Goal: Information Seeking & Learning: Learn about a topic

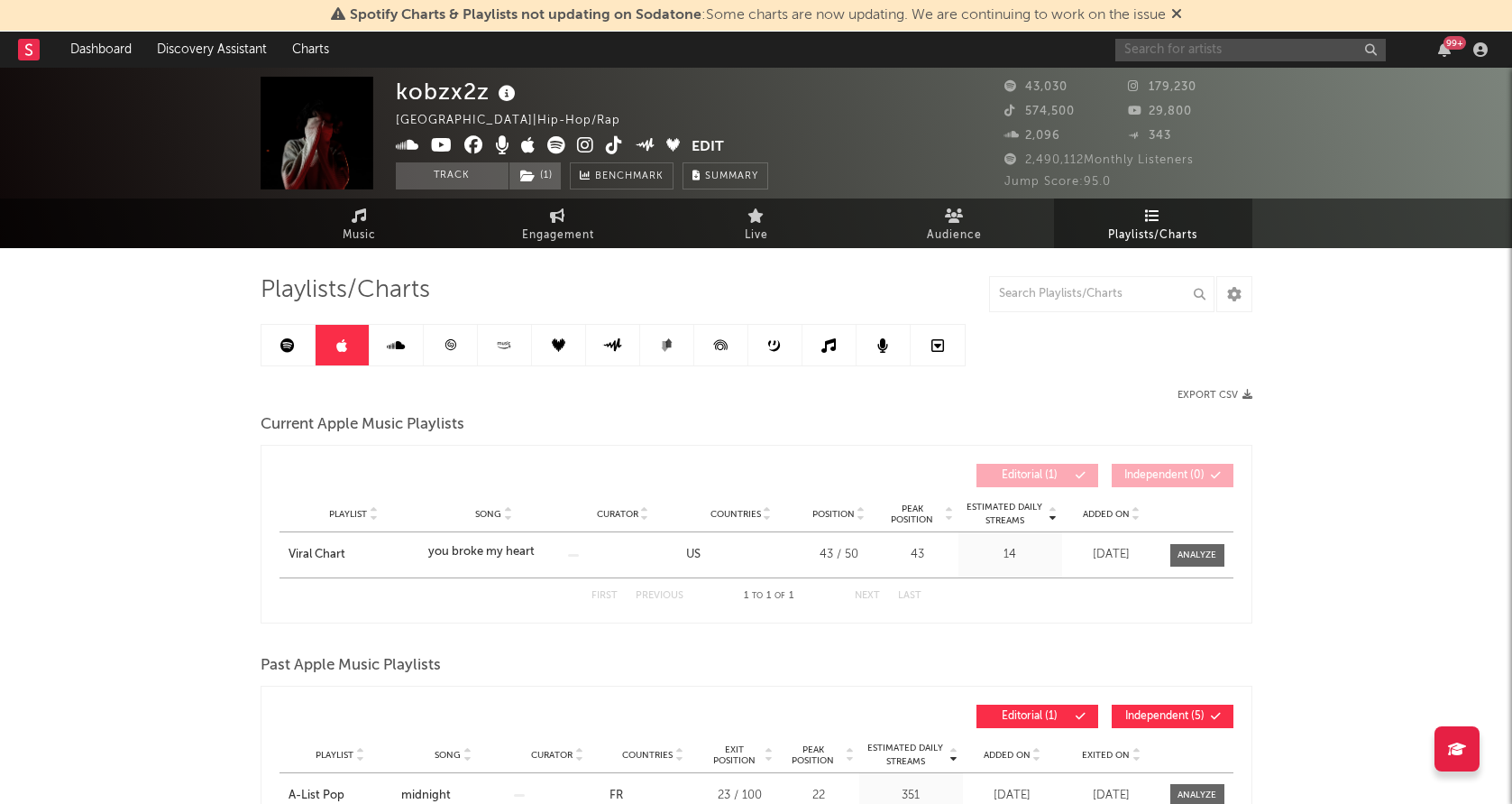
click at [1155, 46] on input "text" at bounding box center [1251, 49] width 271 height 23
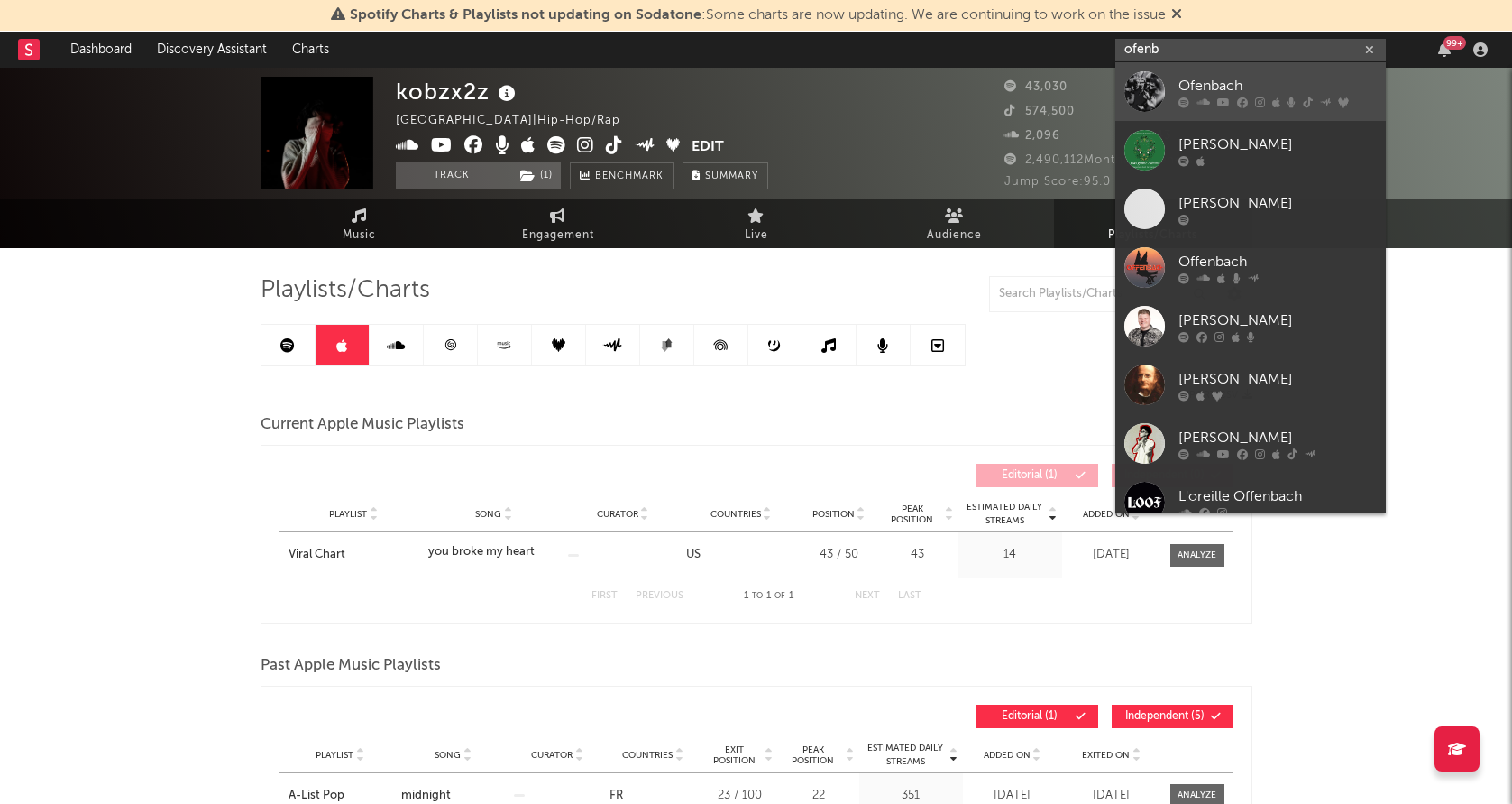
type input "ofenb"
click at [1142, 85] on div at bounding box center [1145, 91] width 40 height 40
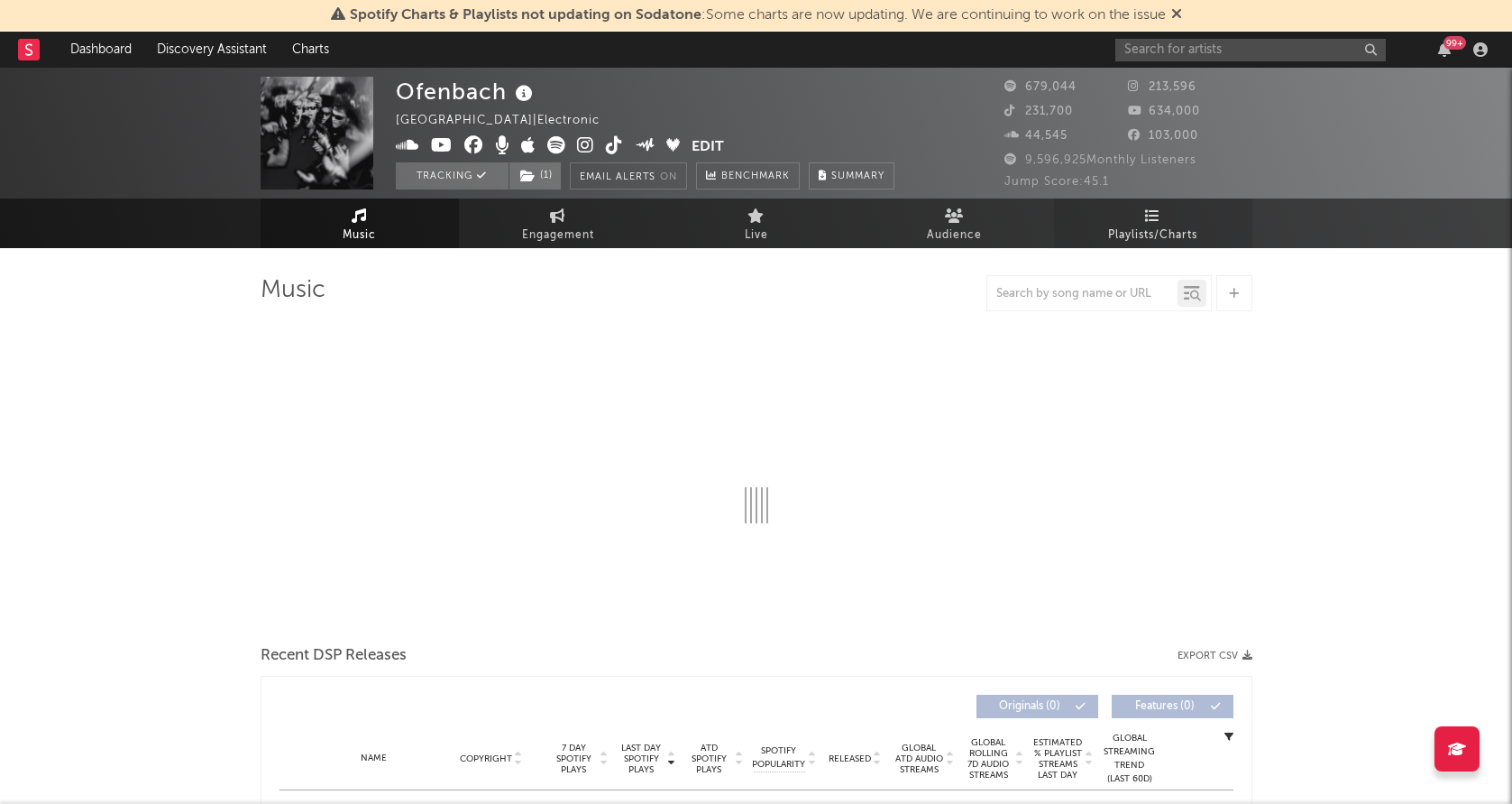
select select "6m"
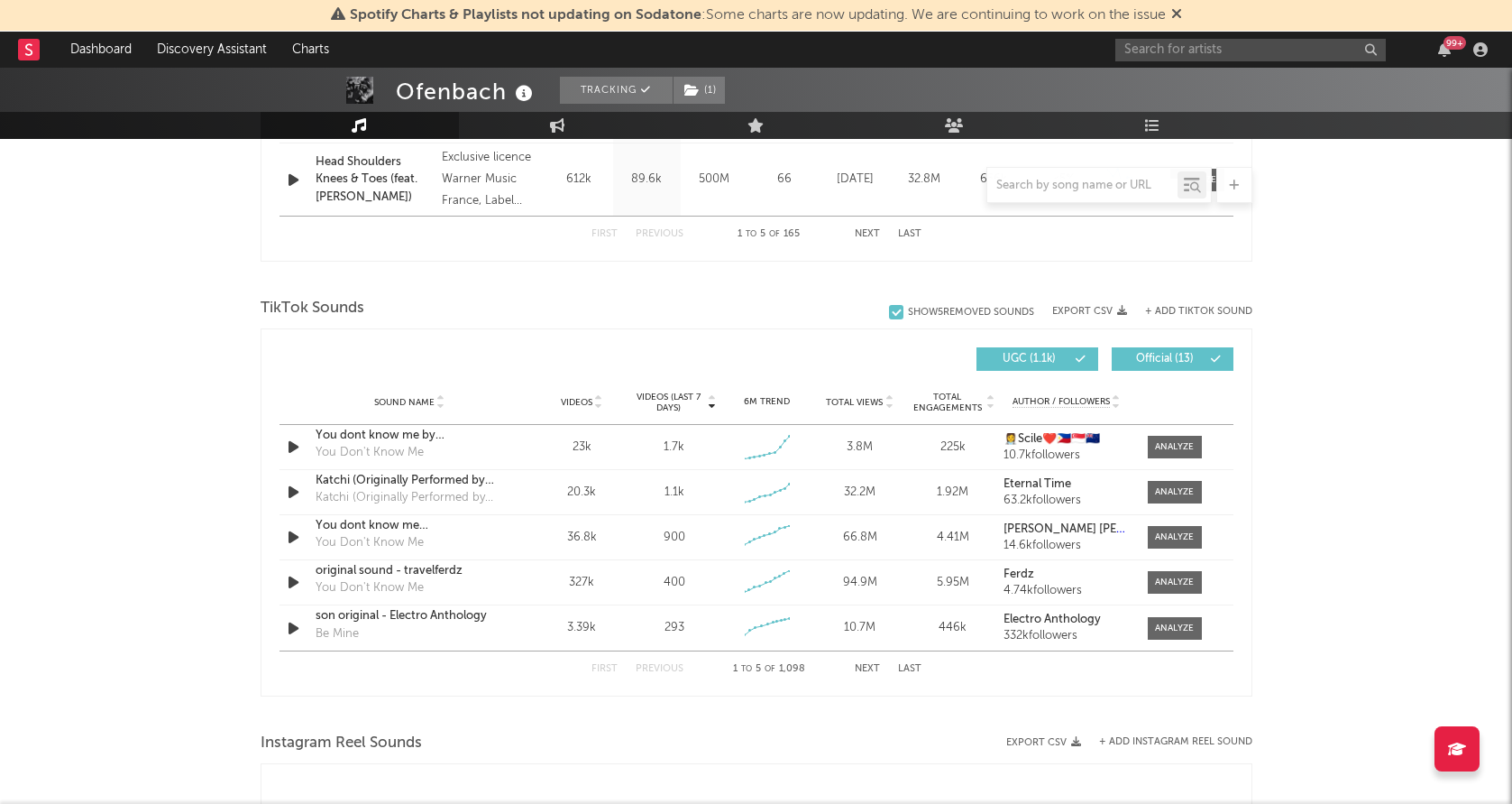
scroll to position [1080, 0]
click at [1180, 622] on div at bounding box center [1174, 627] width 38 height 14
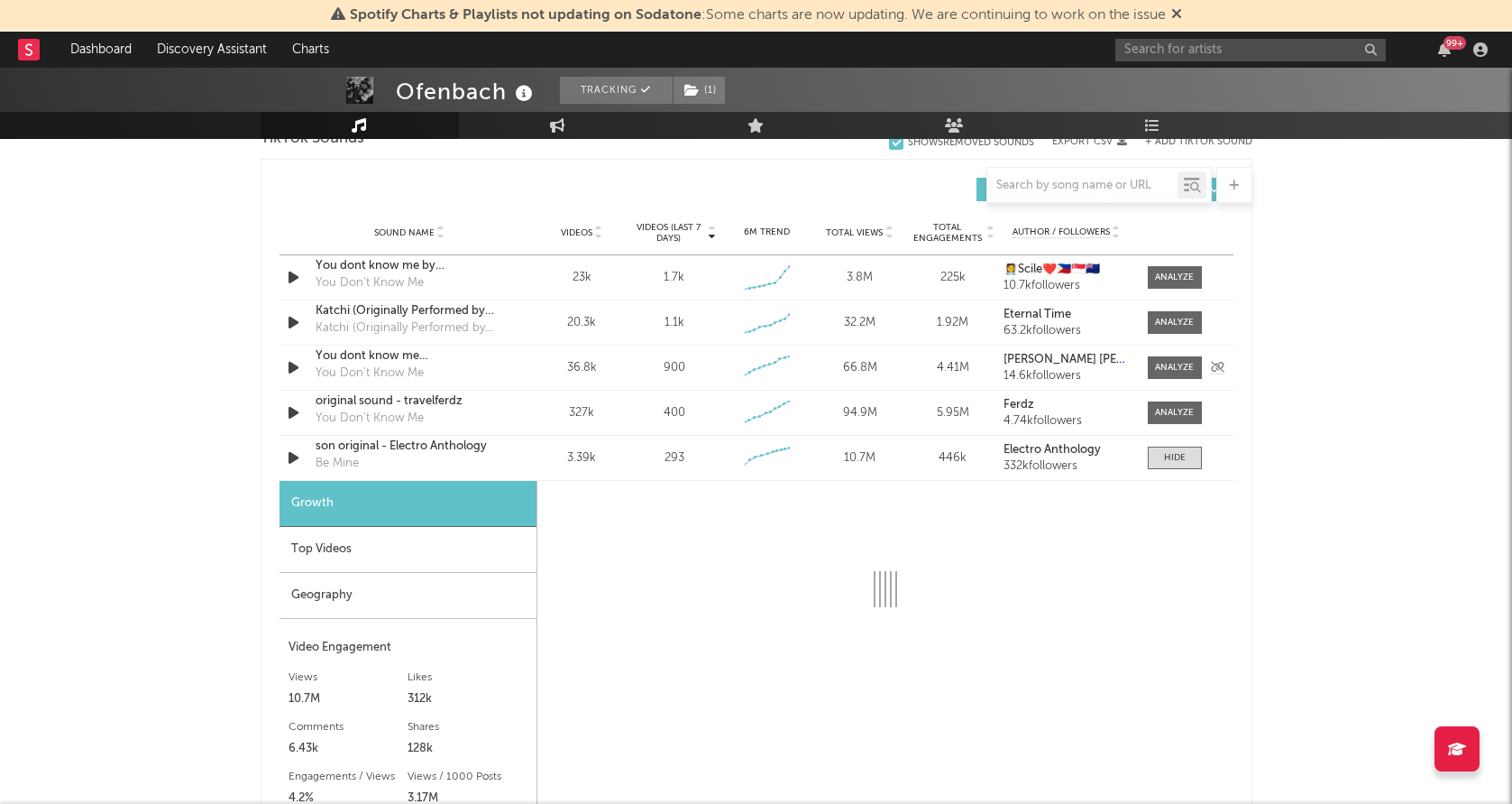
scroll to position [1249, 0]
click at [432, 589] on div "Geography" at bounding box center [408, 594] width 257 height 46
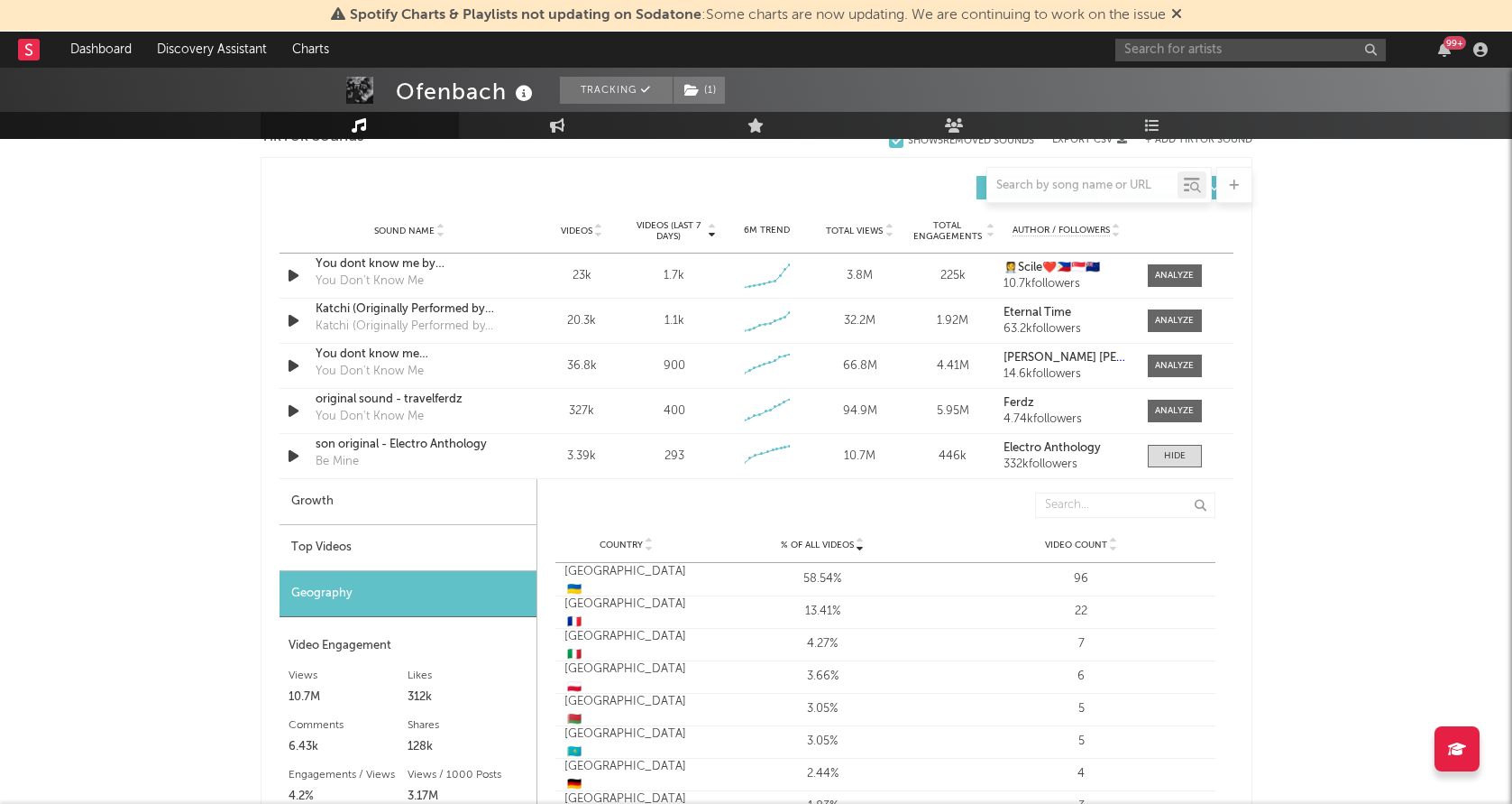
click at [458, 552] on div "Top Videos" at bounding box center [408, 548] width 257 height 46
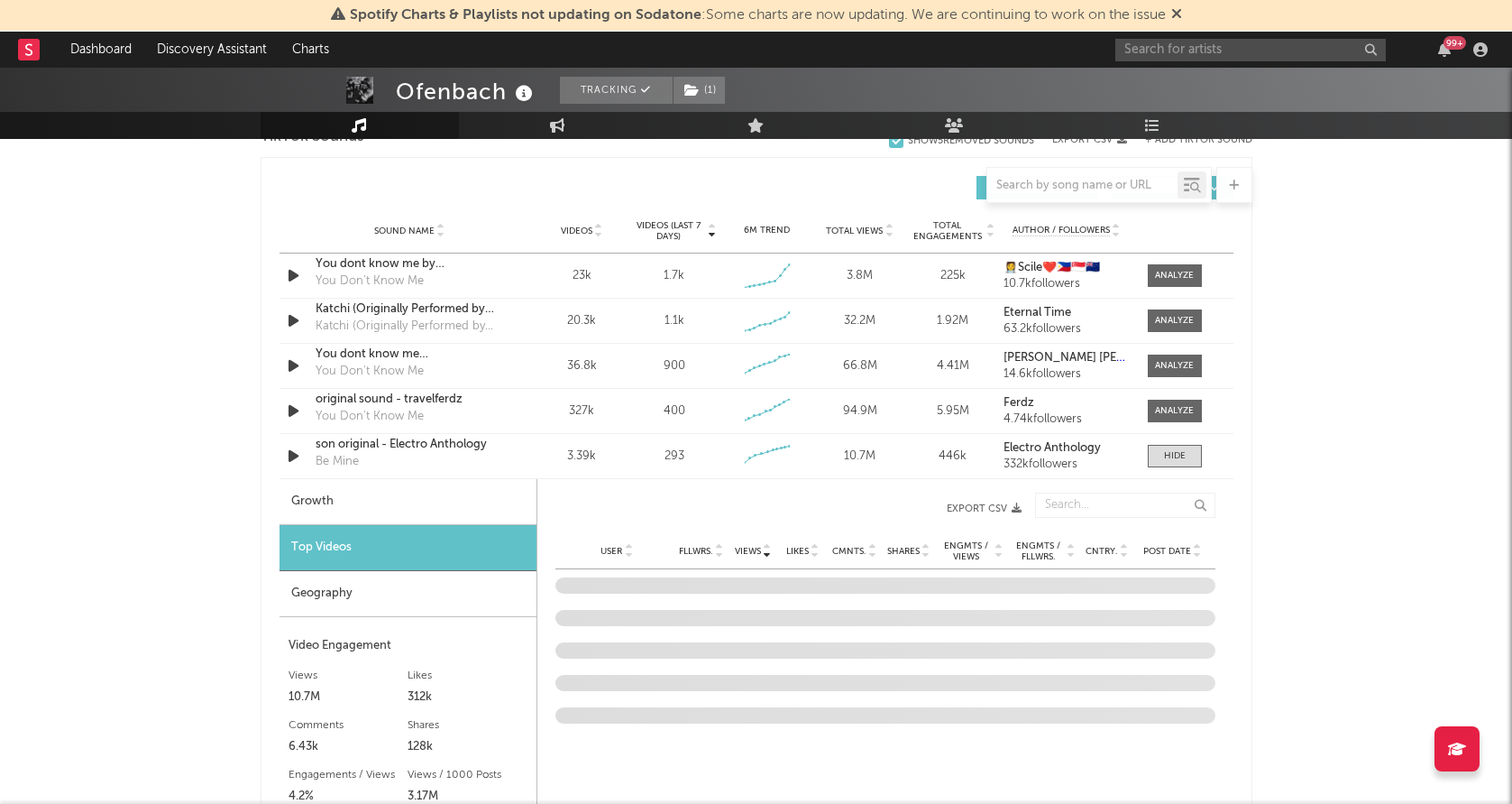
click at [1160, 546] on span "Post Date" at bounding box center [1167, 551] width 48 height 11
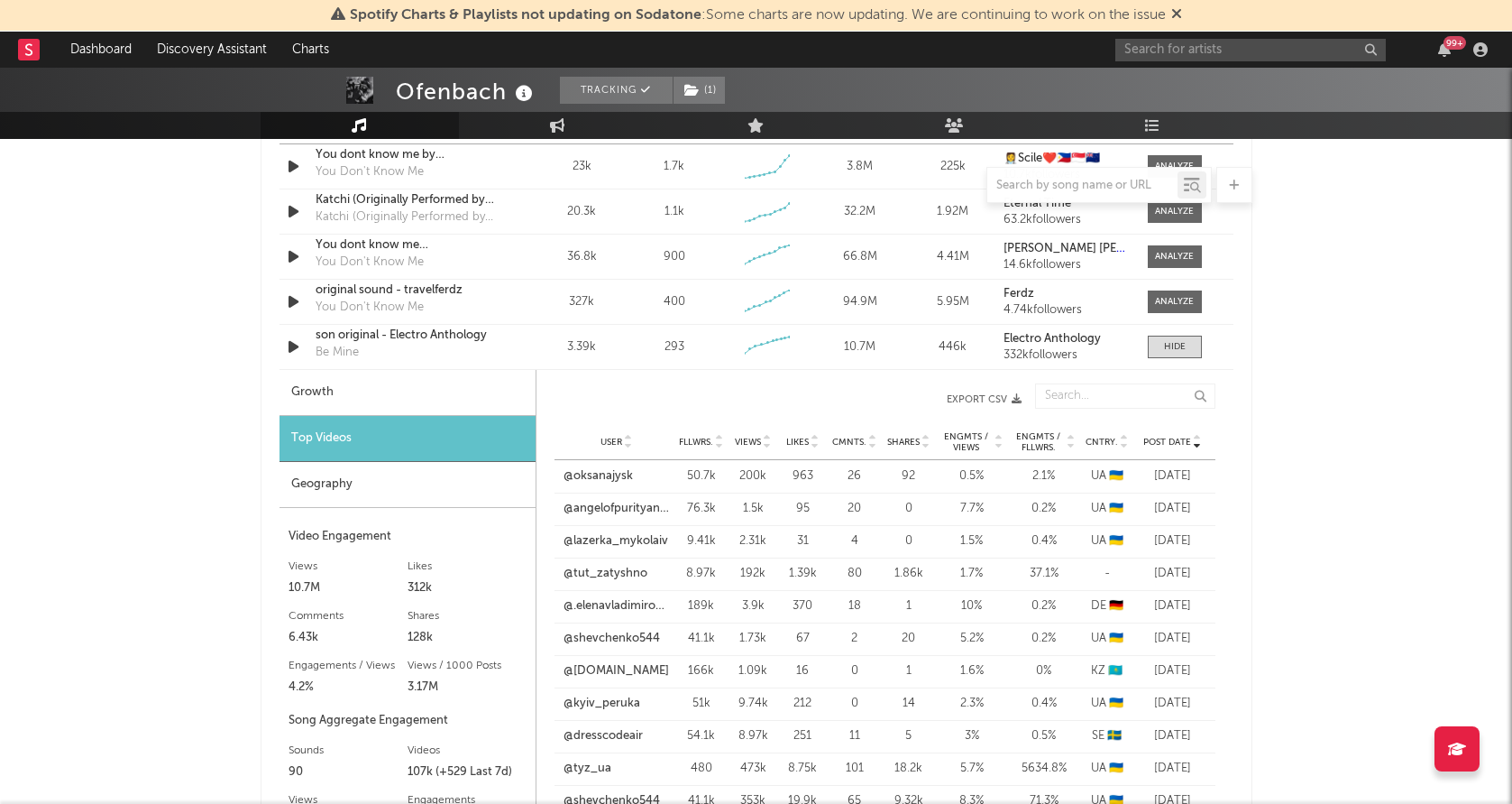
scroll to position [1361, 0]
click at [593, 479] on link "@oksanajysk" at bounding box center [598, 474] width 69 height 18
click at [630, 496] on div "User @angelofpurityandjustice Fllwrs. 76.3k Views 1.5k Likes 95 Cmnts. 20 Share…" at bounding box center [885, 506] width 661 height 33
click at [621, 505] on link "@angelofpurityandjustice" at bounding box center [617, 506] width 106 height 18
click at [636, 529] on div "User @lazerka_mykolaiv Fllwrs. 9.41k Views 2.31k Likes 31 Cmnts. 4 Shares 0 Eng…" at bounding box center [885, 539] width 661 height 33
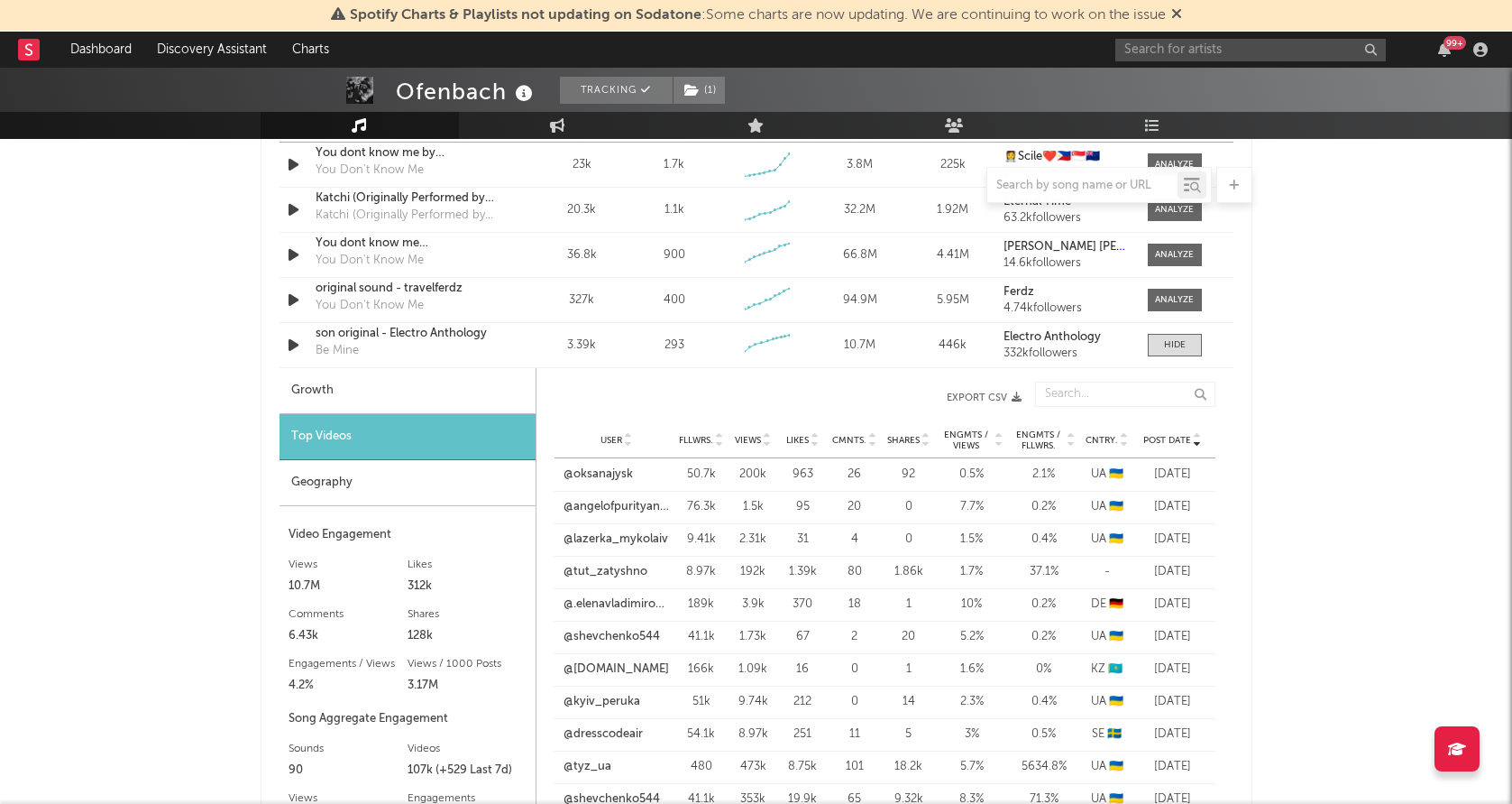
click at [636, 529] on div "User @lazerka_mykolaiv Fllwrs. 9.41k Views 2.31k Likes 31 Cmnts. 4 Shares 0 Eng…" at bounding box center [885, 539] width 661 height 33
click at [629, 543] on link "@lazerka_mykolaiv" at bounding box center [616, 539] width 104 height 18
click at [1166, 346] on div at bounding box center [1175, 345] width 22 height 14
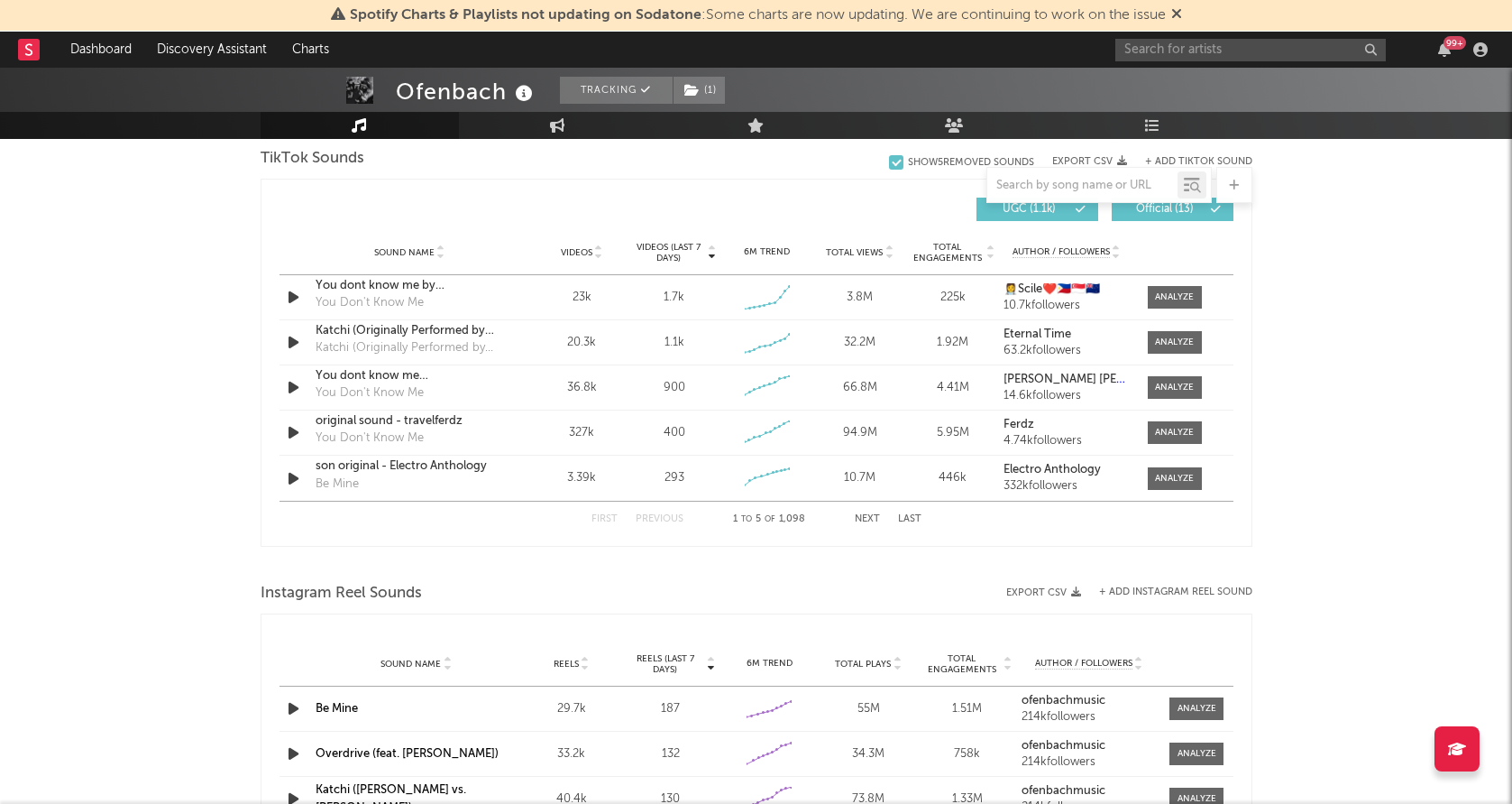
scroll to position [1170, 0]
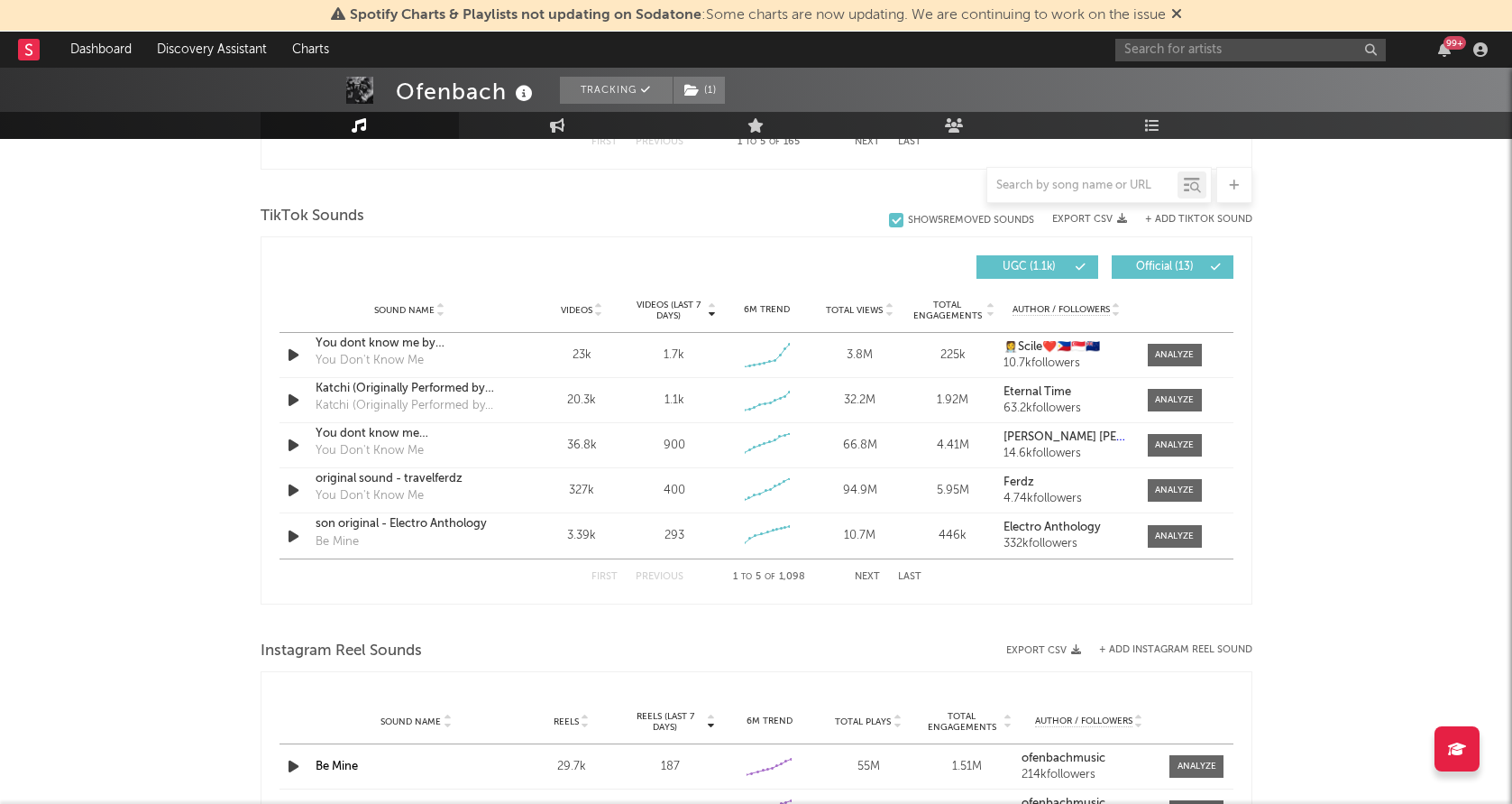
click at [1076, 176] on div at bounding box center [1083, 185] width 190 height 23
click at [1076, 179] on input "text" at bounding box center [1083, 185] width 190 height 15
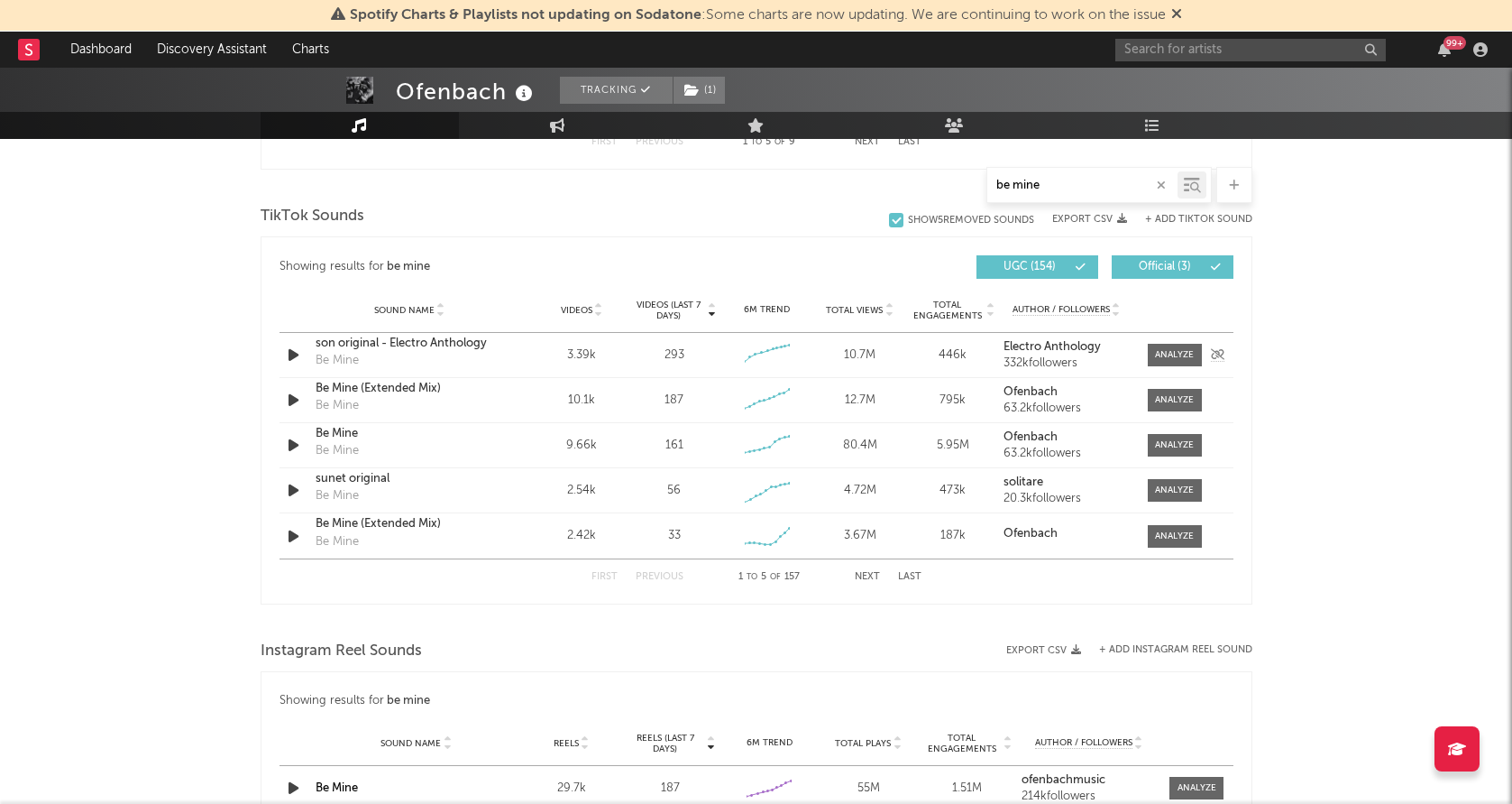
scroll to position [1098, 0]
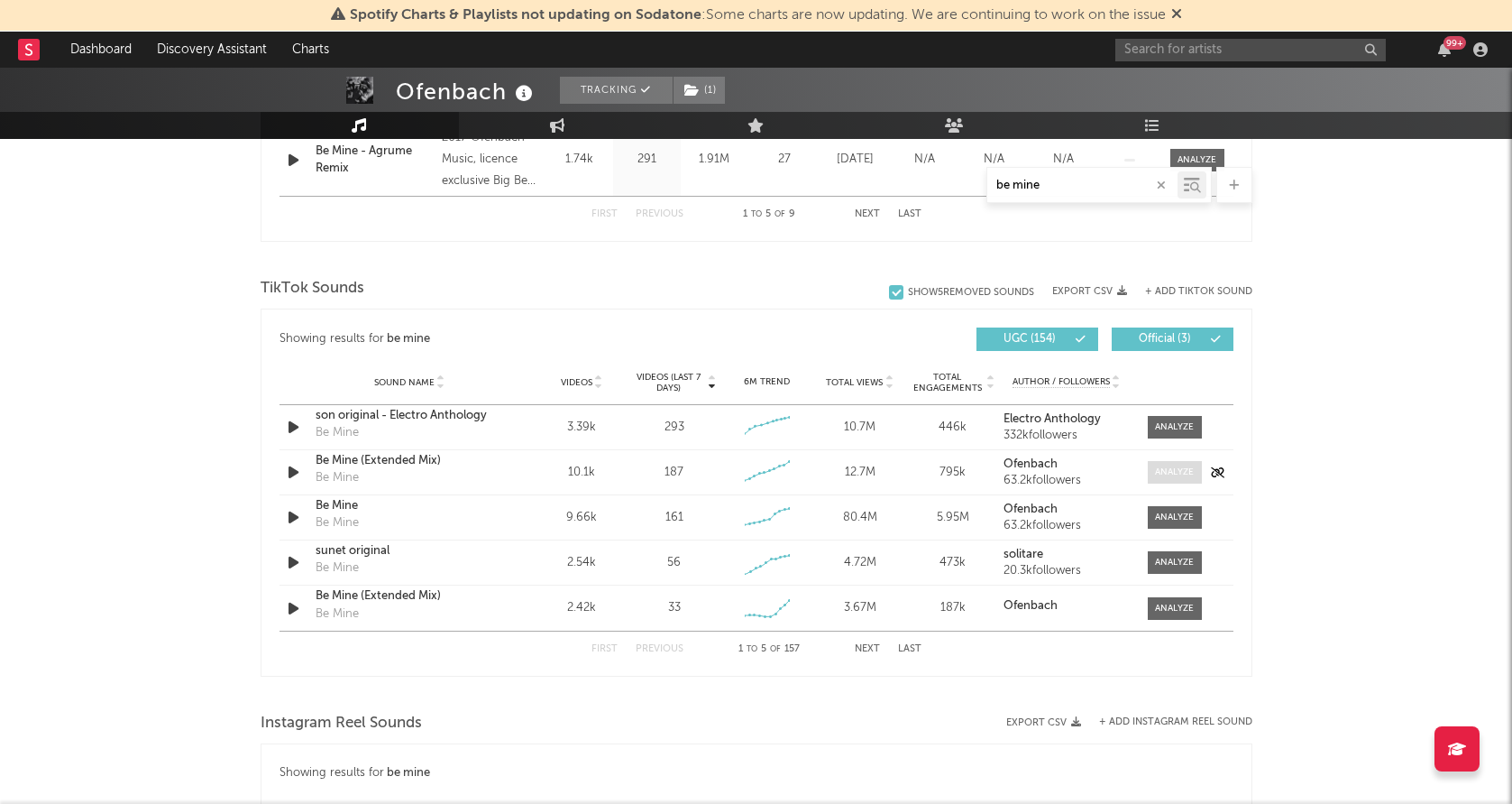
type input "be mine"
click at [1163, 473] on div at bounding box center [1174, 472] width 38 height 14
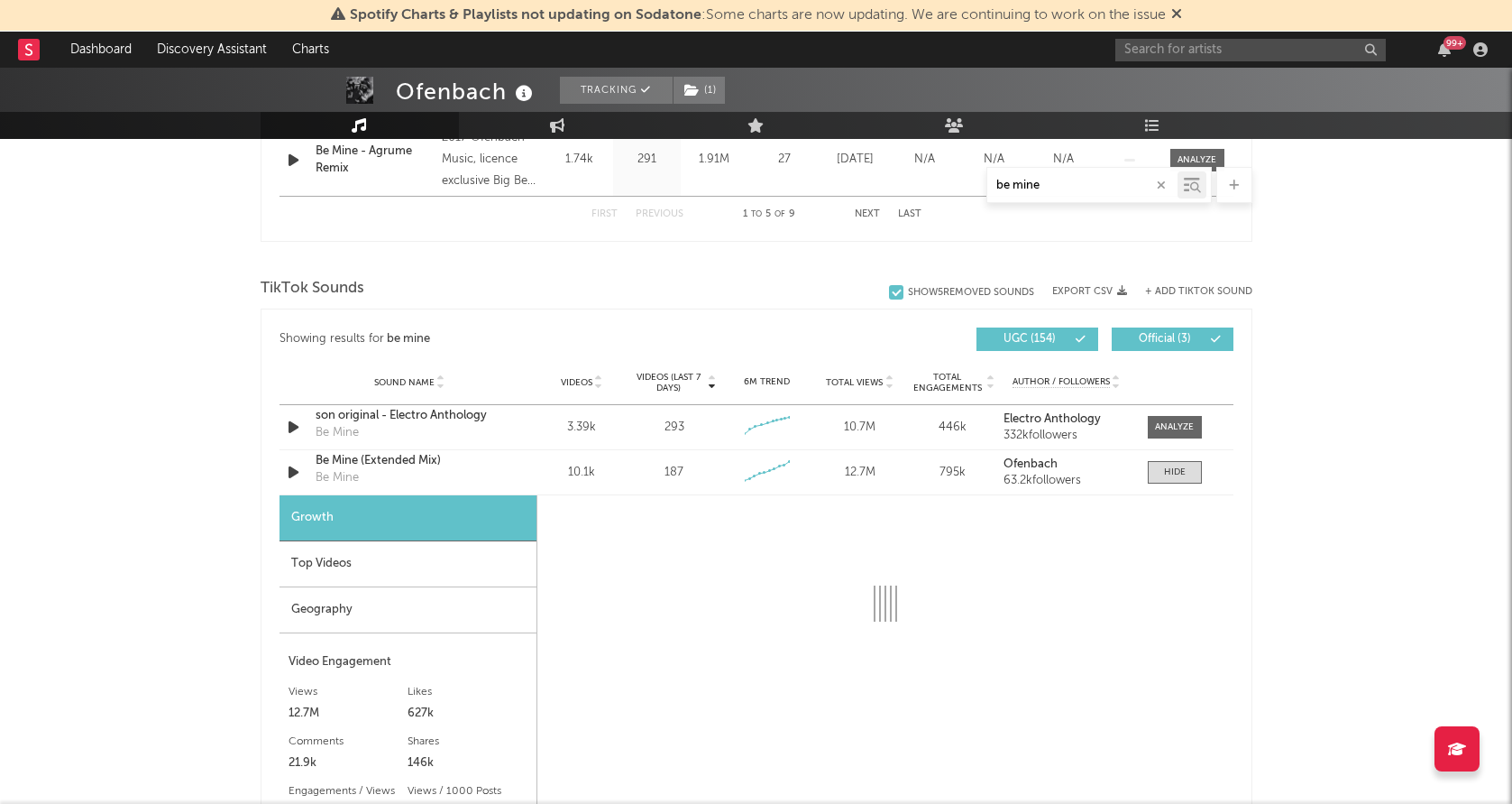
click at [338, 624] on div "Geography" at bounding box center [408, 610] width 257 height 46
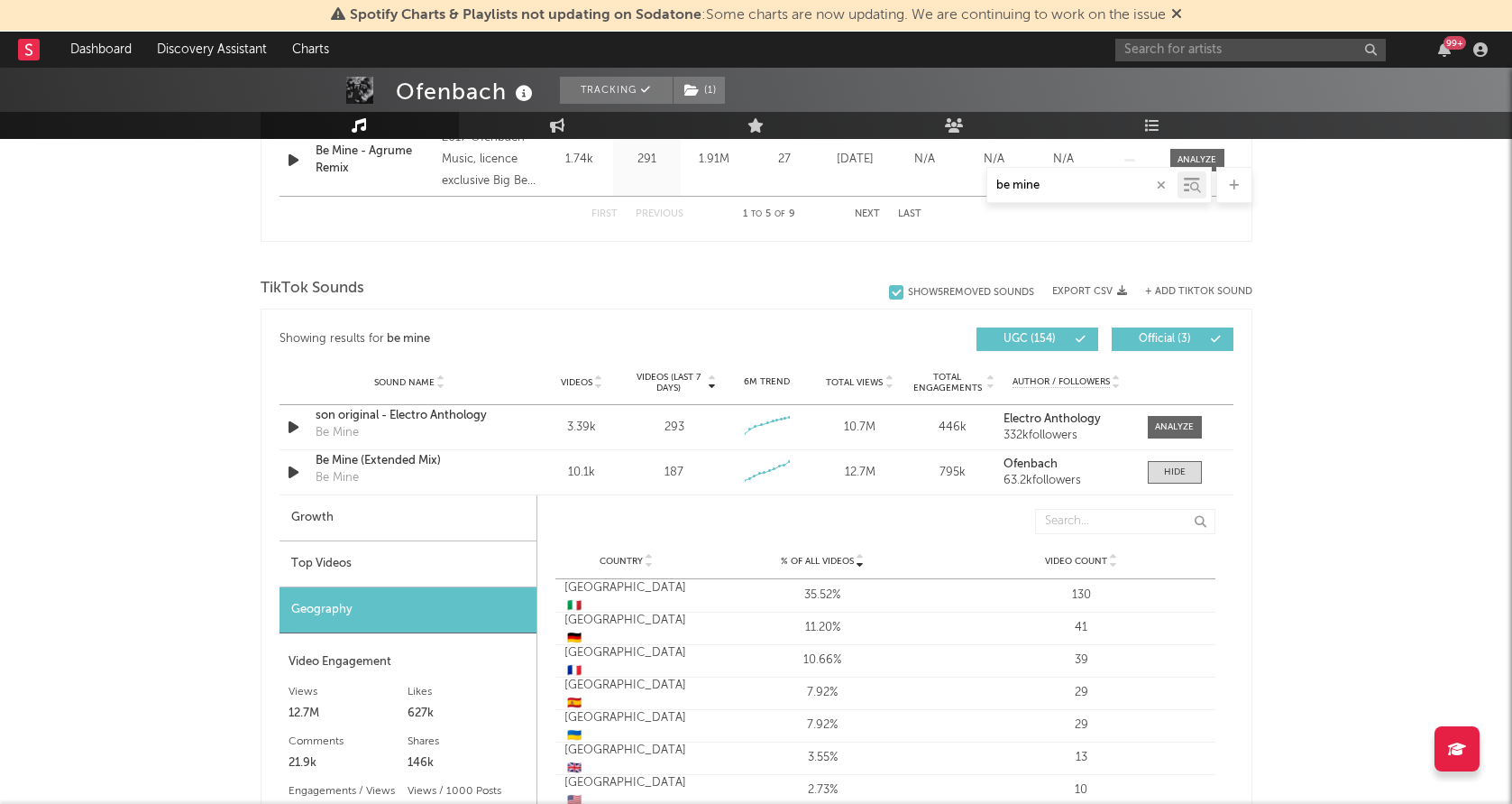
click at [368, 561] on div "Top Videos" at bounding box center [408, 564] width 257 height 46
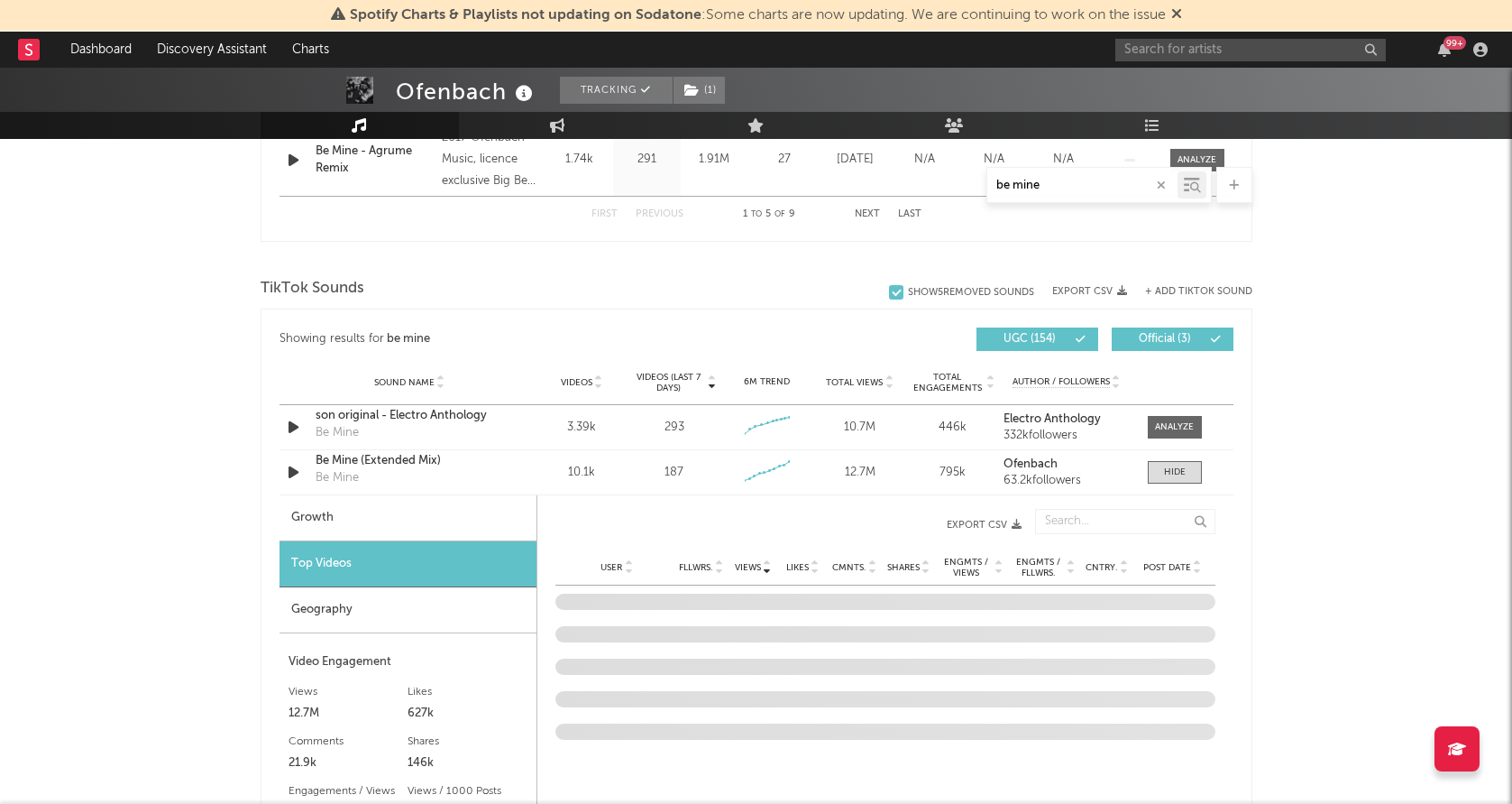
click at [1170, 568] on span "Post Date" at bounding box center [1167, 567] width 48 height 11
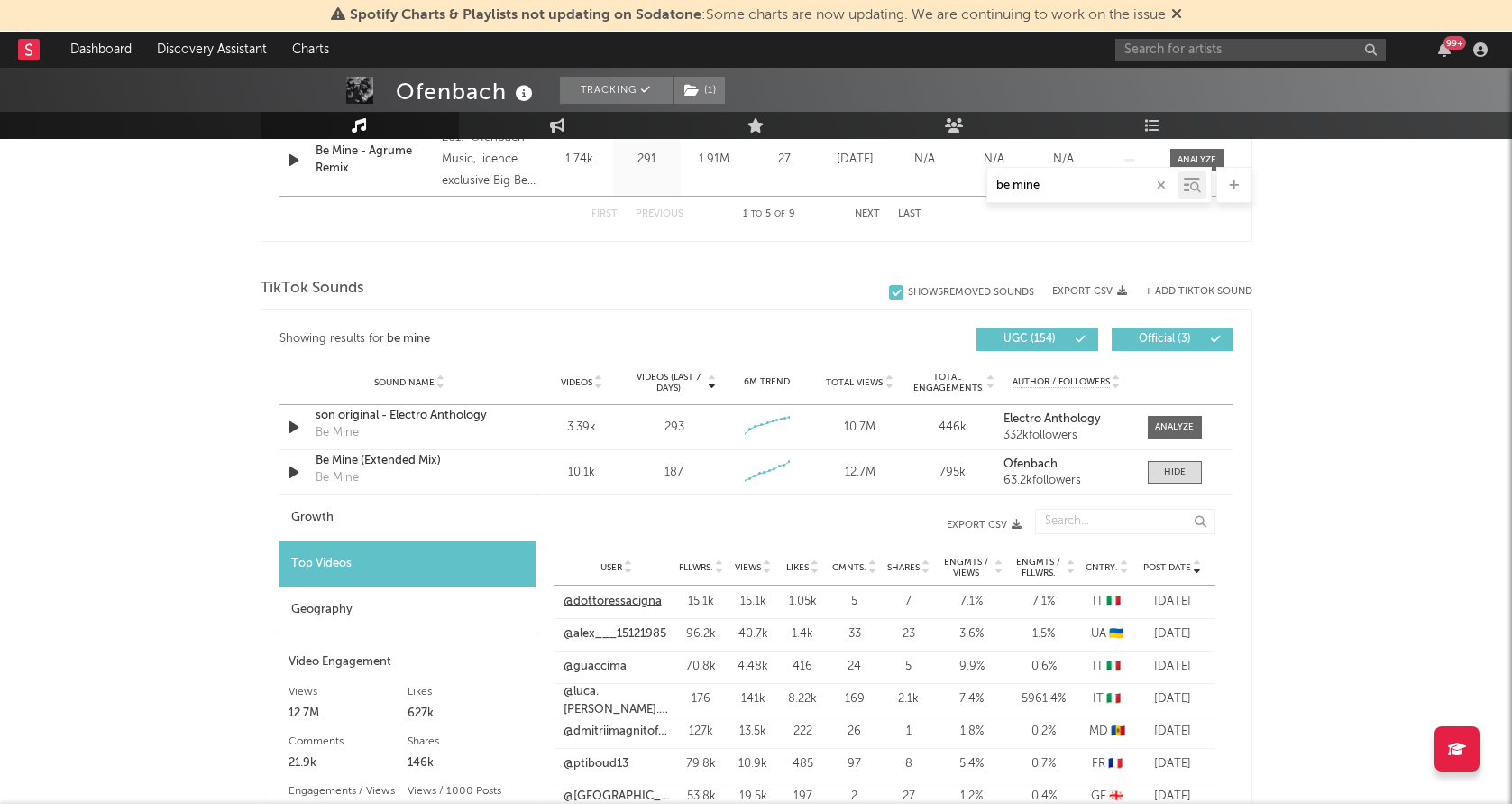
click at [635, 602] on link "@dottoressacigna" at bounding box center [613, 602] width 99 height 18
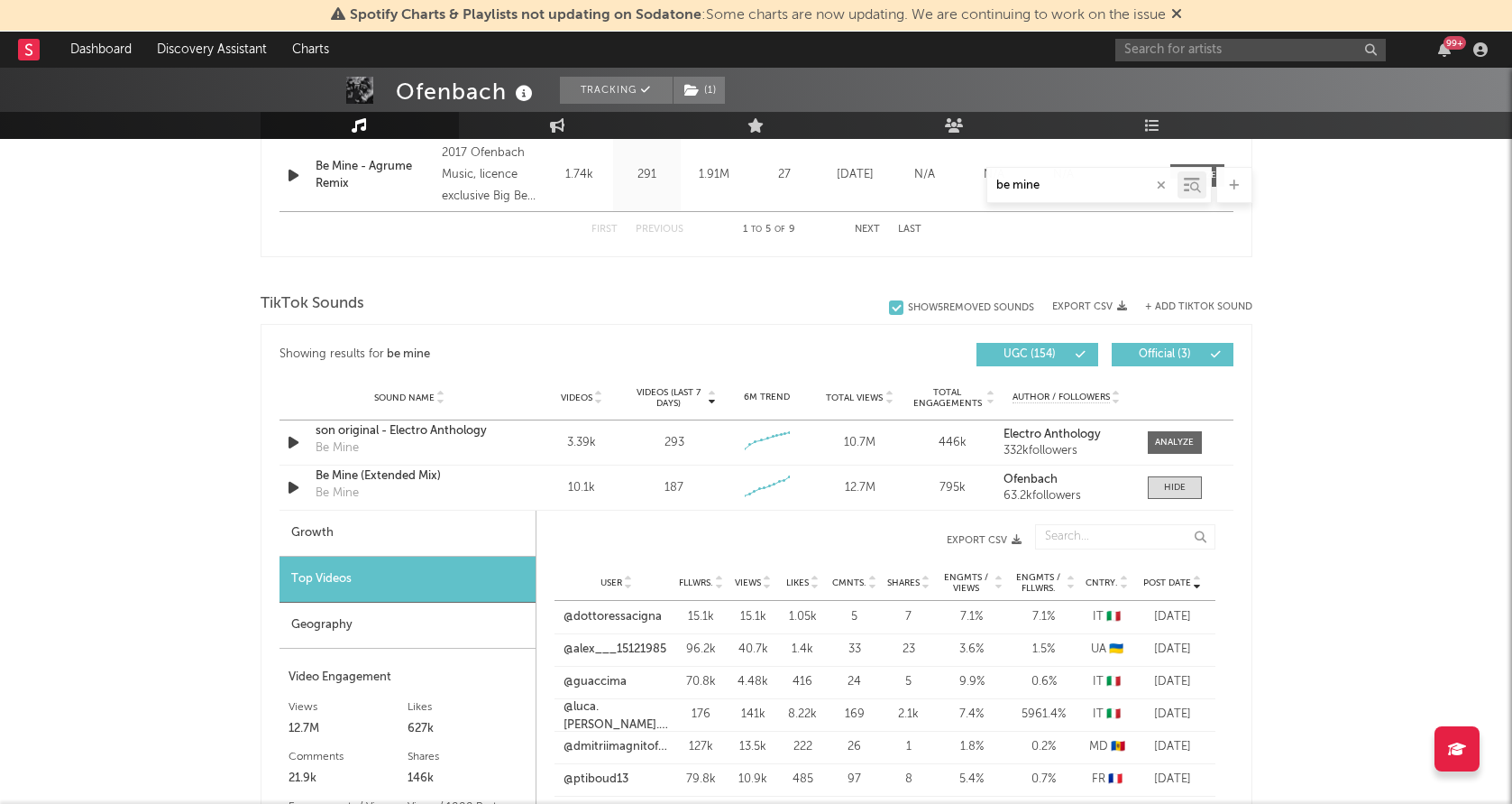
click at [1194, 303] on button "+ Add TikTok Sound" at bounding box center [1199, 307] width 107 height 10
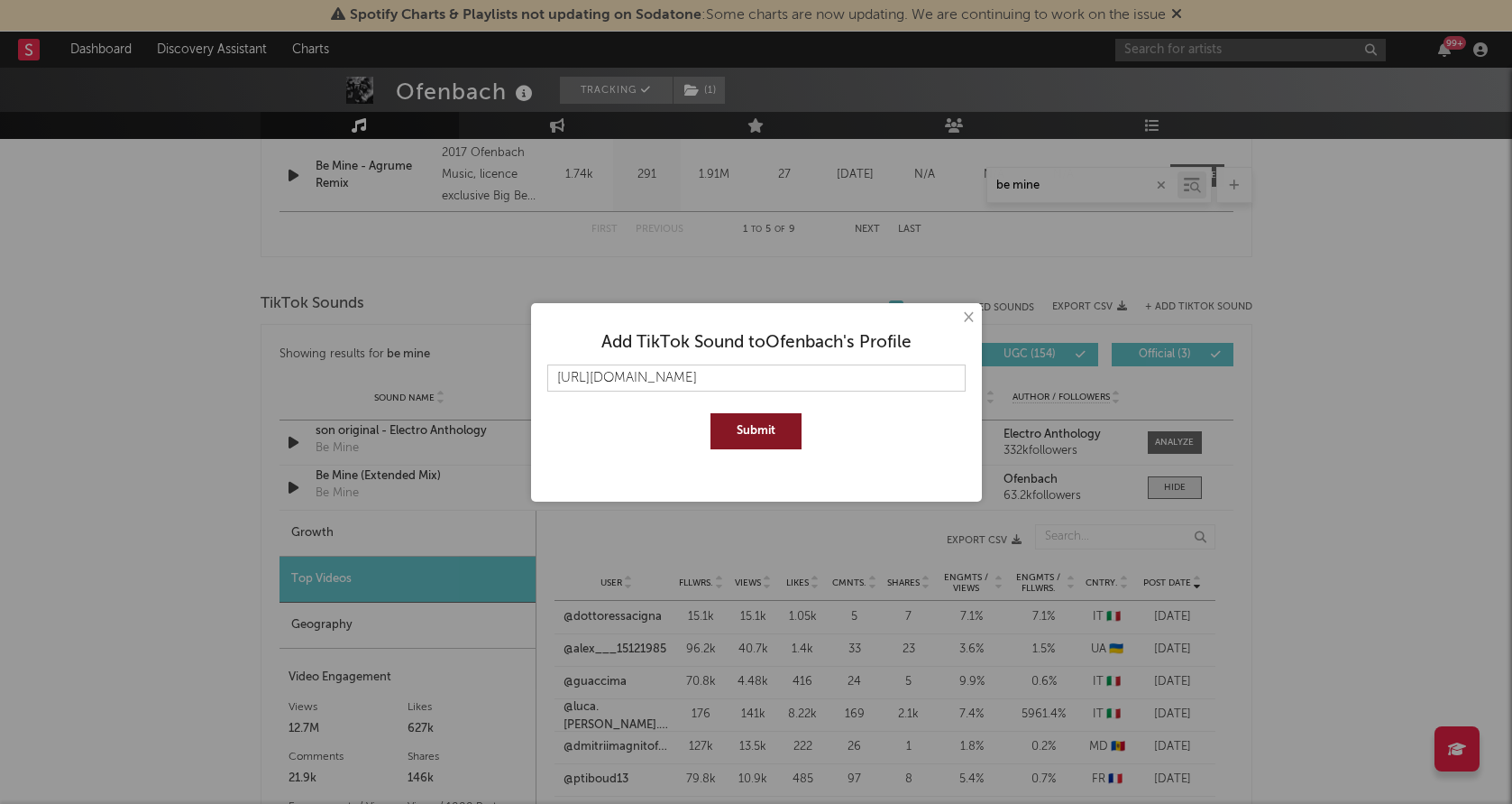
type input "[URL][DOMAIN_NAME]"
click at [744, 422] on button "Submit" at bounding box center [756, 431] width 91 height 36
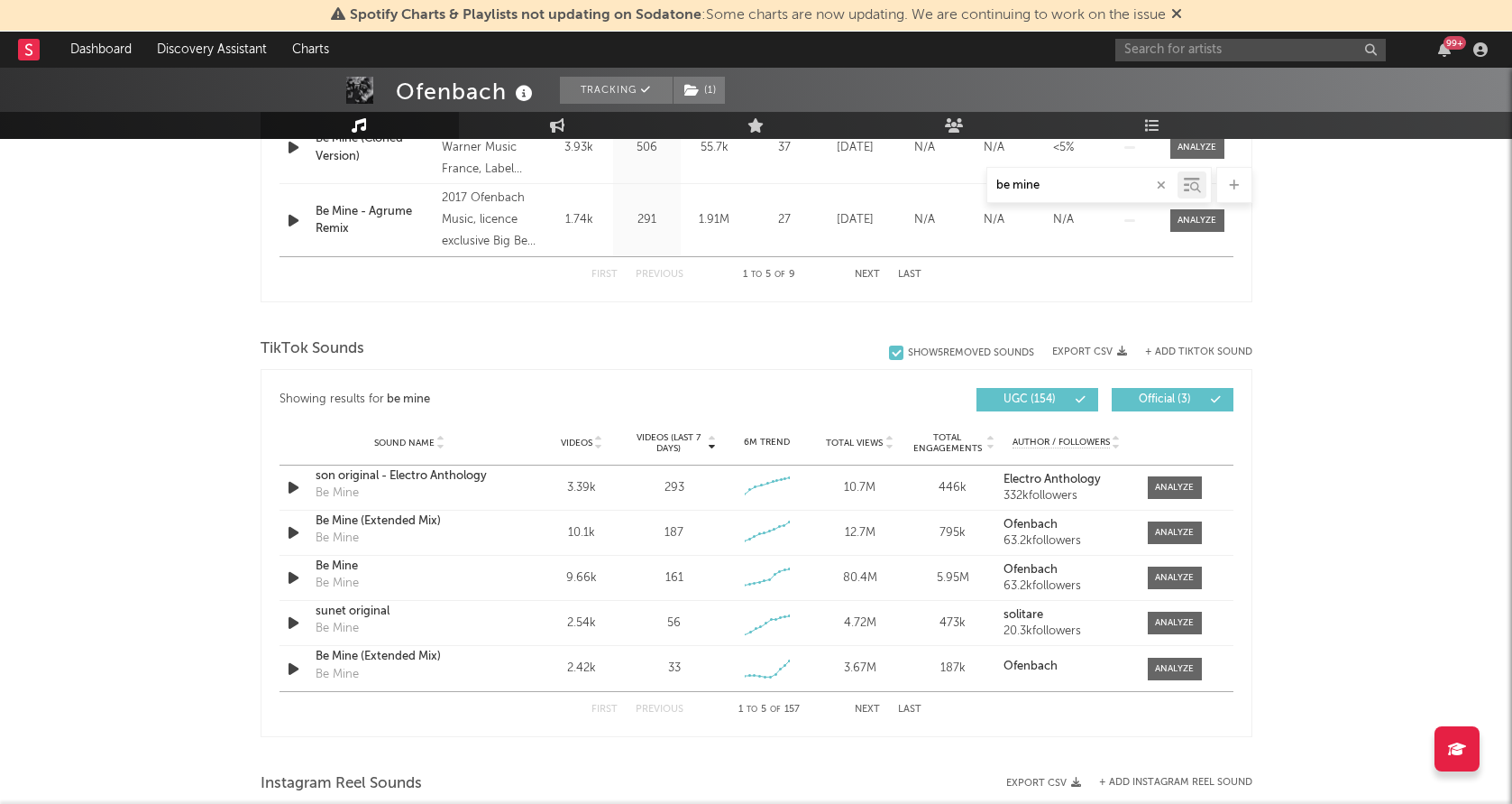
scroll to position [1021, 0]
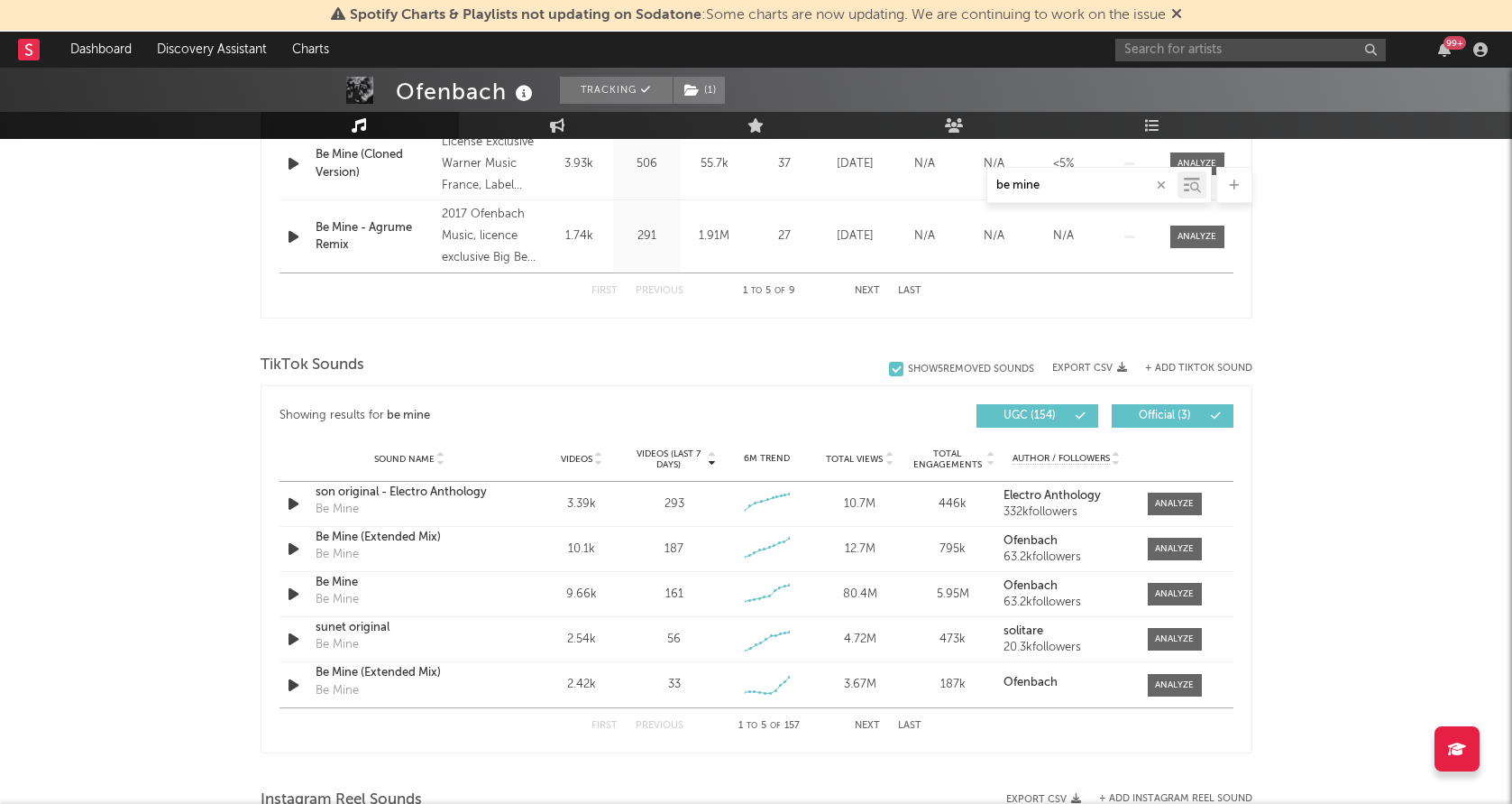
click at [1046, 176] on div "be mine" at bounding box center [1083, 185] width 190 height 23
click at [1041, 184] on input "be mine" at bounding box center [1083, 185] width 190 height 15
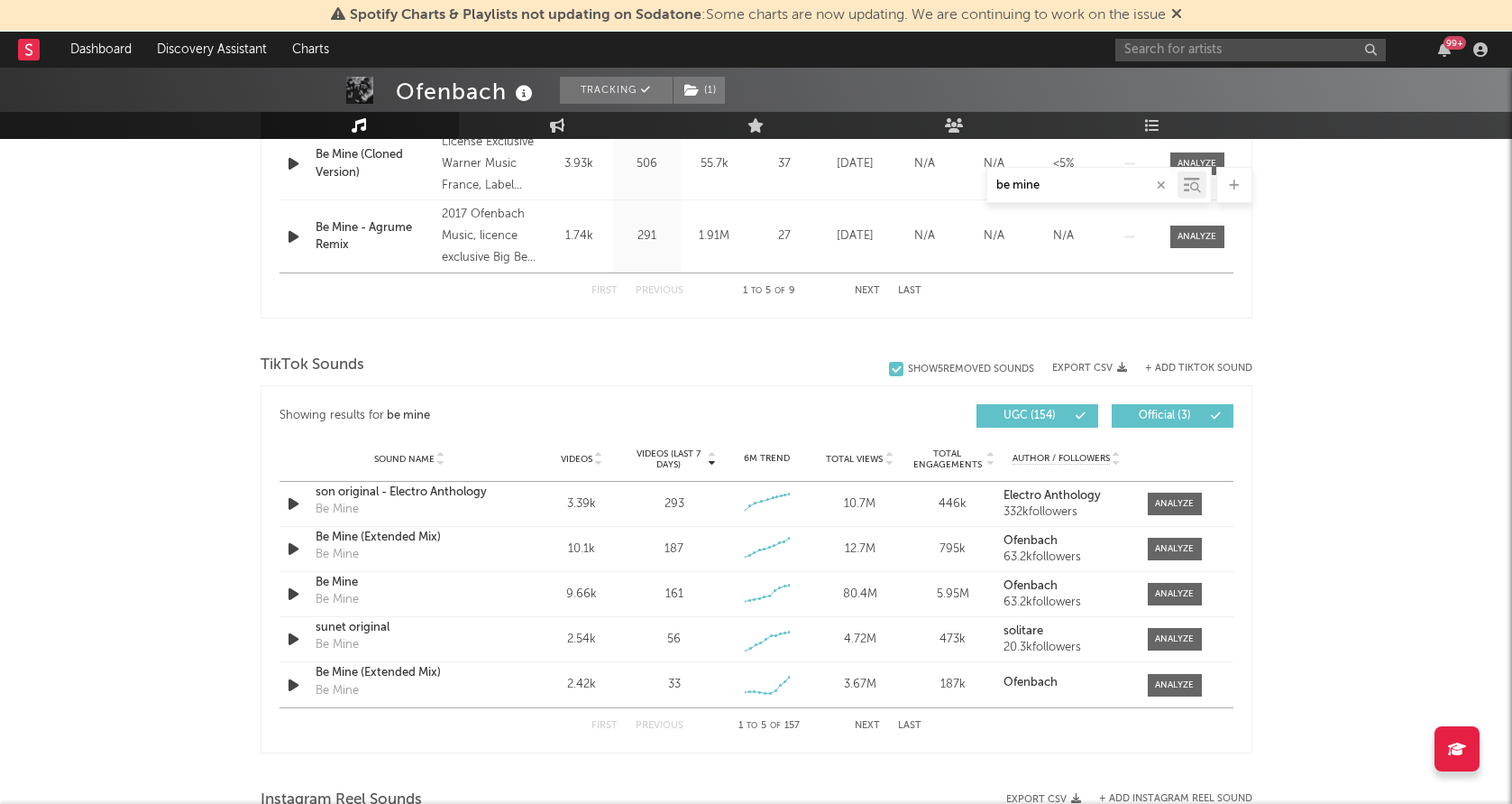
click at [1041, 184] on input "be mine" at bounding box center [1083, 185] width 190 height 15
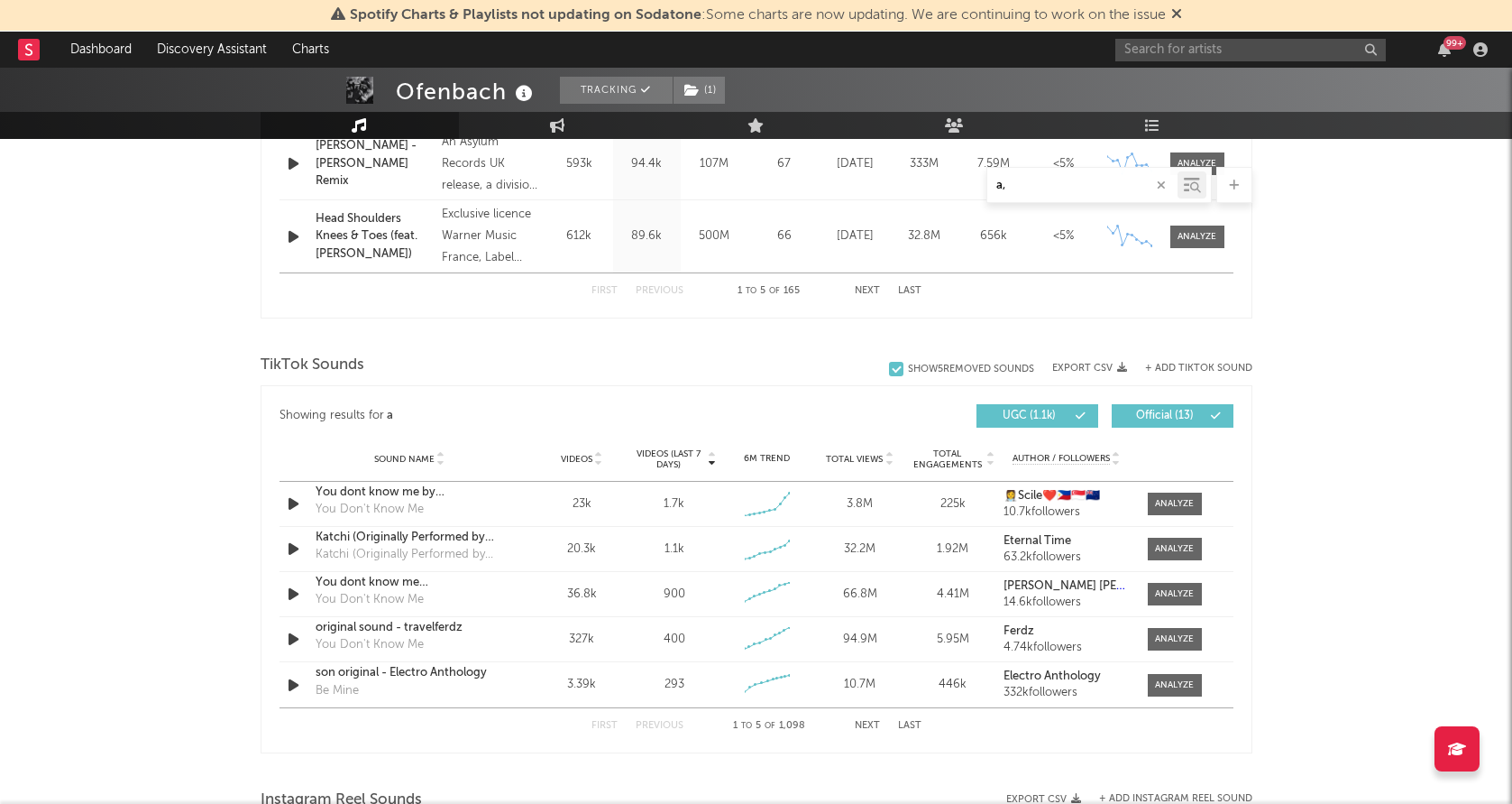
type input "a"
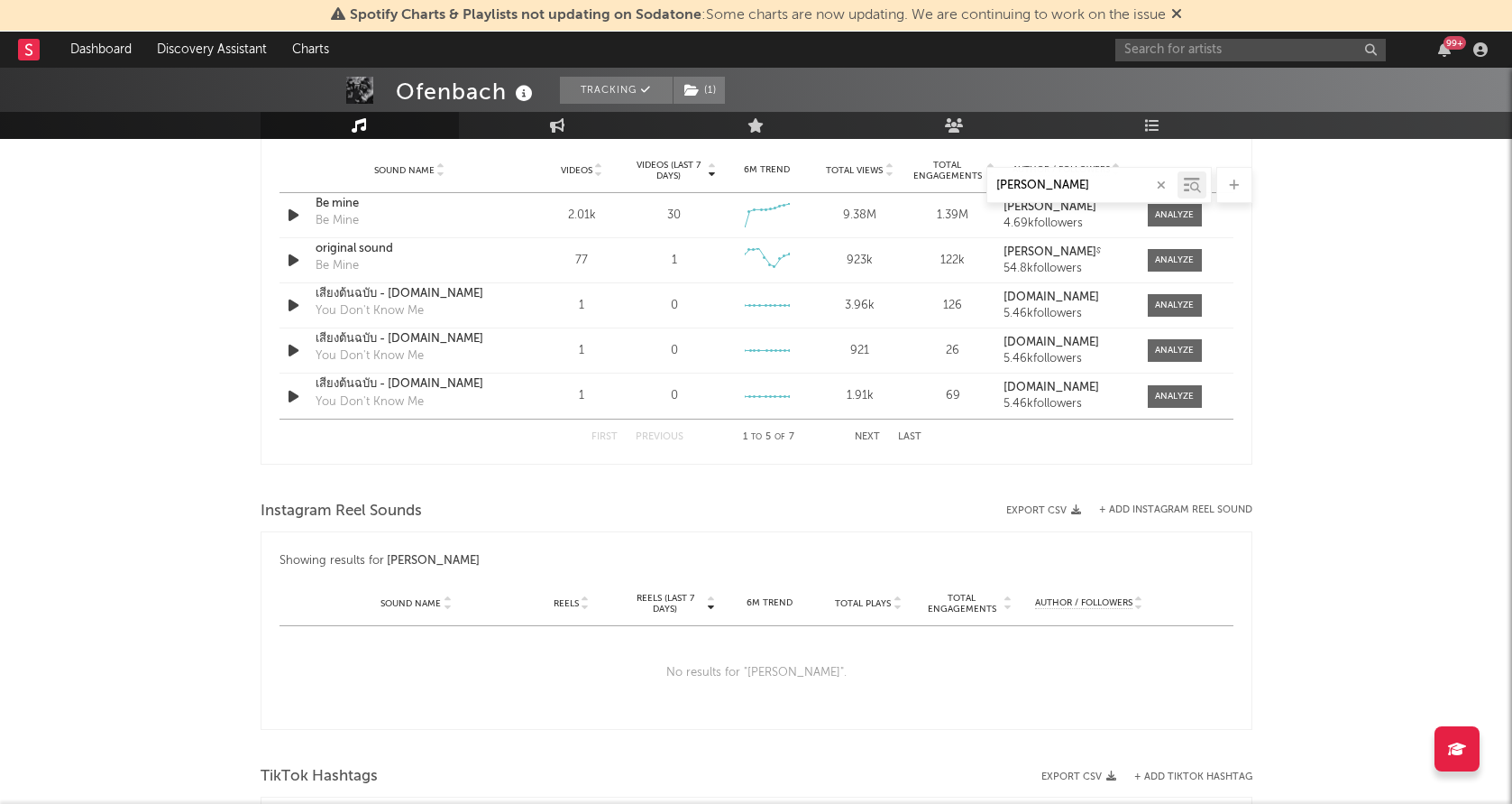
type input "[PERSON_NAME]"
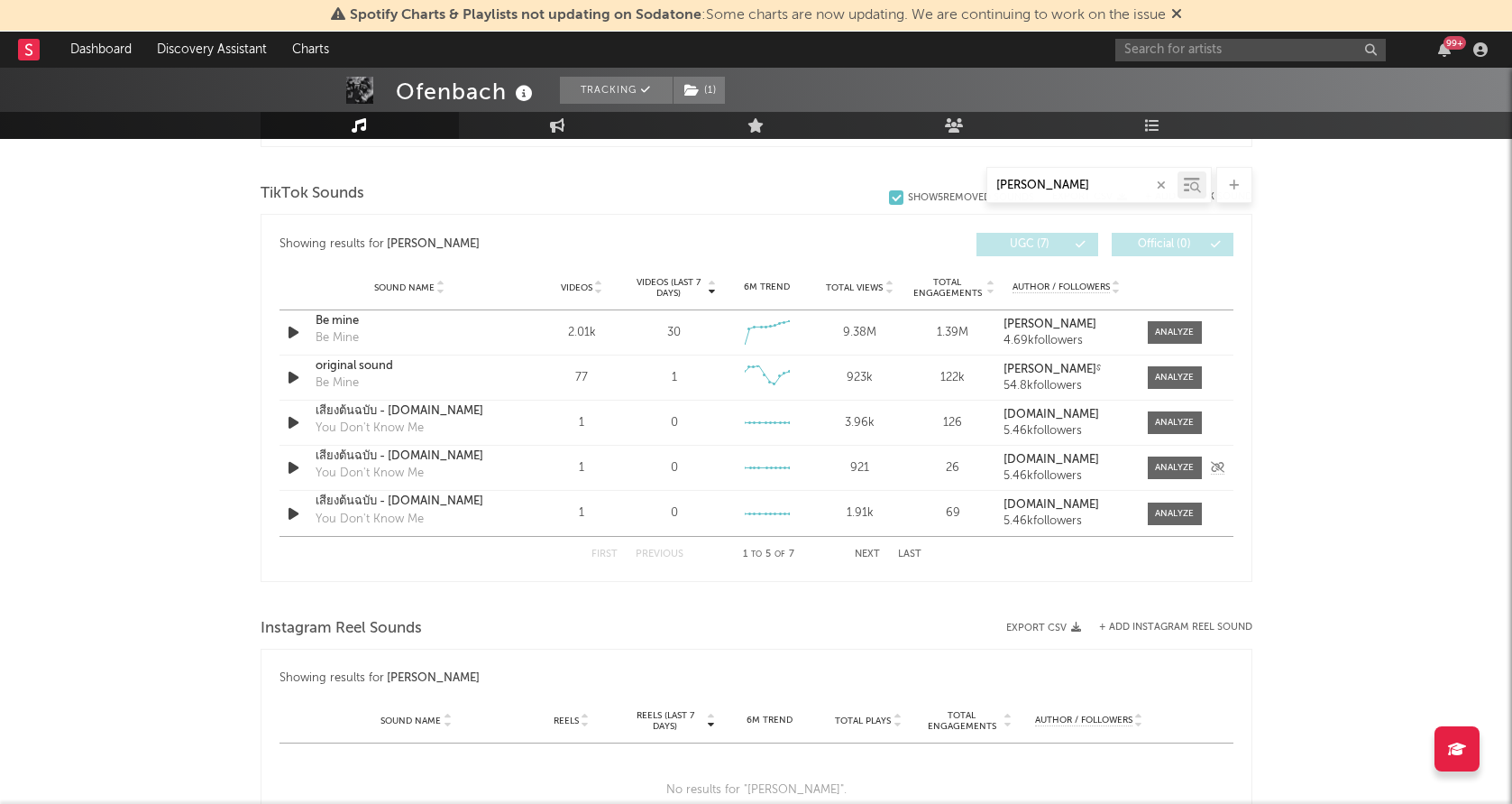
scroll to position [904, 0]
click at [1176, 336] on div at bounding box center [1174, 332] width 38 height 14
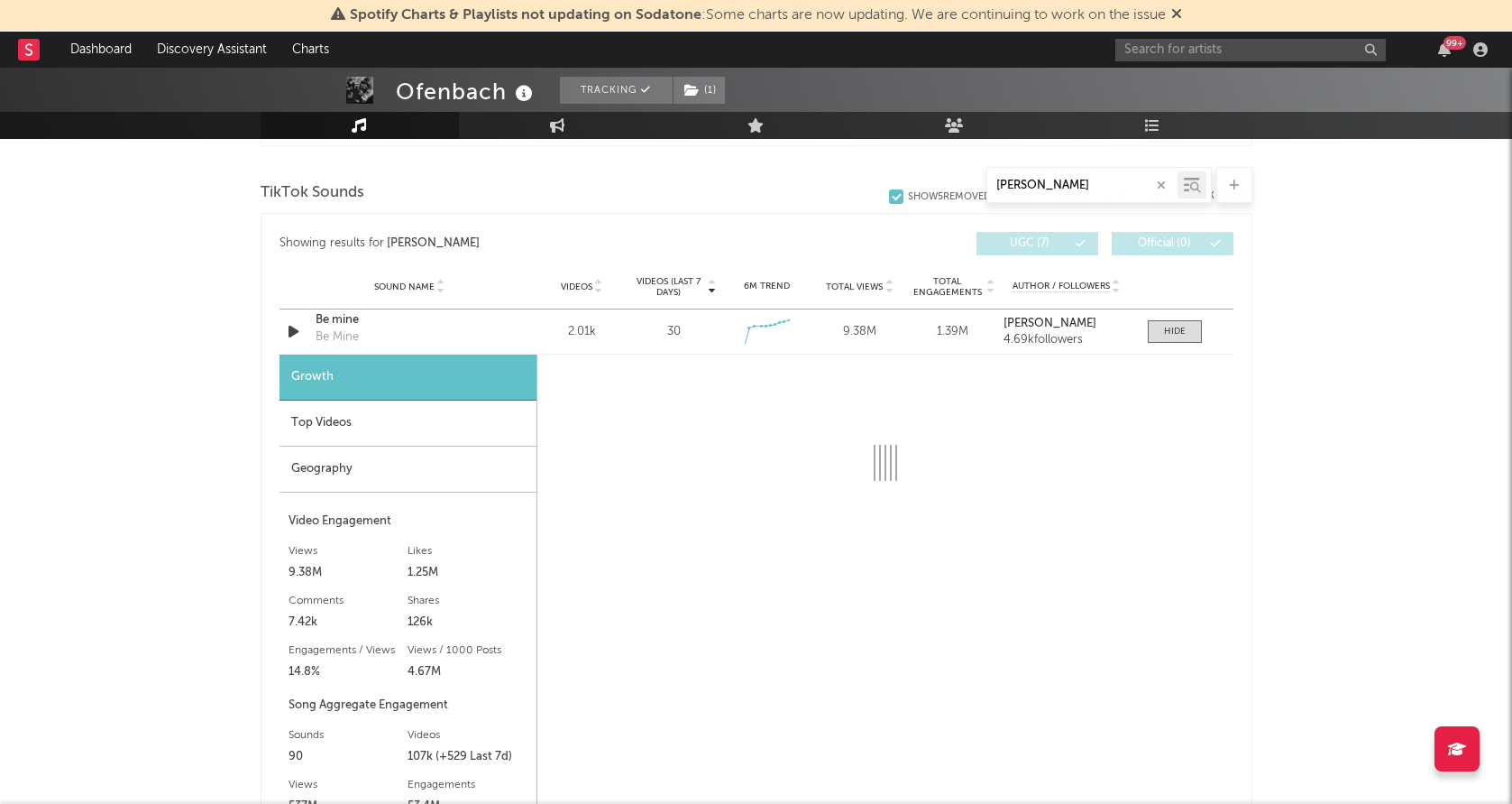
click at [410, 473] on div "Geography" at bounding box center [408, 469] width 257 height 46
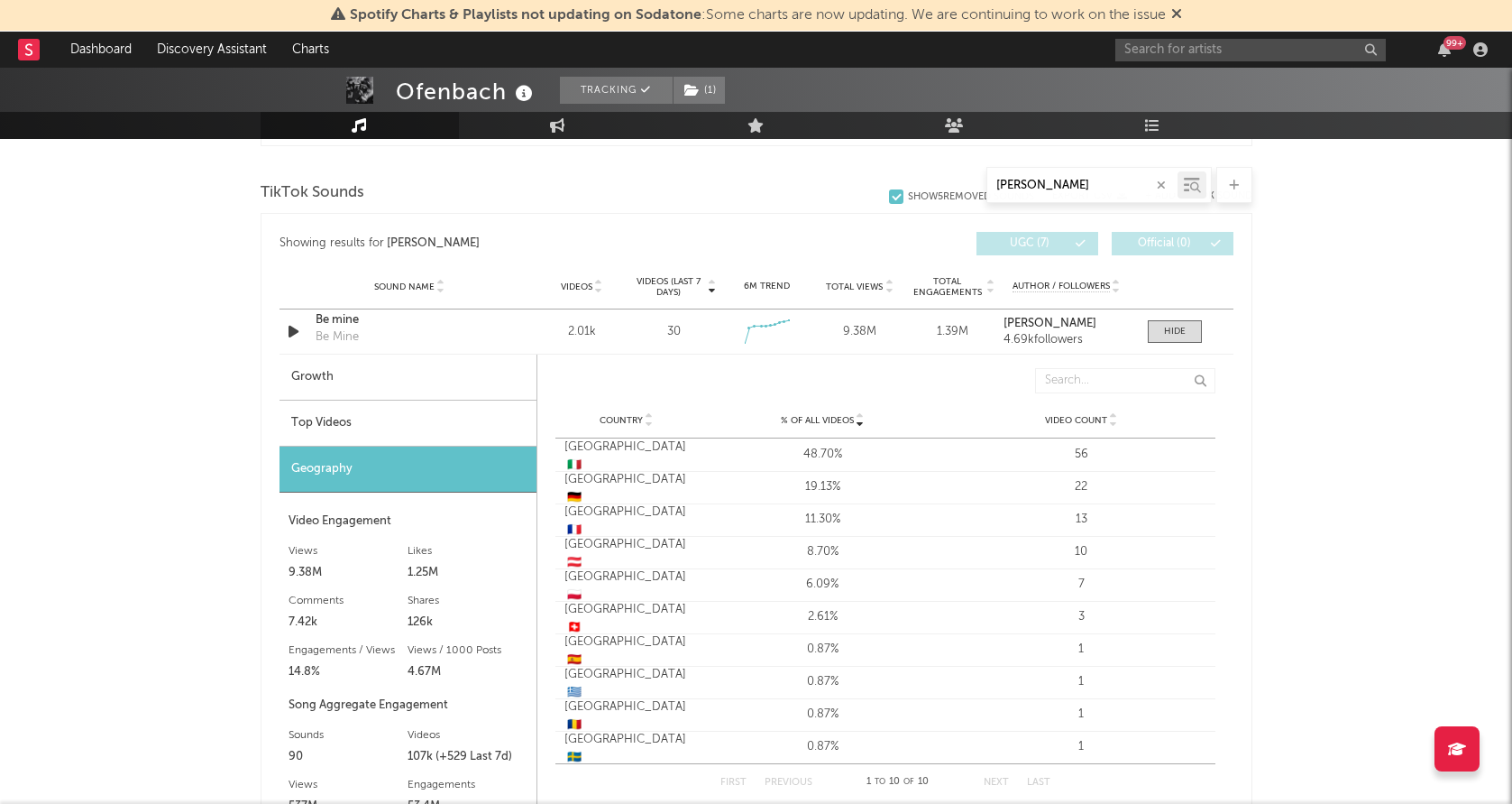
click at [428, 421] on div "Top Videos" at bounding box center [408, 424] width 257 height 46
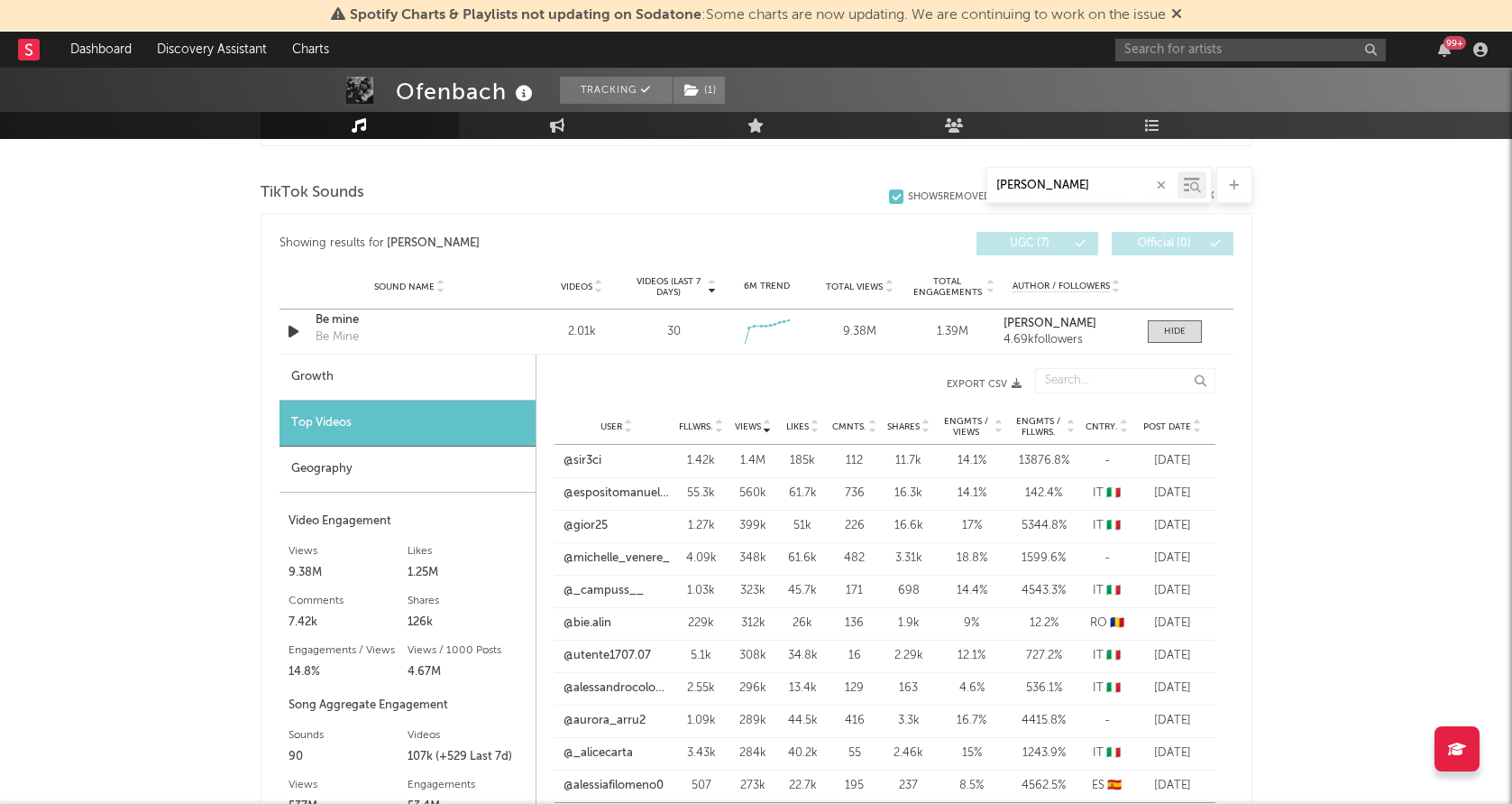
click at [1173, 428] on span "Post Date" at bounding box center [1167, 427] width 48 height 11
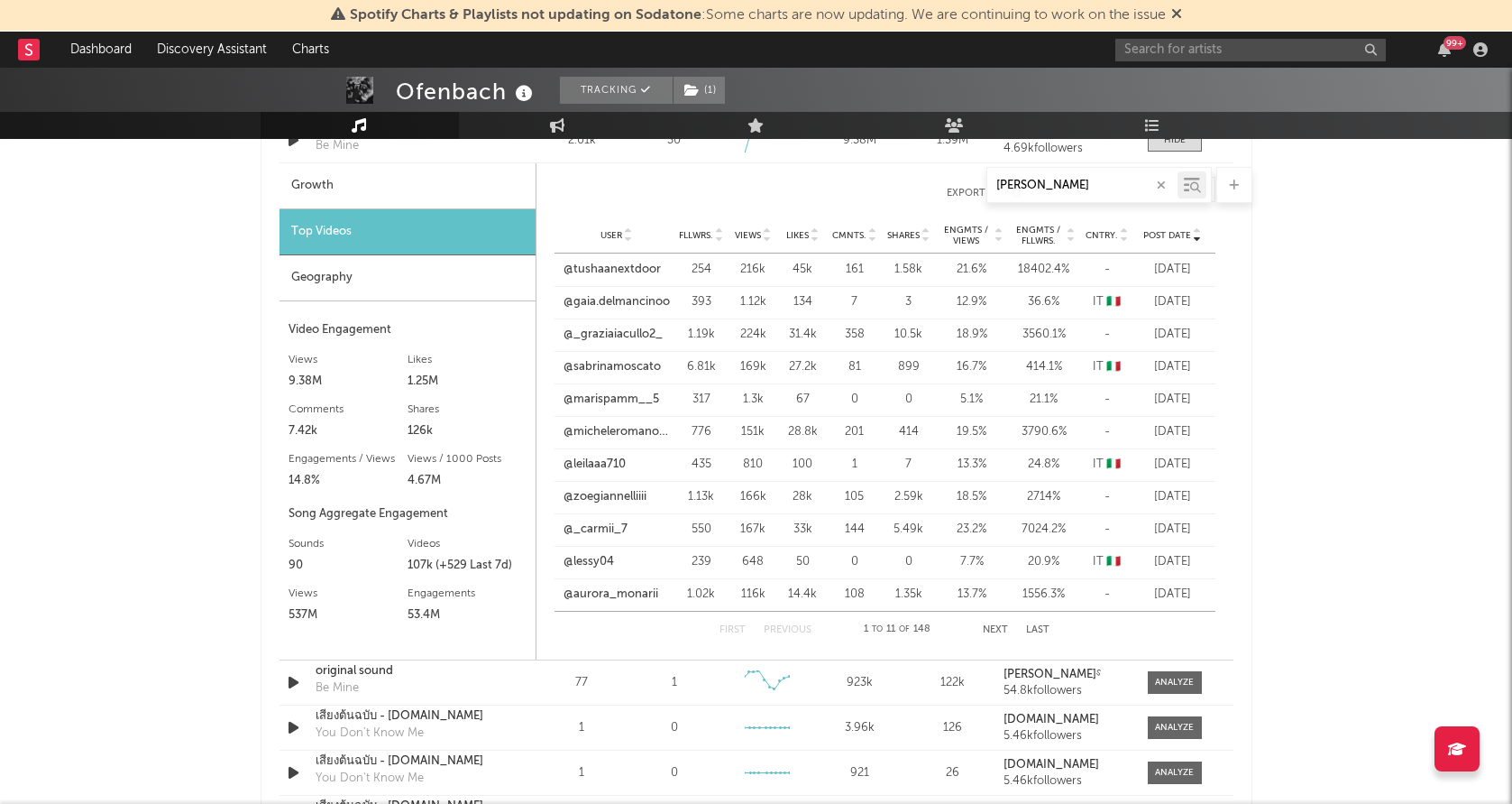
scroll to position [1097, 0]
click at [1001, 627] on button "Next" at bounding box center [996, 630] width 26 height 10
click at [999, 621] on div "First Previous 12 to 22 of 148 Next Last" at bounding box center [886, 629] width 330 height 36
click at [996, 625] on button "Next" at bounding box center [997, 630] width 26 height 10
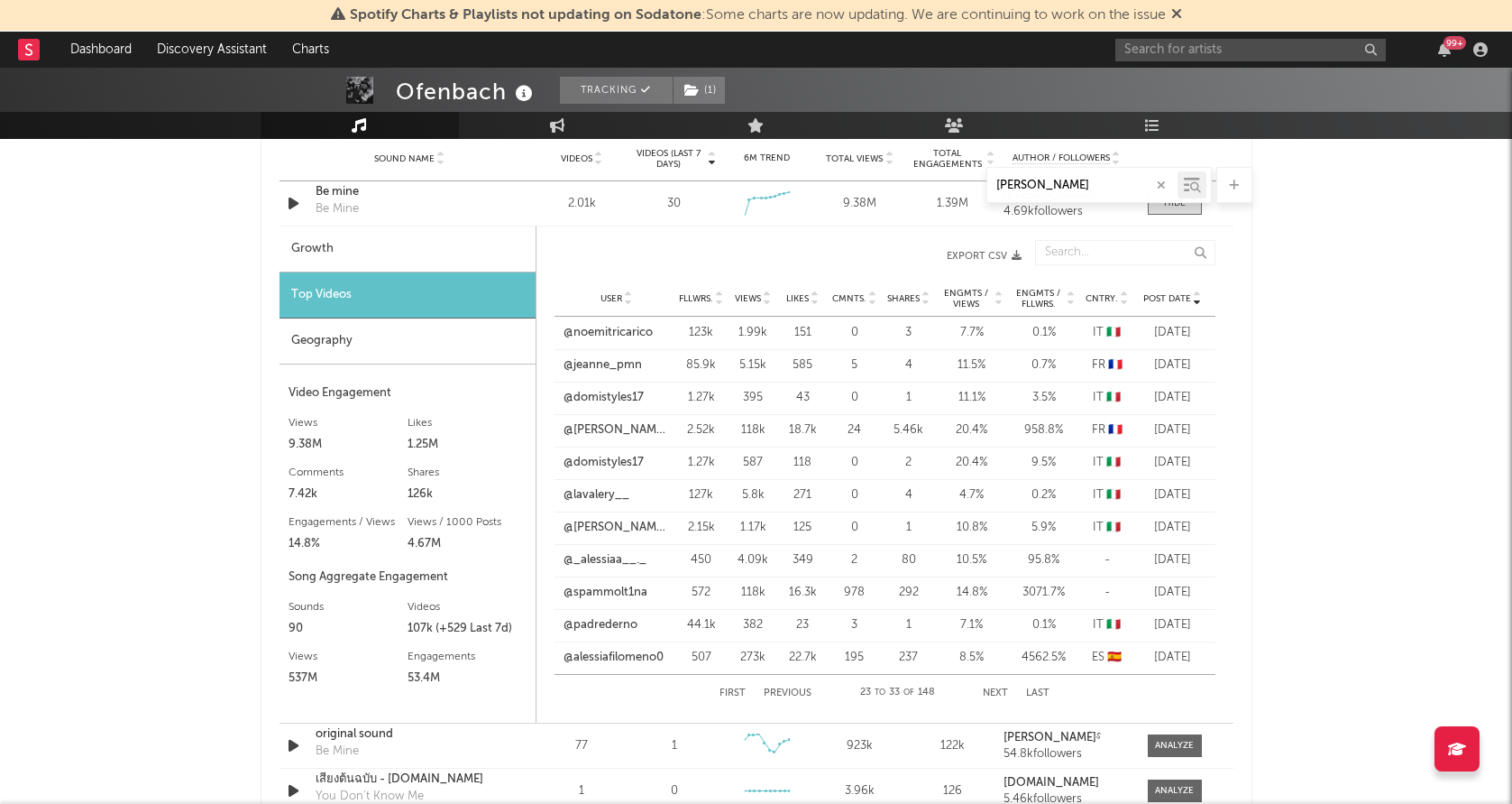
click at [994, 689] on button "Next" at bounding box center [996, 694] width 26 height 10
click at [737, 687] on div "First Previous 67 to 77 of 148 Next Last" at bounding box center [885, 693] width 330 height 36
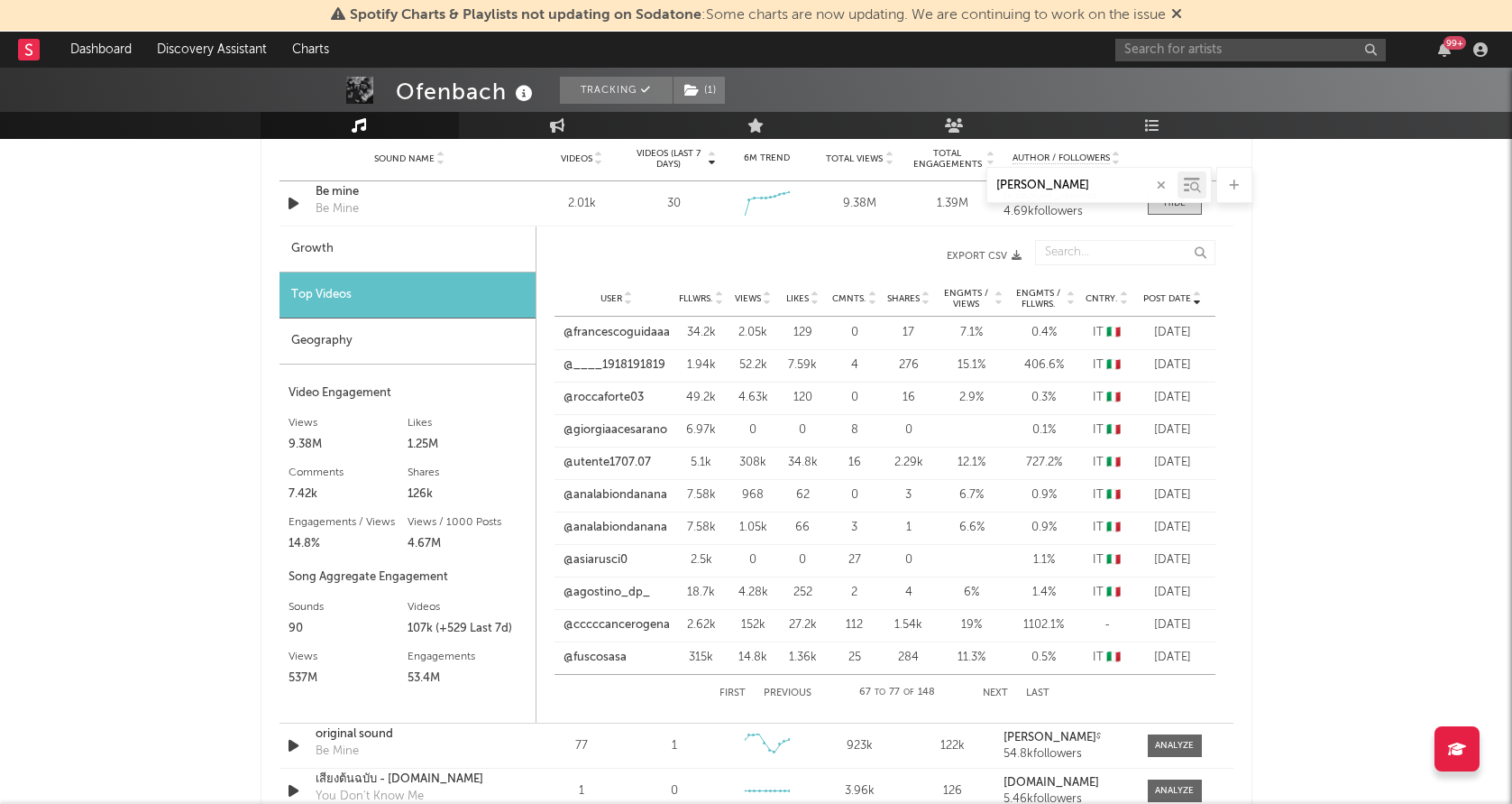
click at [733, 691] on button "First" at bounding box center [733, 694] width 27 height 10
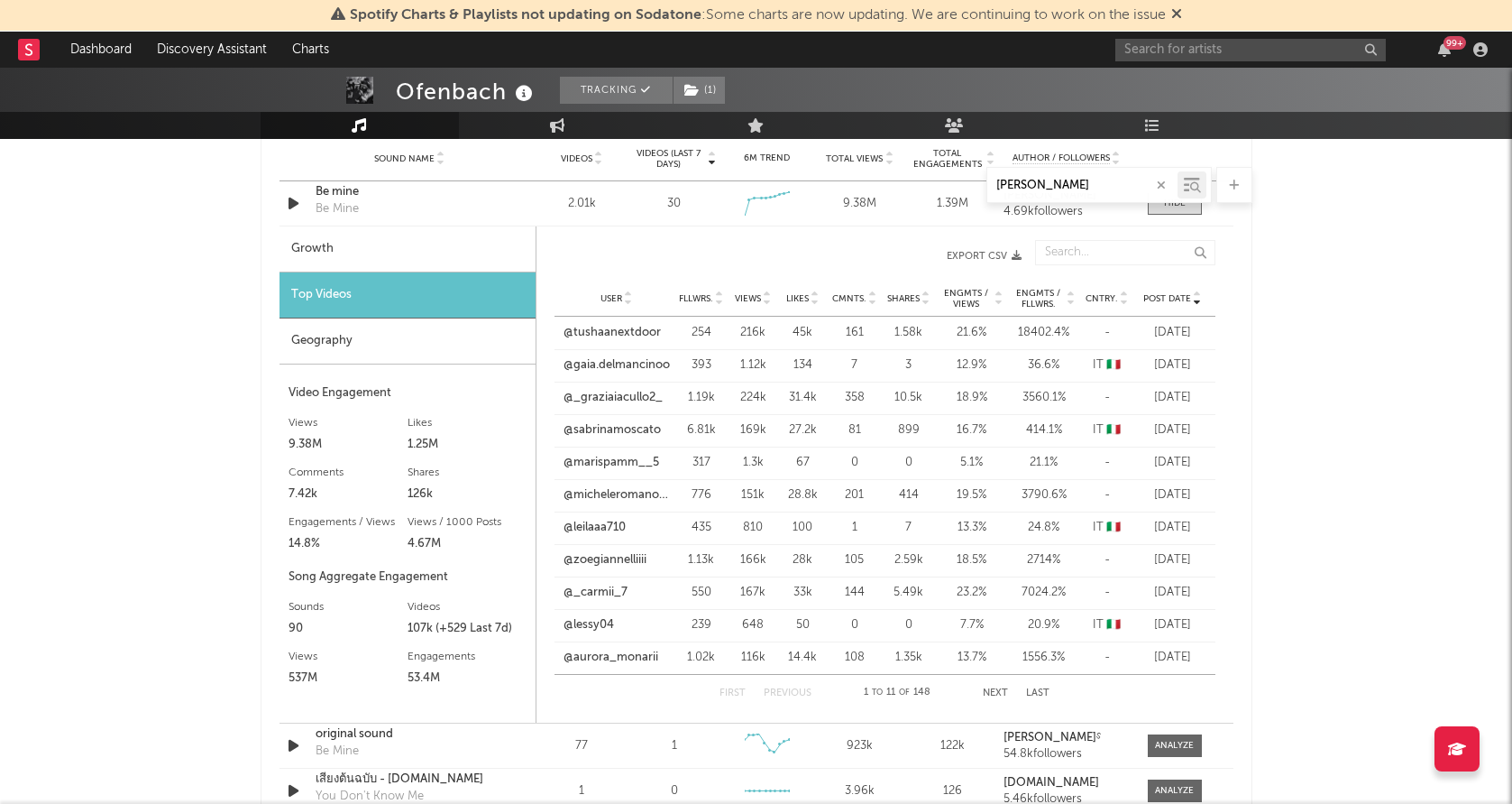
click at [831, 271] on div "Post Date User Fllwrs. Views Likes Cmnts. Shares Engmts / Views Engmts / Fllwrs…" at bounding box center [885, 255] width 661 height 49
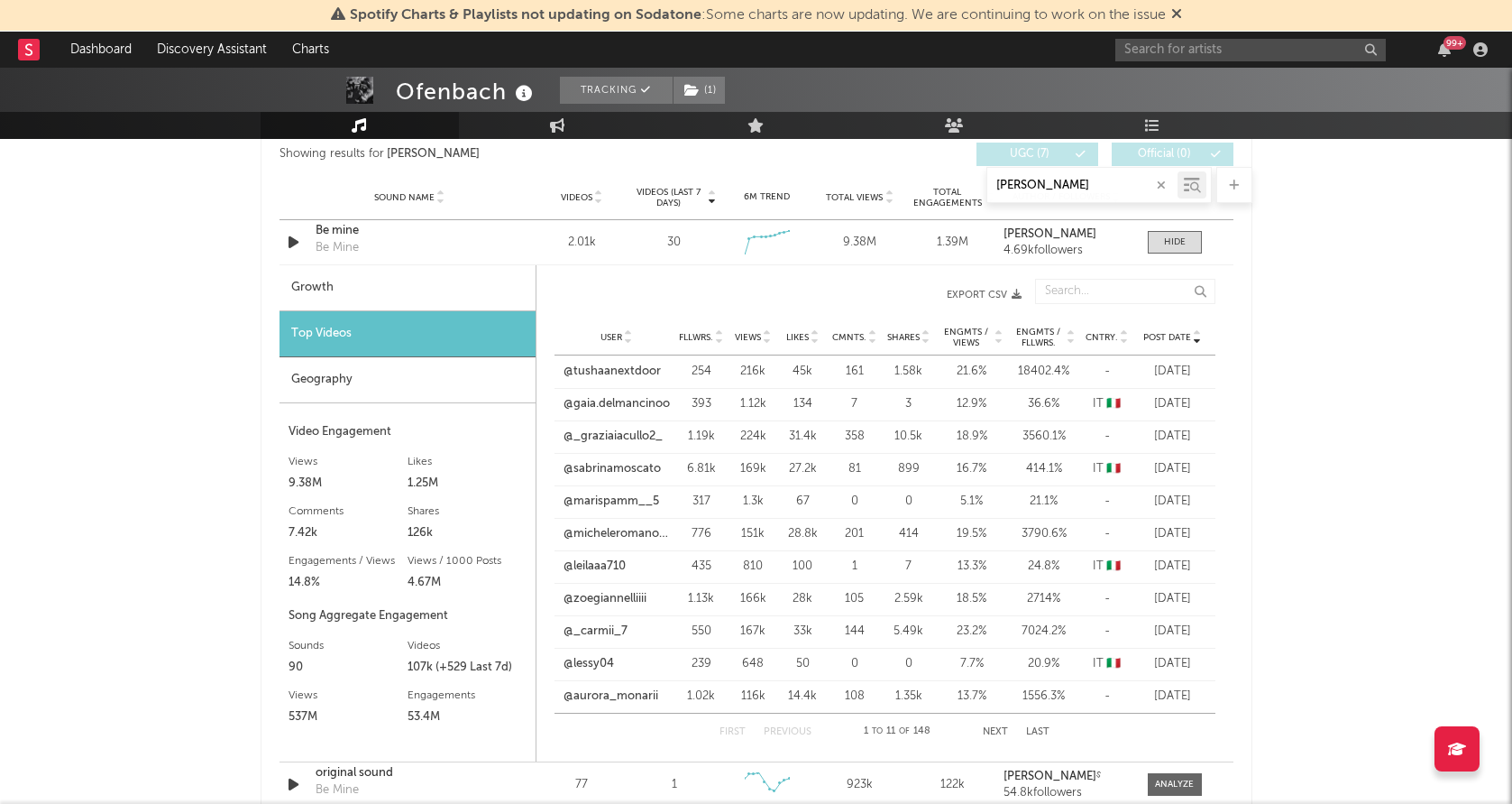
scroll to position [988, 0]
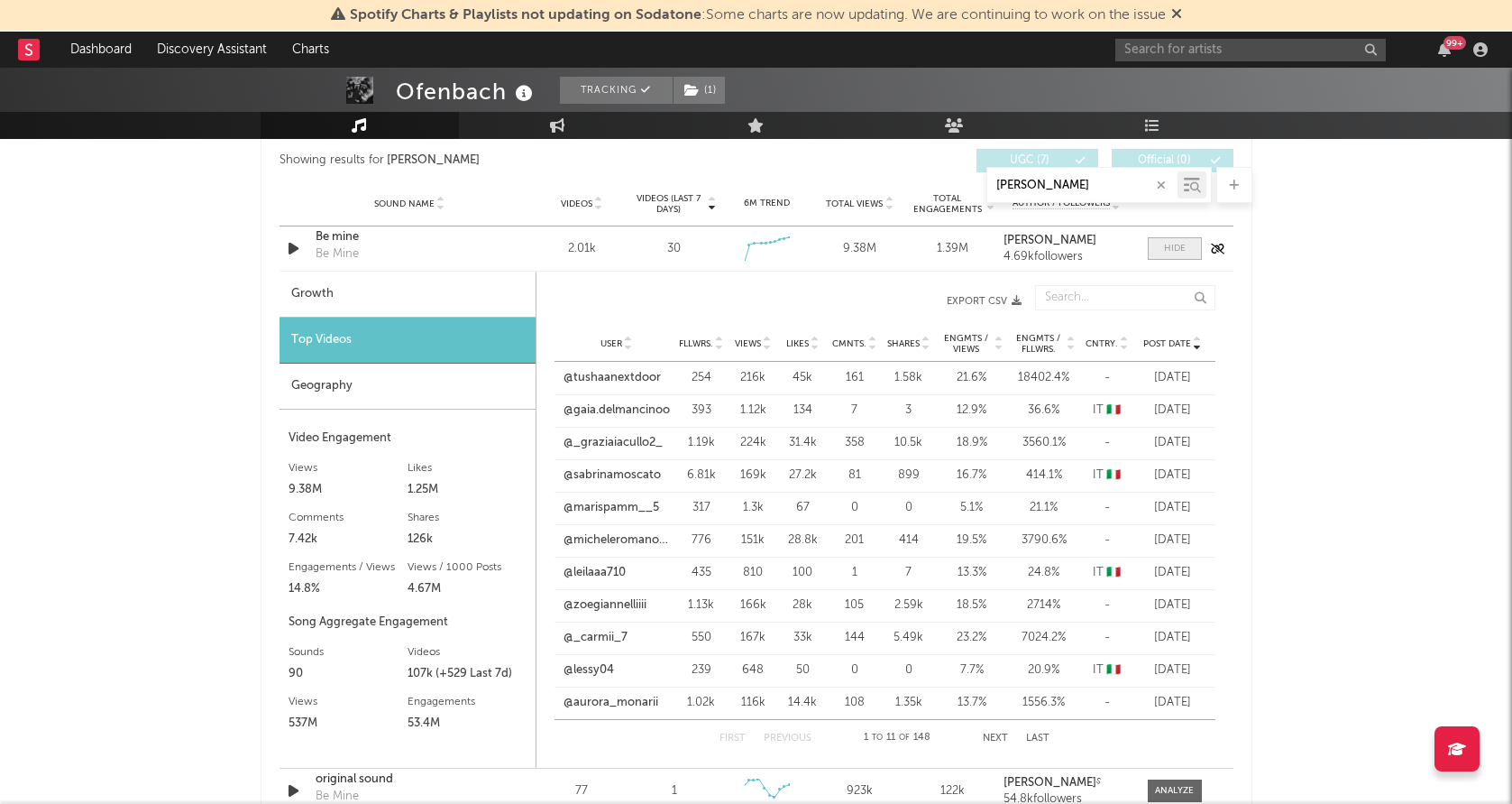
click at [1159, 258] on span at bounding box center [1174, 248] width 54 height 23
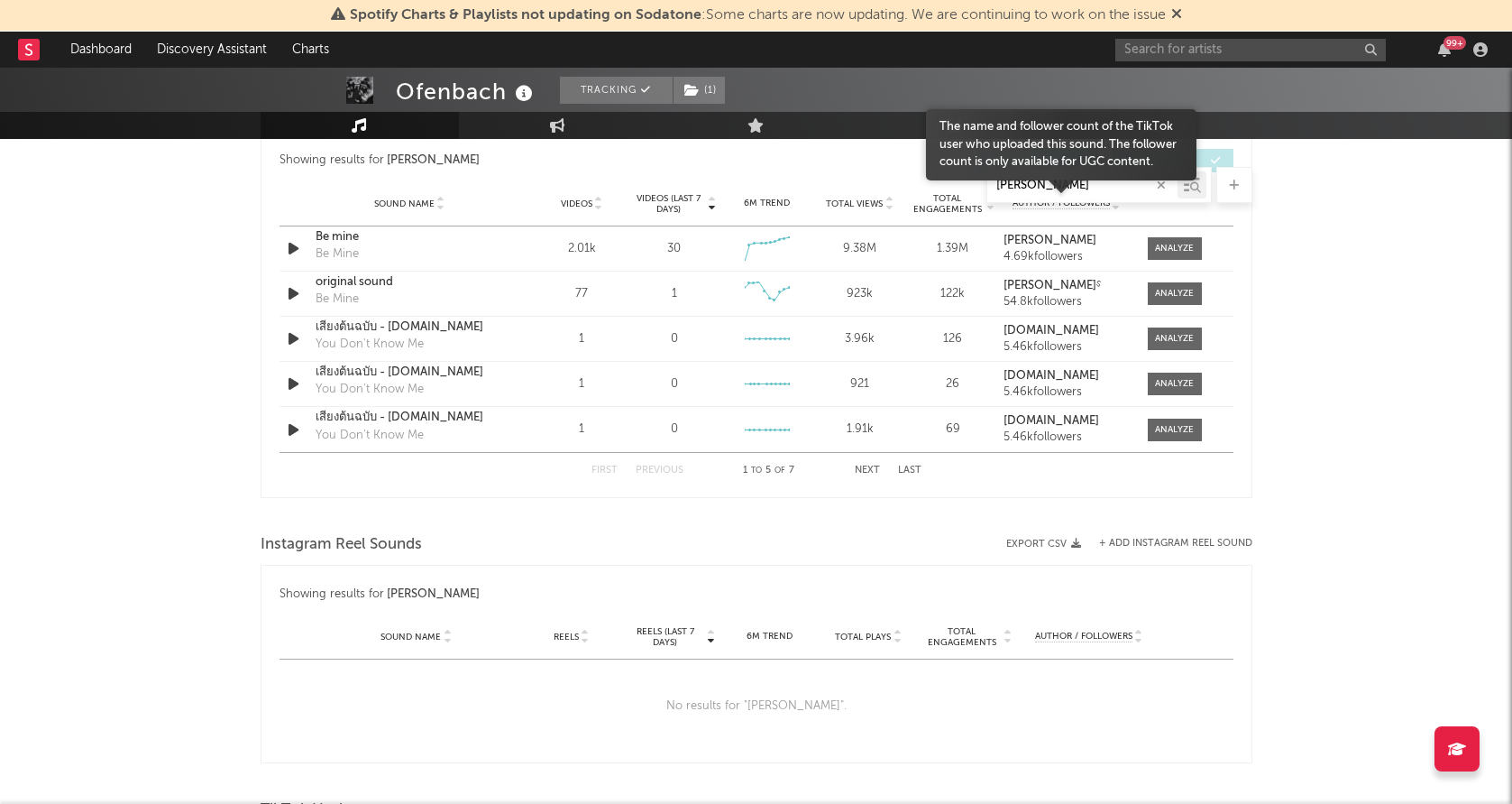
click at [989, 187] on div at bounding box center [1061, 194] width 271 height 30
click at [989, 187] on input "[PERSON_NAME]" at bounding box center [1083, 185] width 190 height 15
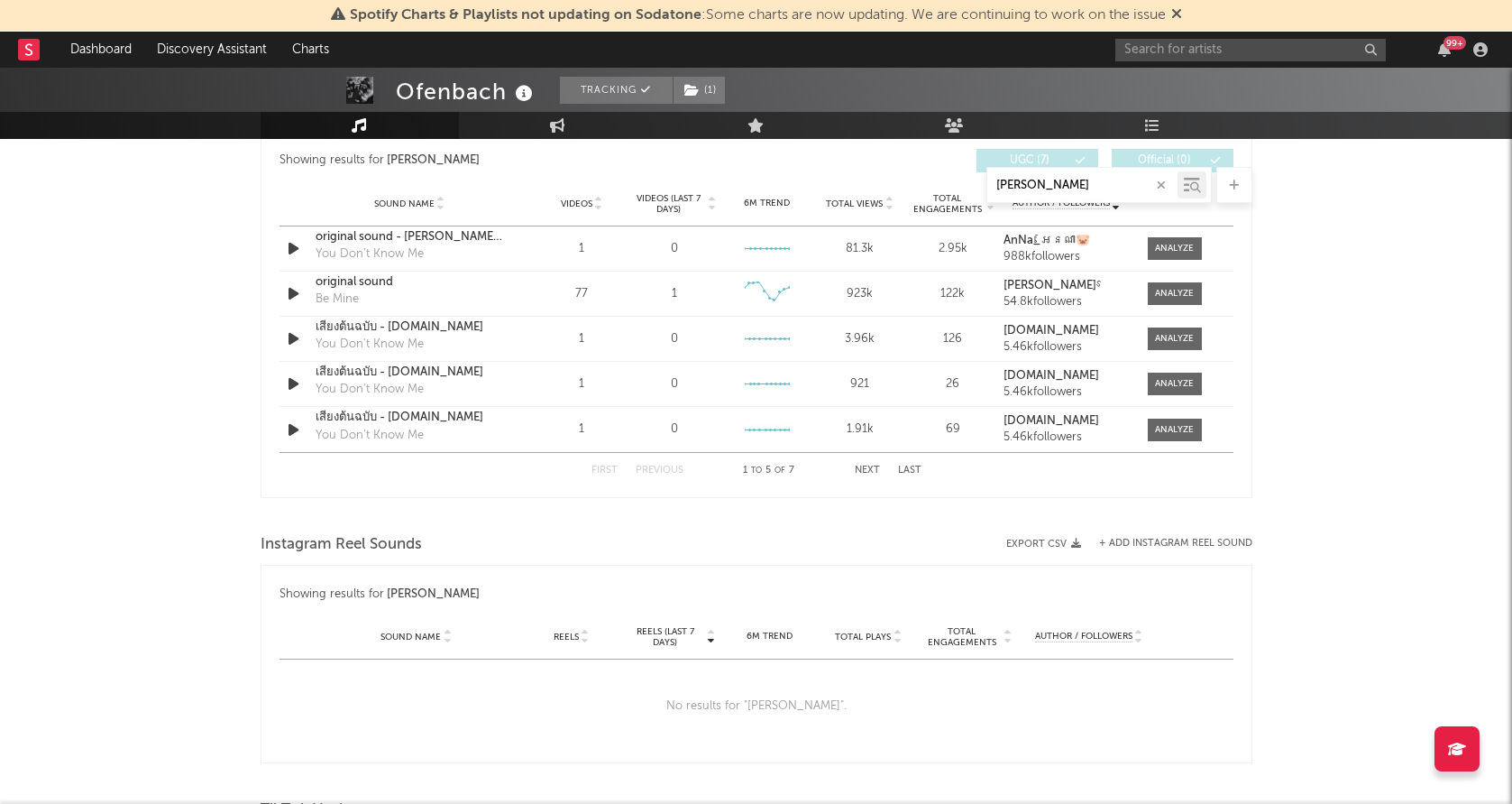
click at [989, 187] on input "[PERSON_NAME]" at bounding box center [1083, 185] width 190 height 15
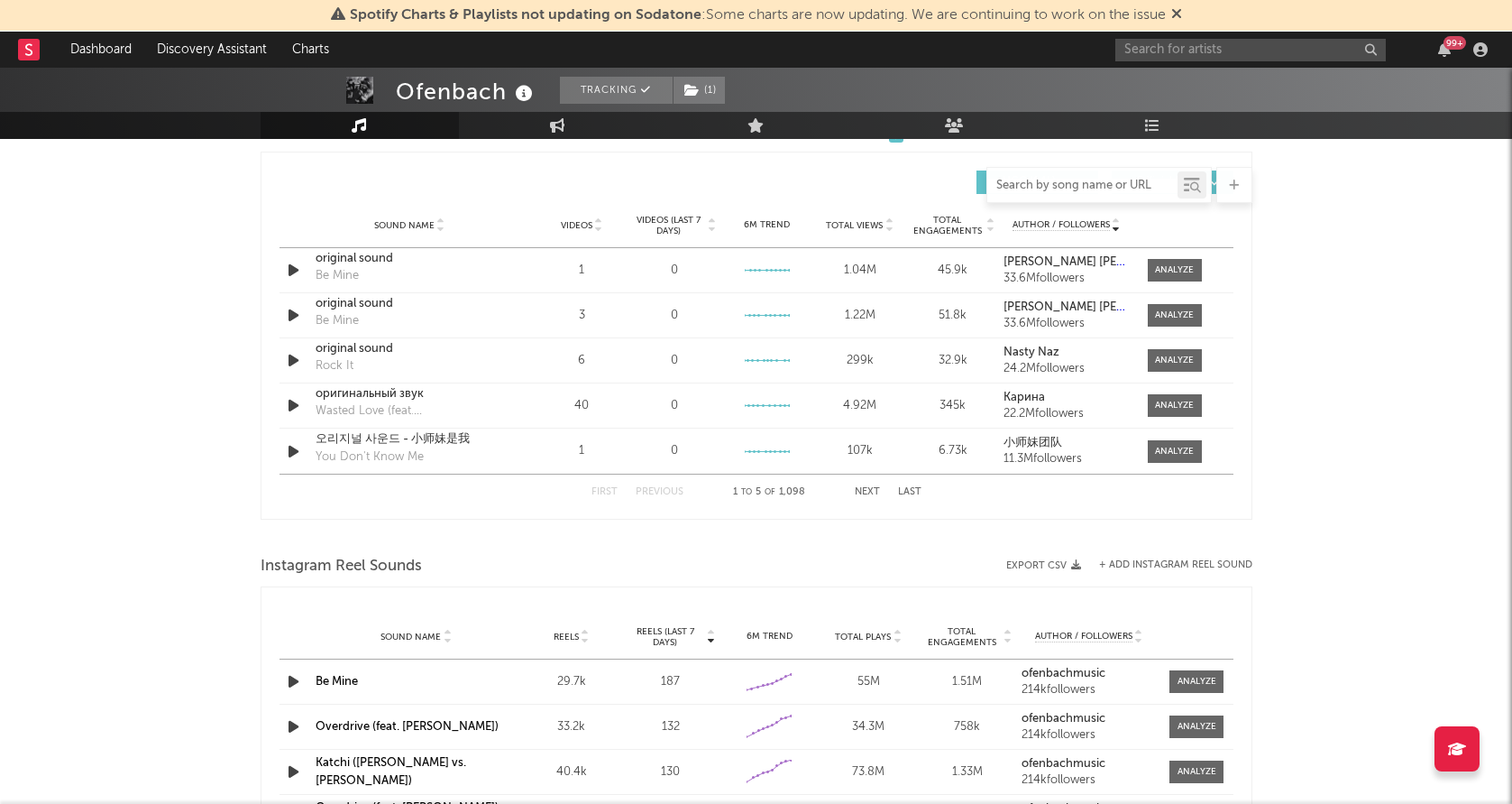
scroll to position [1147, 0]
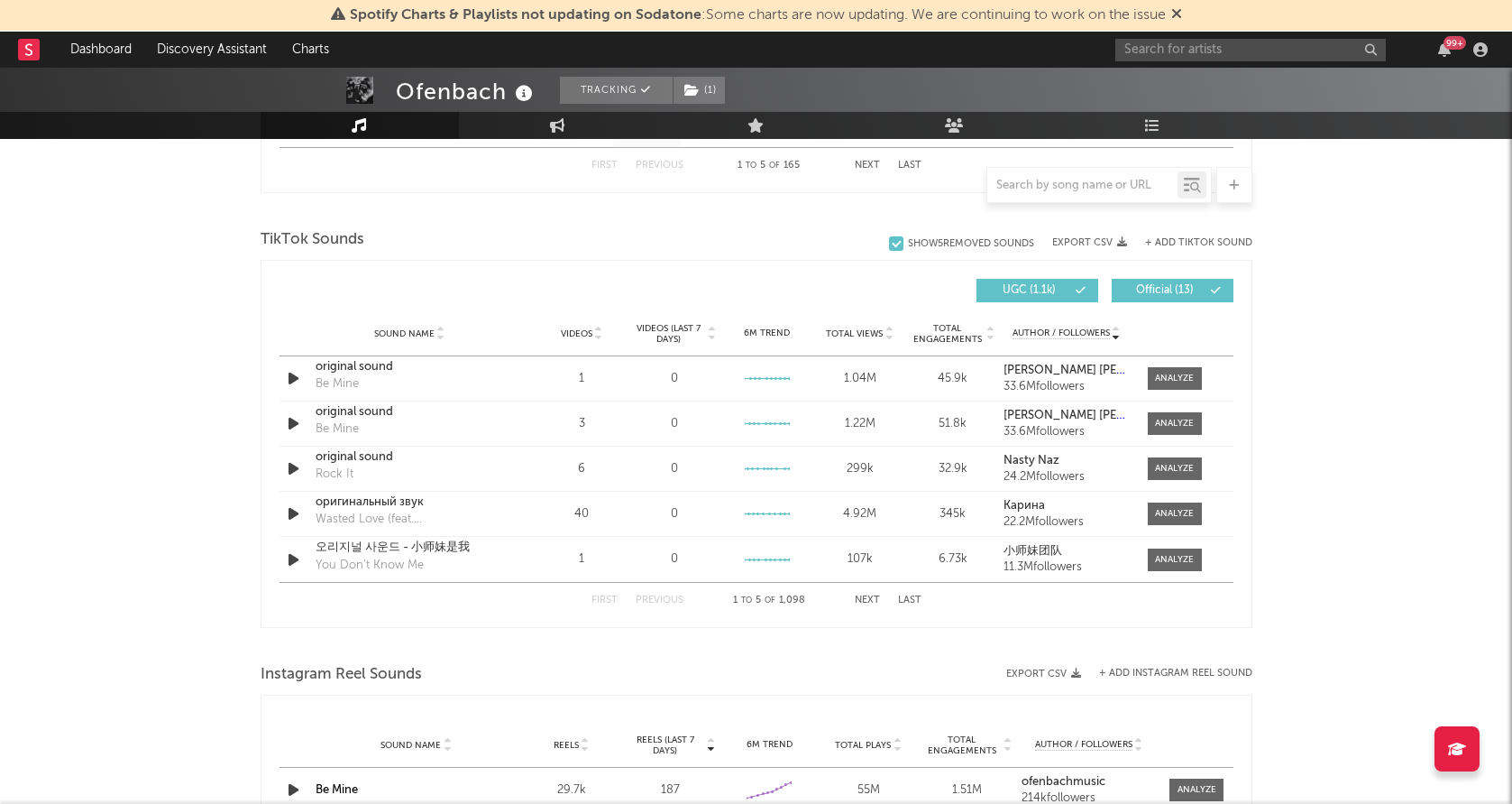
click at [664, 328] on span "Videos (last 7 days)" at bounding box center [669, 334] width 73 height 22
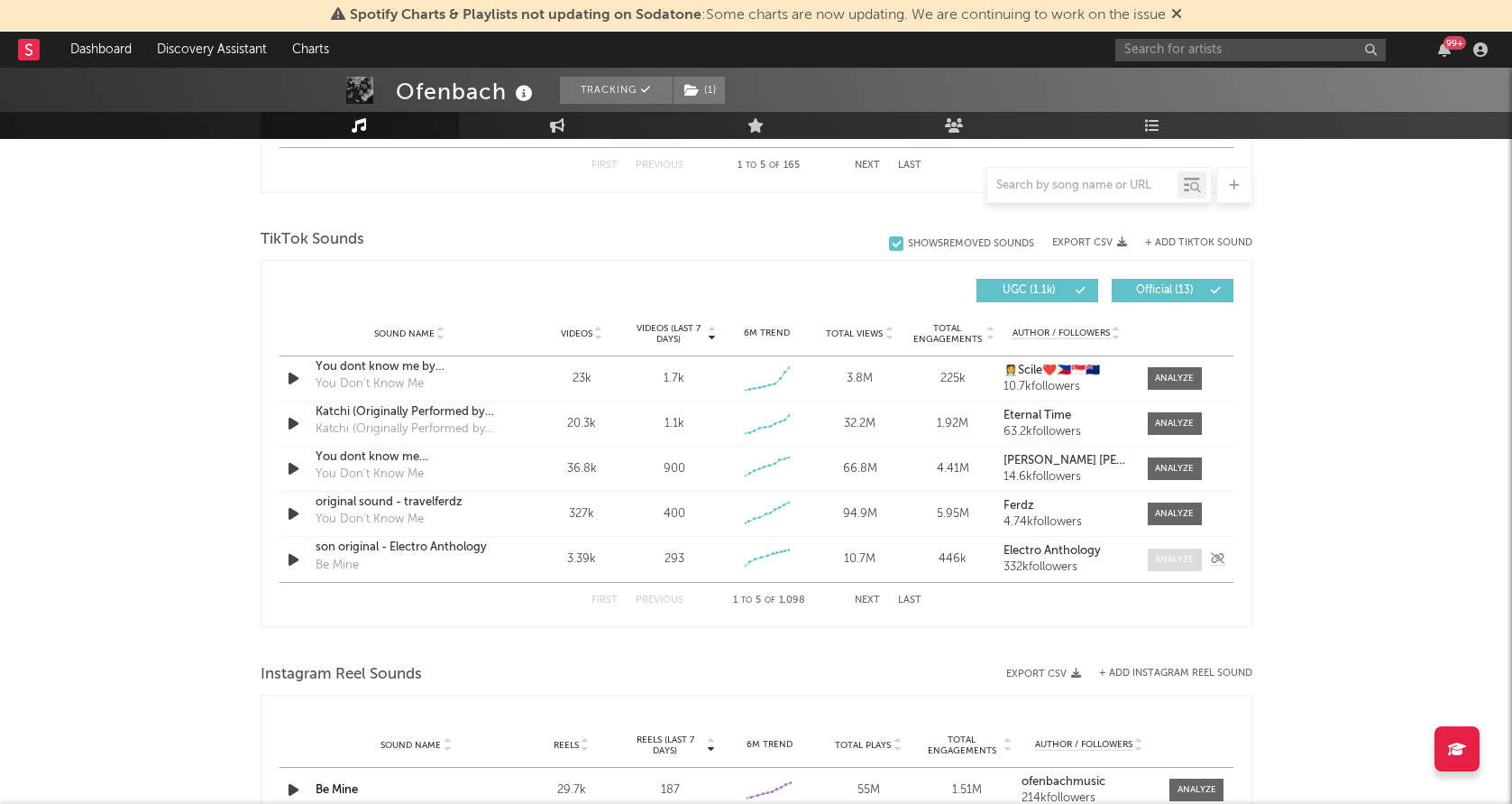
click at [1185, 553] on div at bounding box center [1174, 560] width 38 height 14
select select "6m"
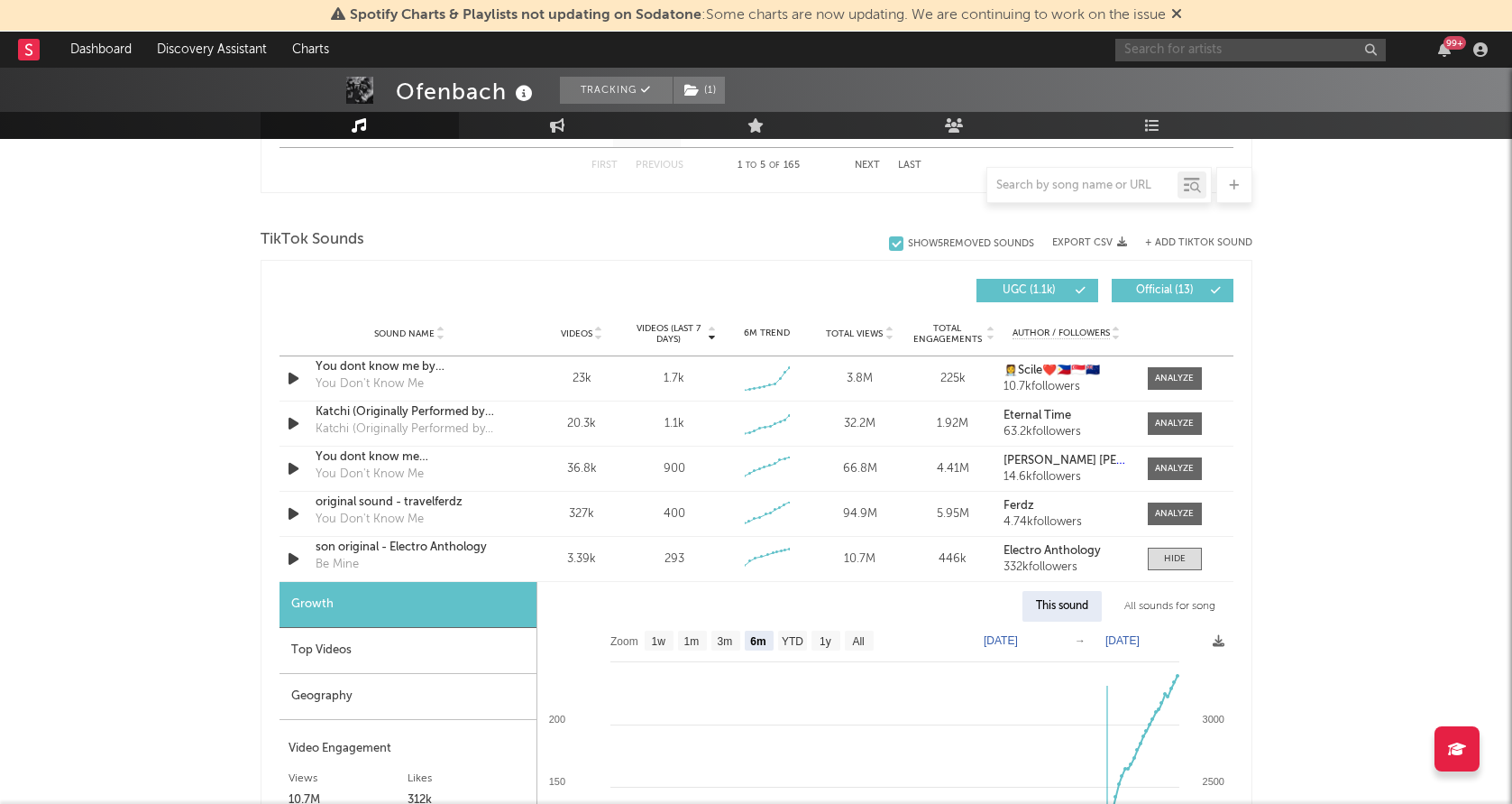
click at [1123, 53] on input "text" at bounding box center [1251, 49] width 271 height 23
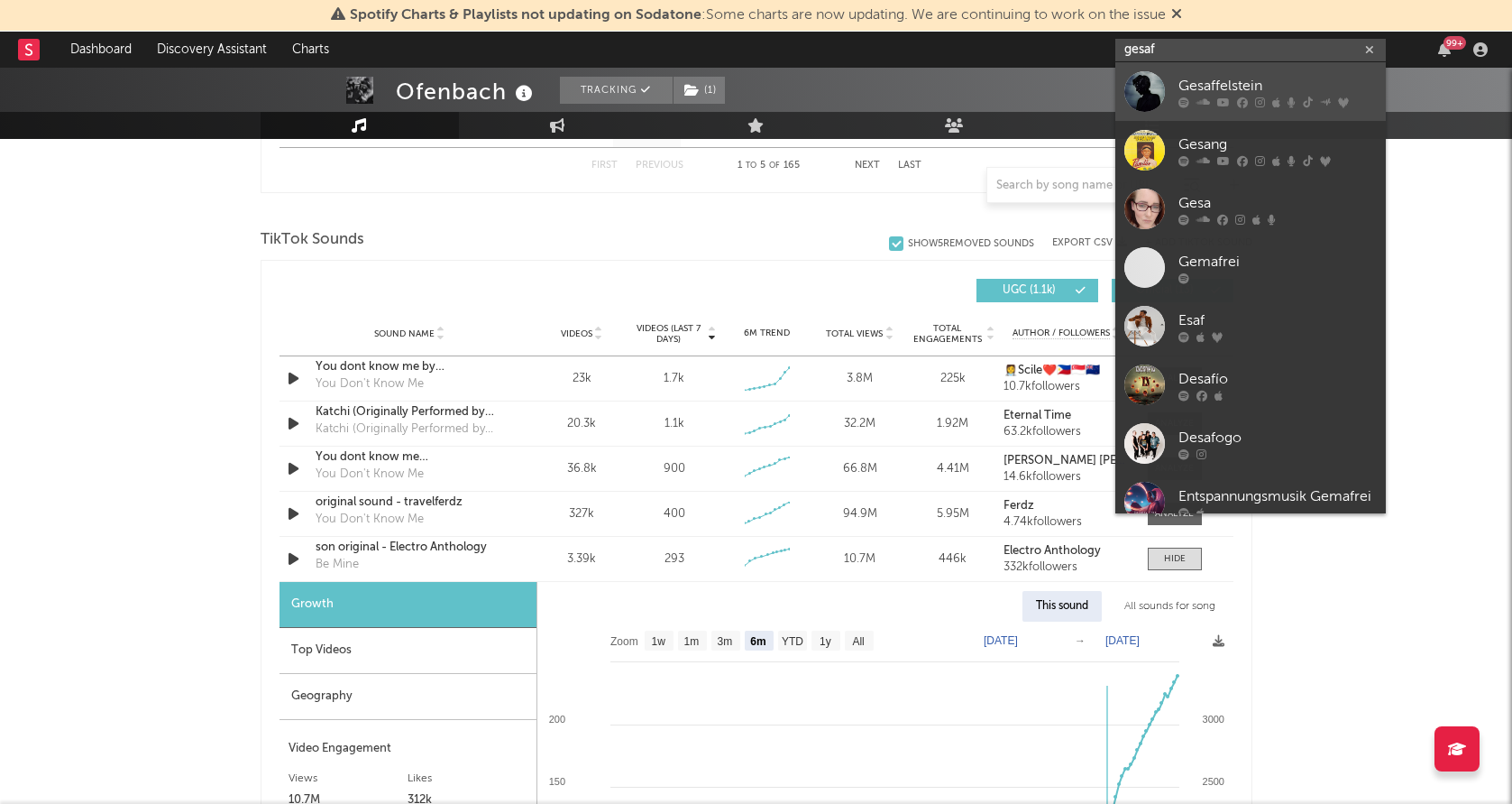
type input "gesaf"
click at [1141, 95] on div at bounding box center [1145, 91] width 40 height 40
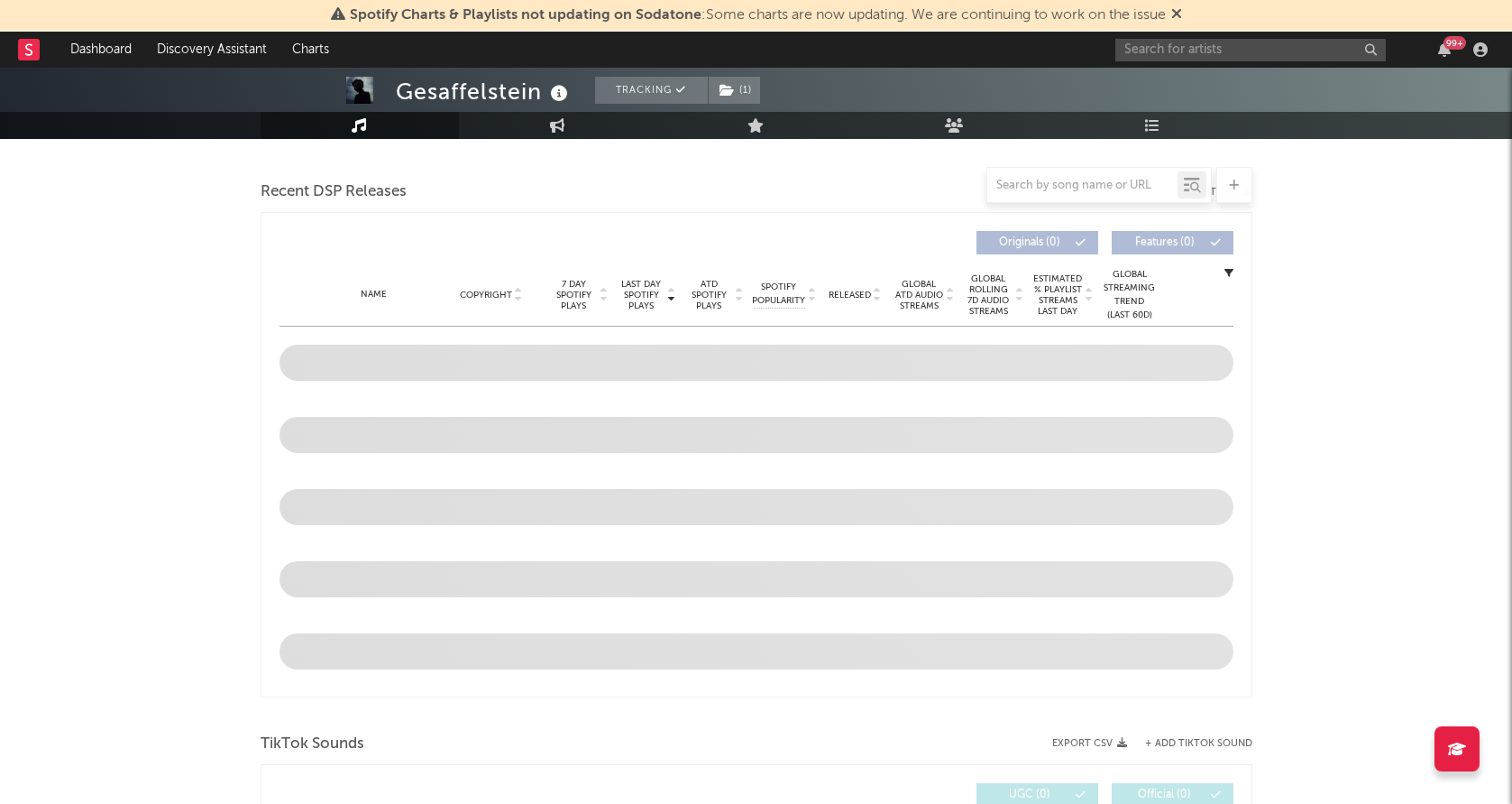
click at [1230, 406] on span at bounding box center [756, 435] width 954 height 72
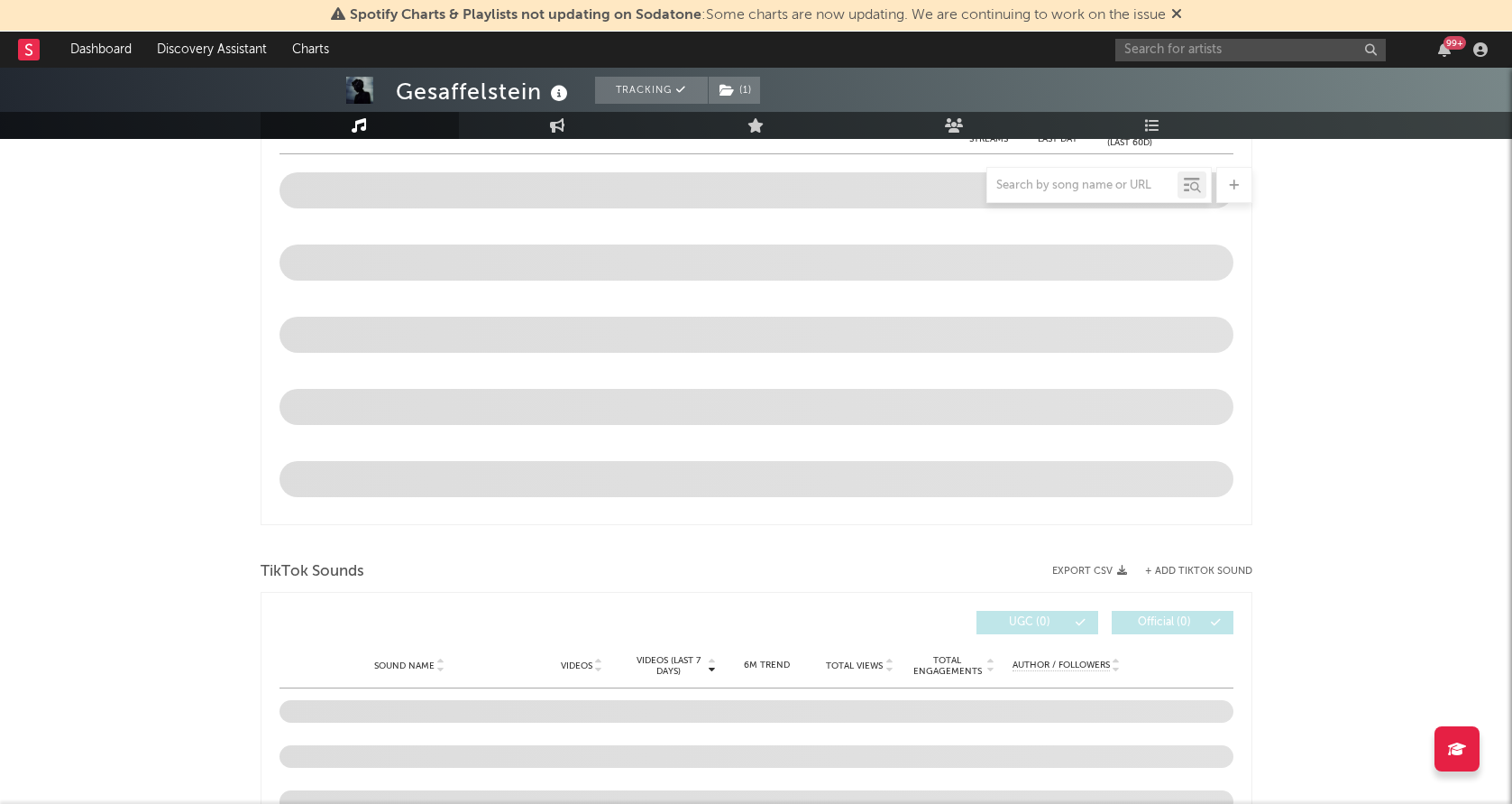
select select "6m"
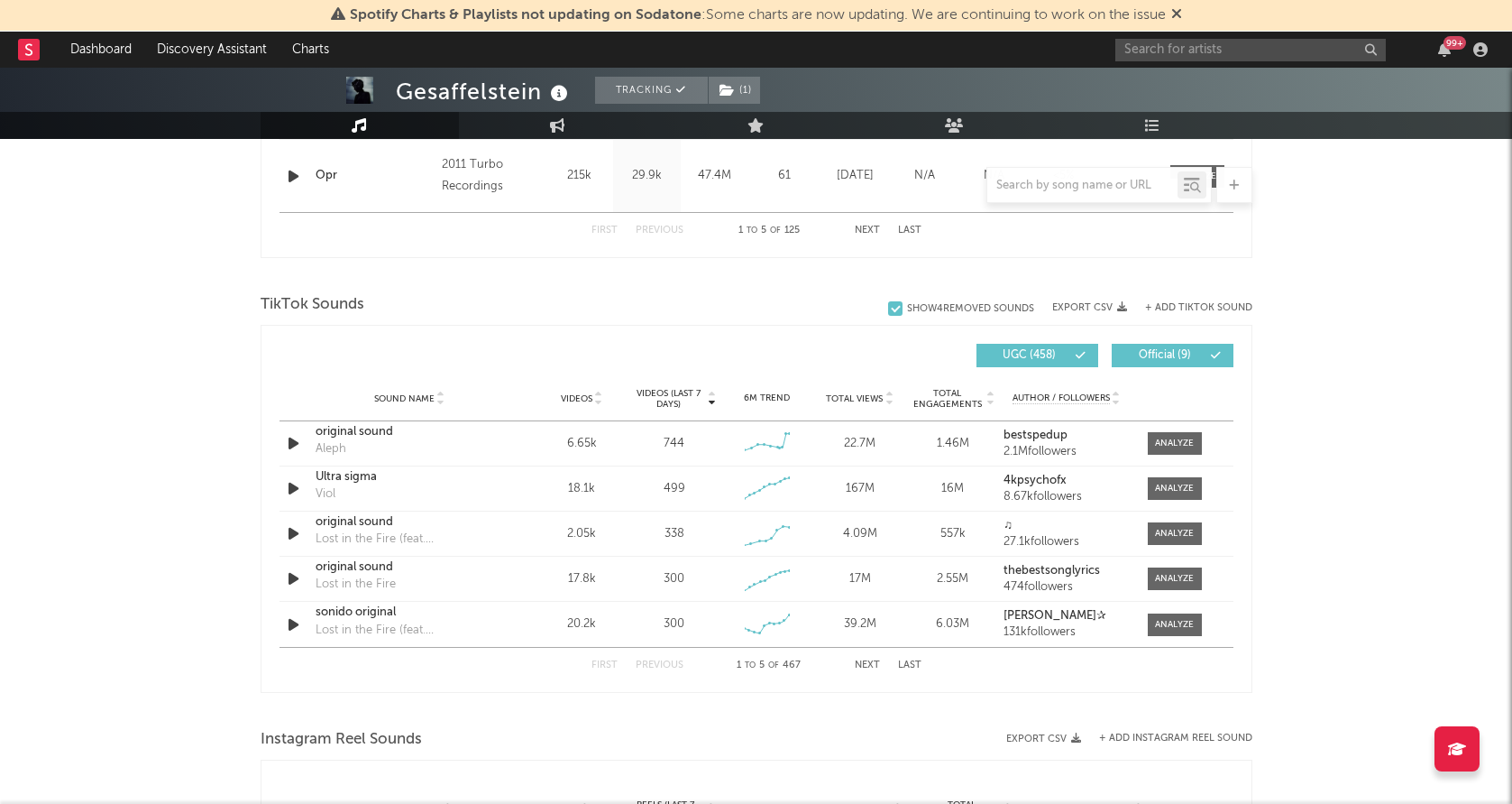
scroll to position [1084, 0]
click at [1079, 187] on input "text" at bounding box center [1083, 185] width 190 height 15
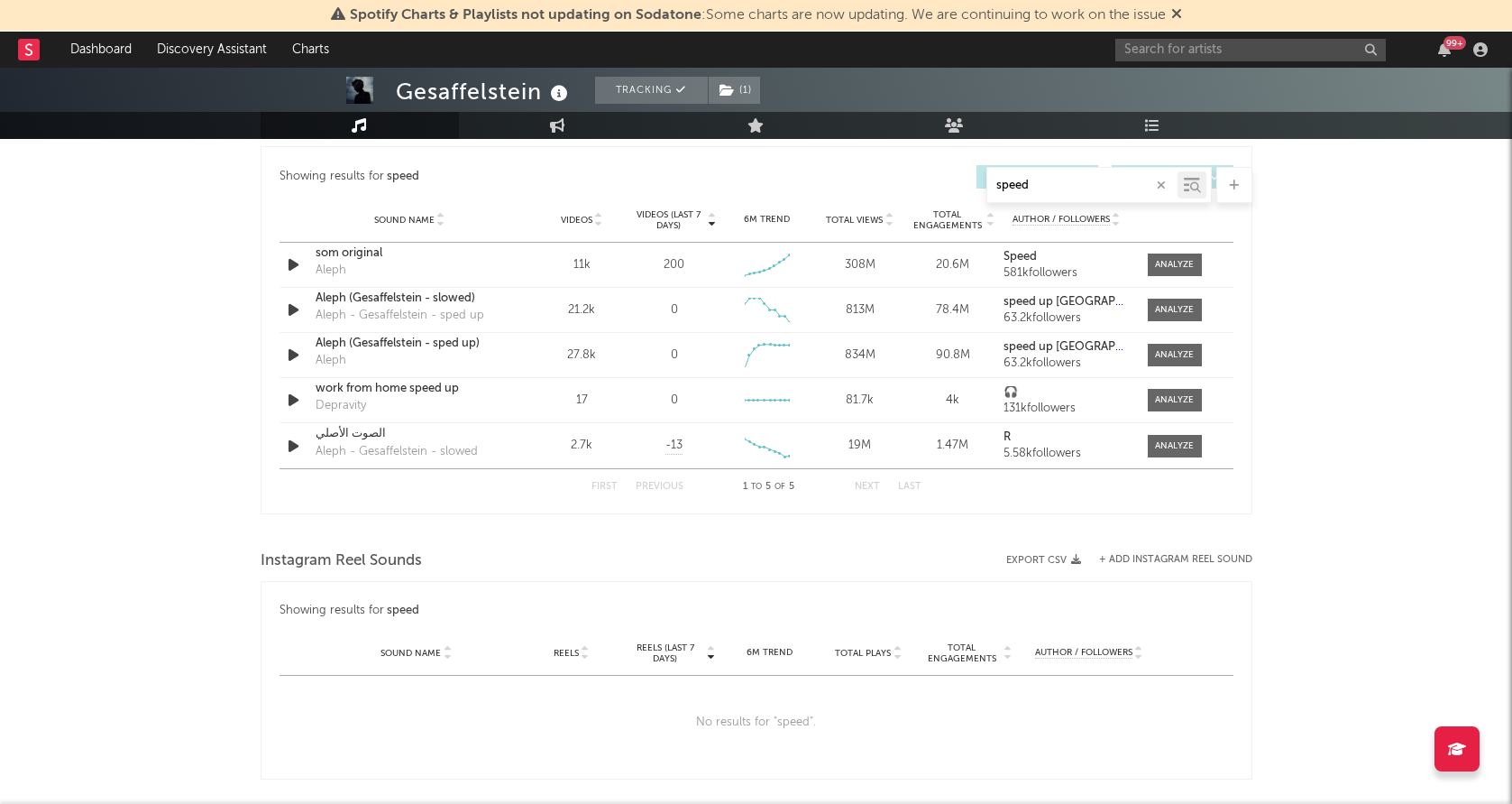
scroll to position [956, 0]
type input "speed"
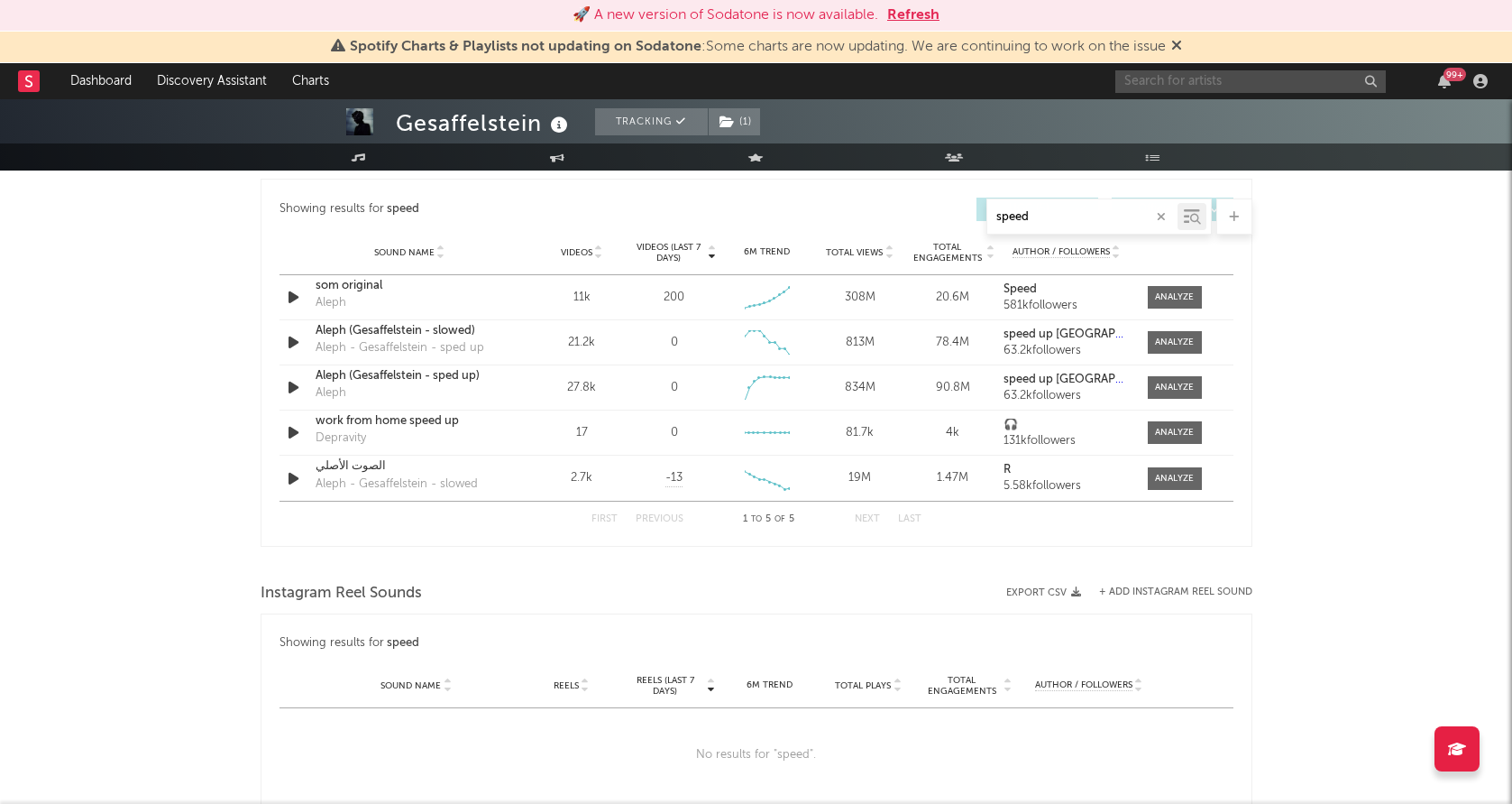
click at [1190, 89] on input "text" at bounding box center [1251, 81] width 271 height 23
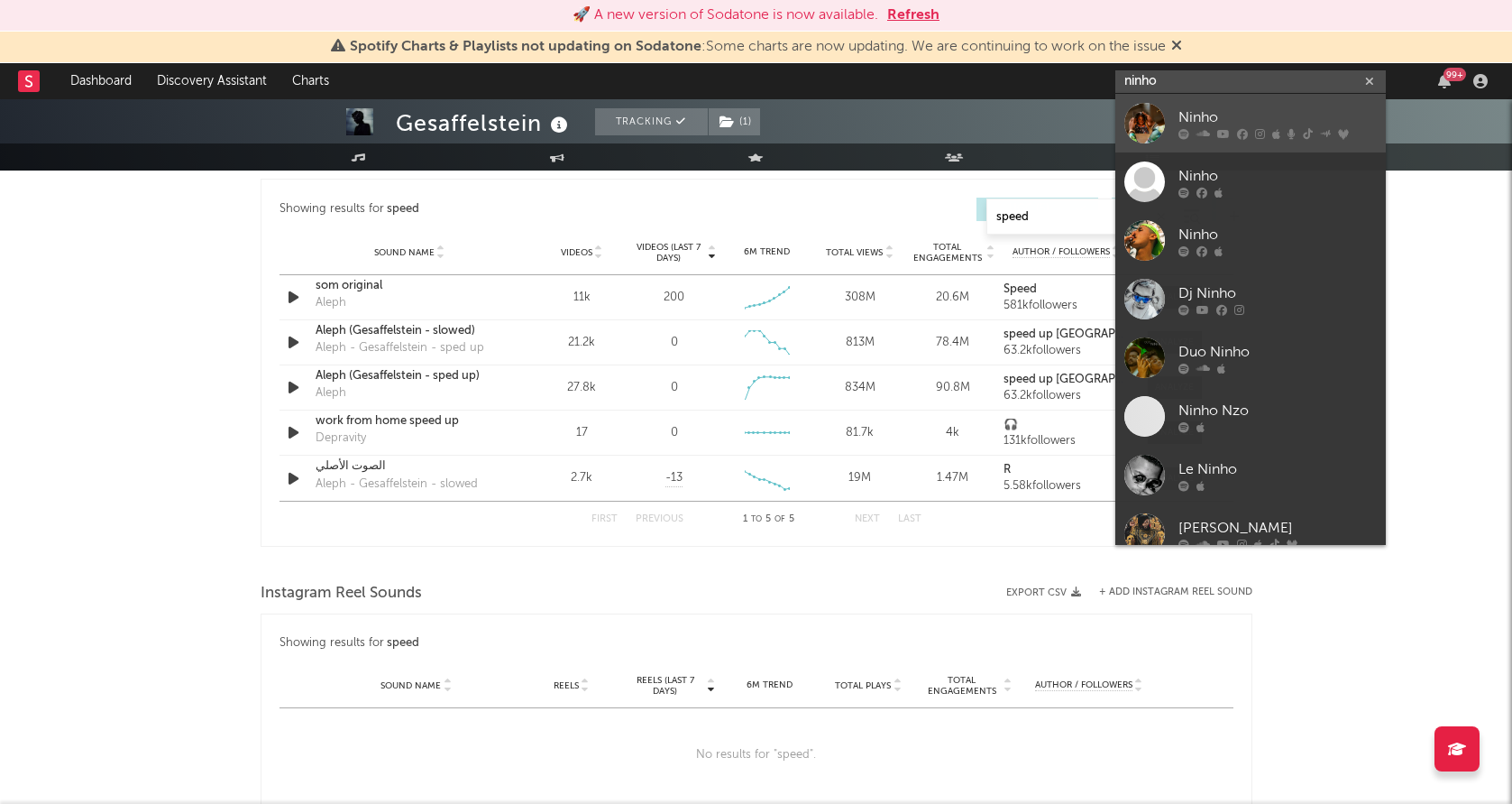
type input "ninho"
click at [1131, 123] on div at bounding box center [1145, 122] width 40 height 40
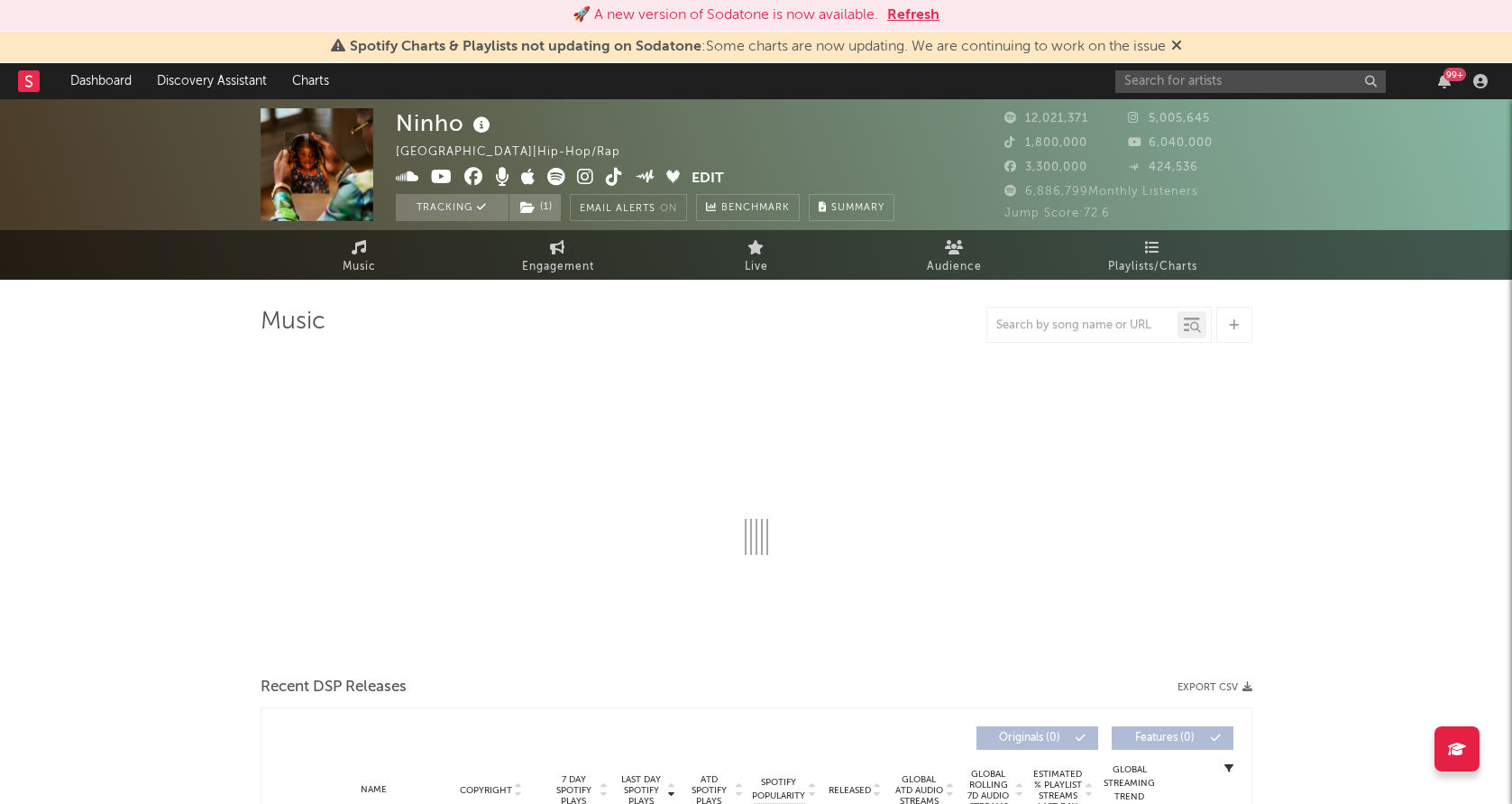
select select "6m"
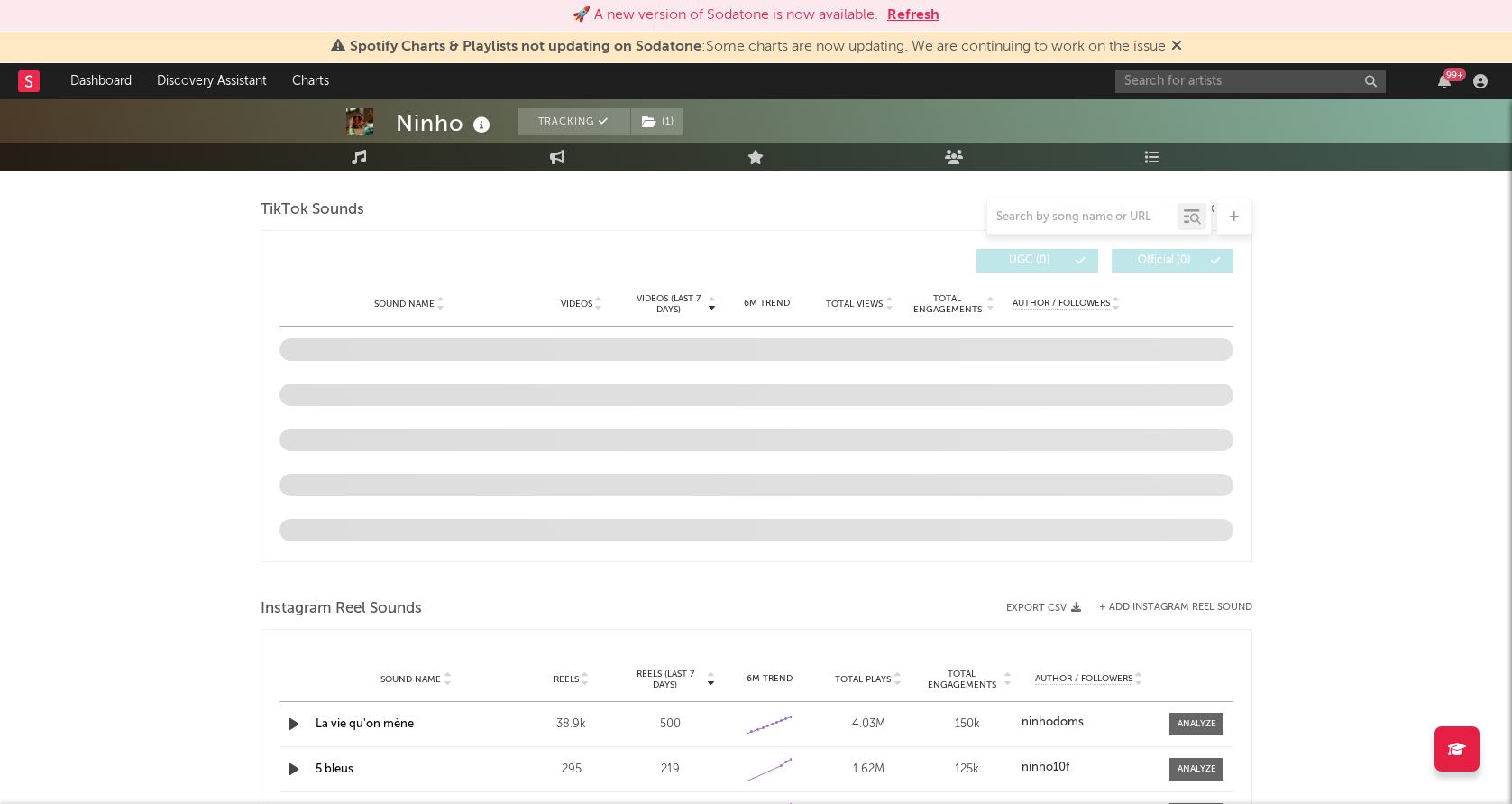
scroll to position [1152, 0]
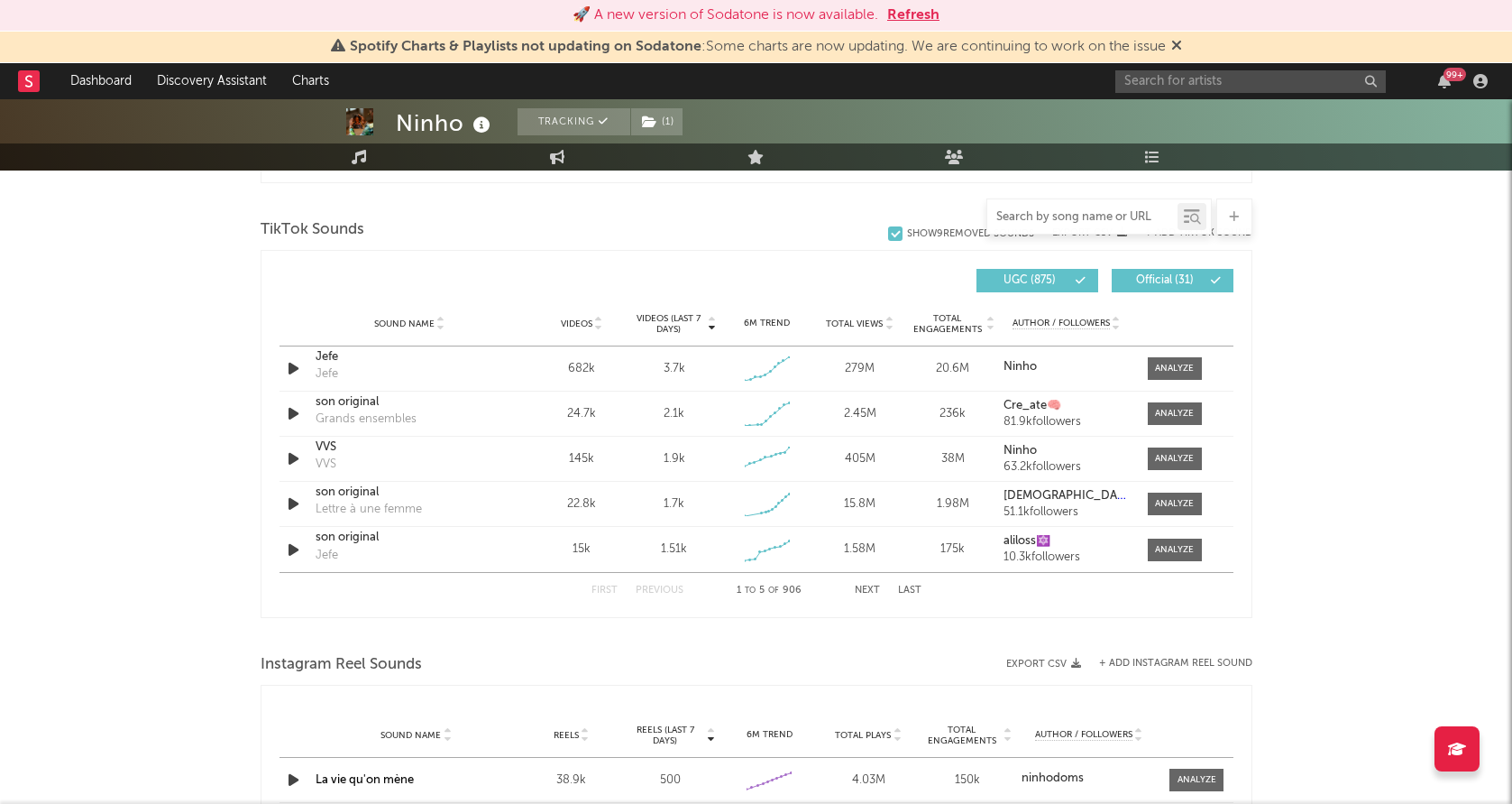
click at [1032, 211] on input "text" at bounding box center [1083, 217] width 190 height 15
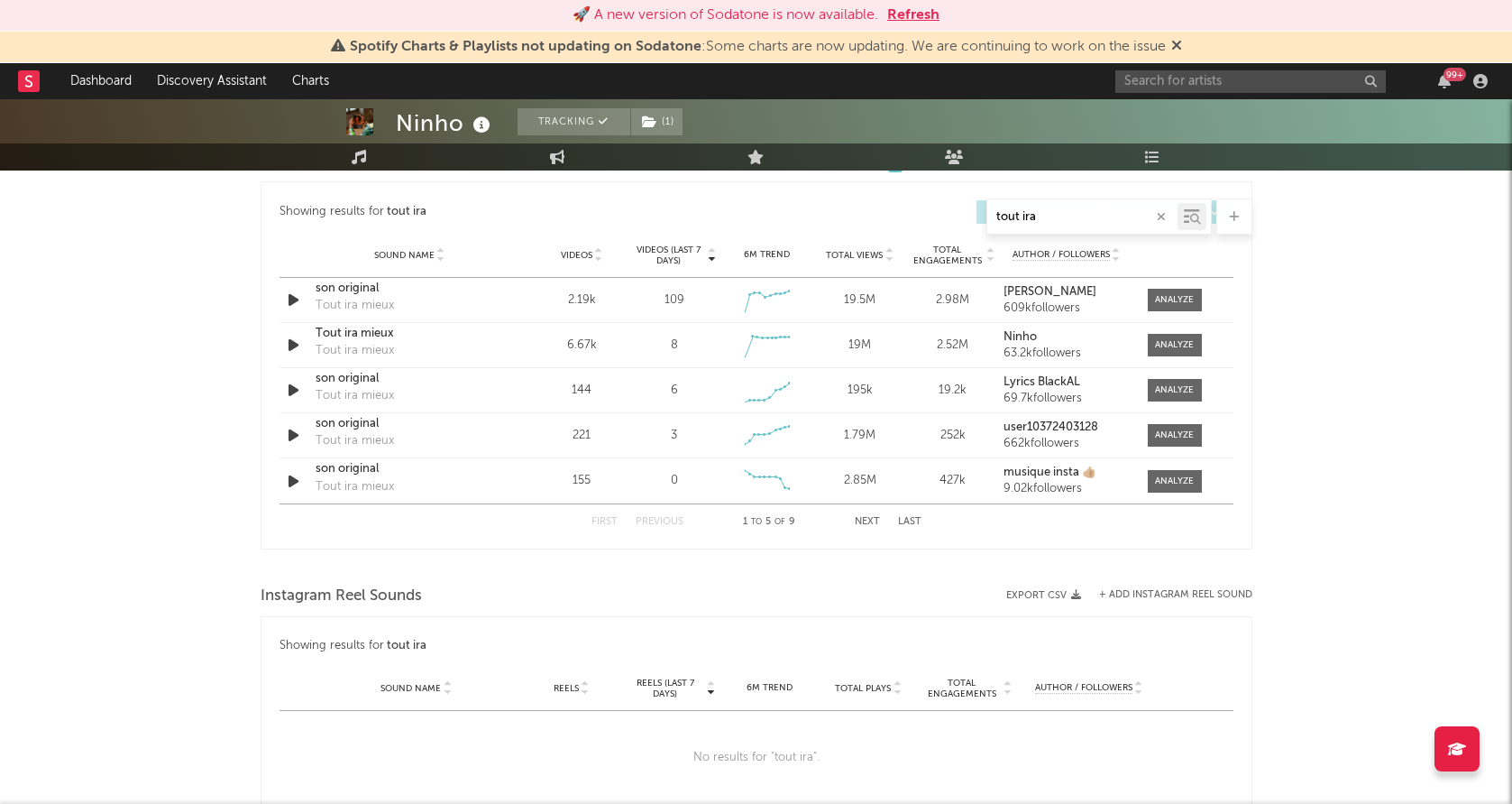
scroll to position [966, 0]
type input "tout ira"
click at [1177, 307] on div at bounding box center [1174, 302] width 38 height 14
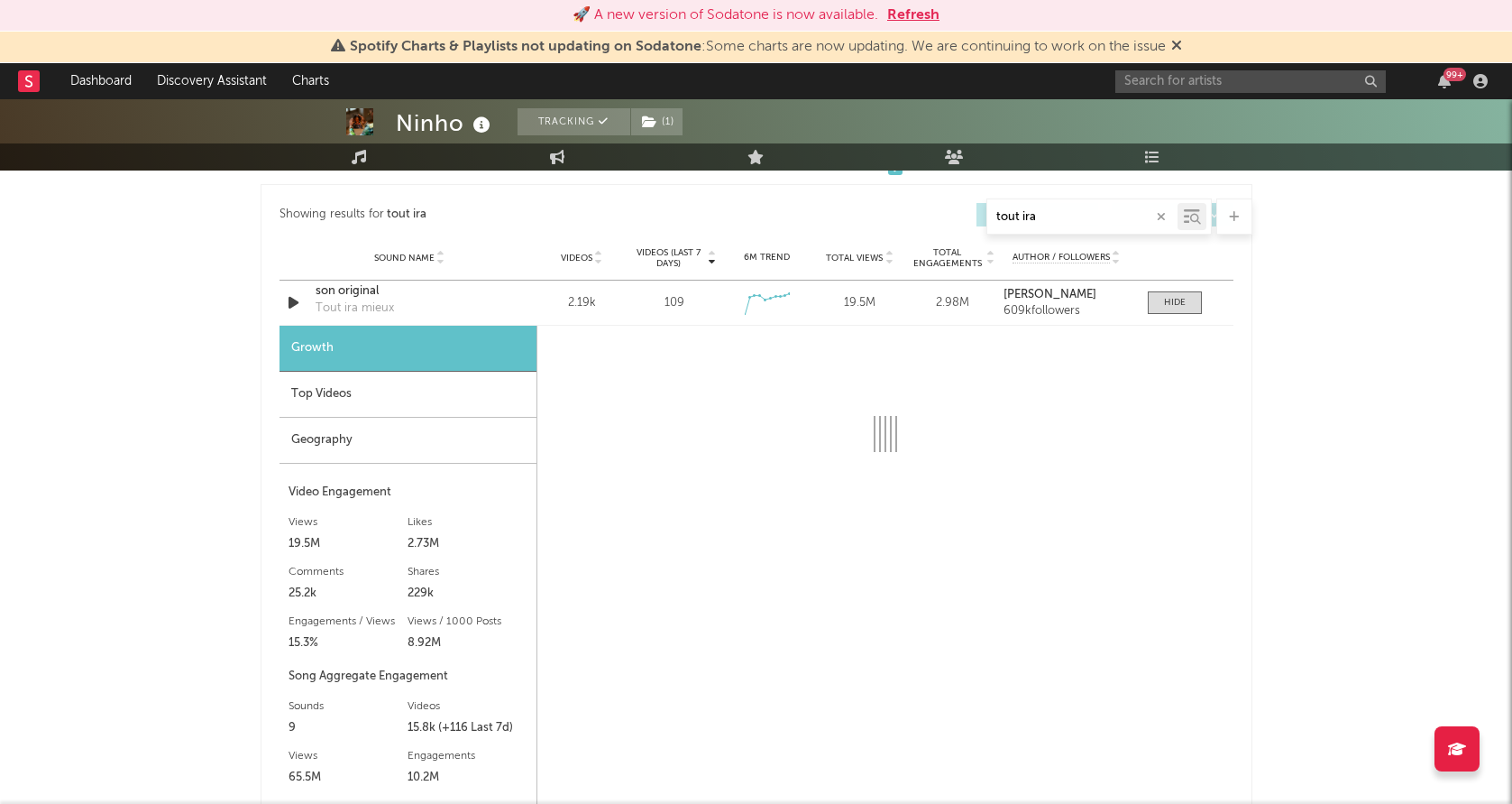
click at [401, 448] on div "Geography" at bounding box center [408, 440] width 257 height 46
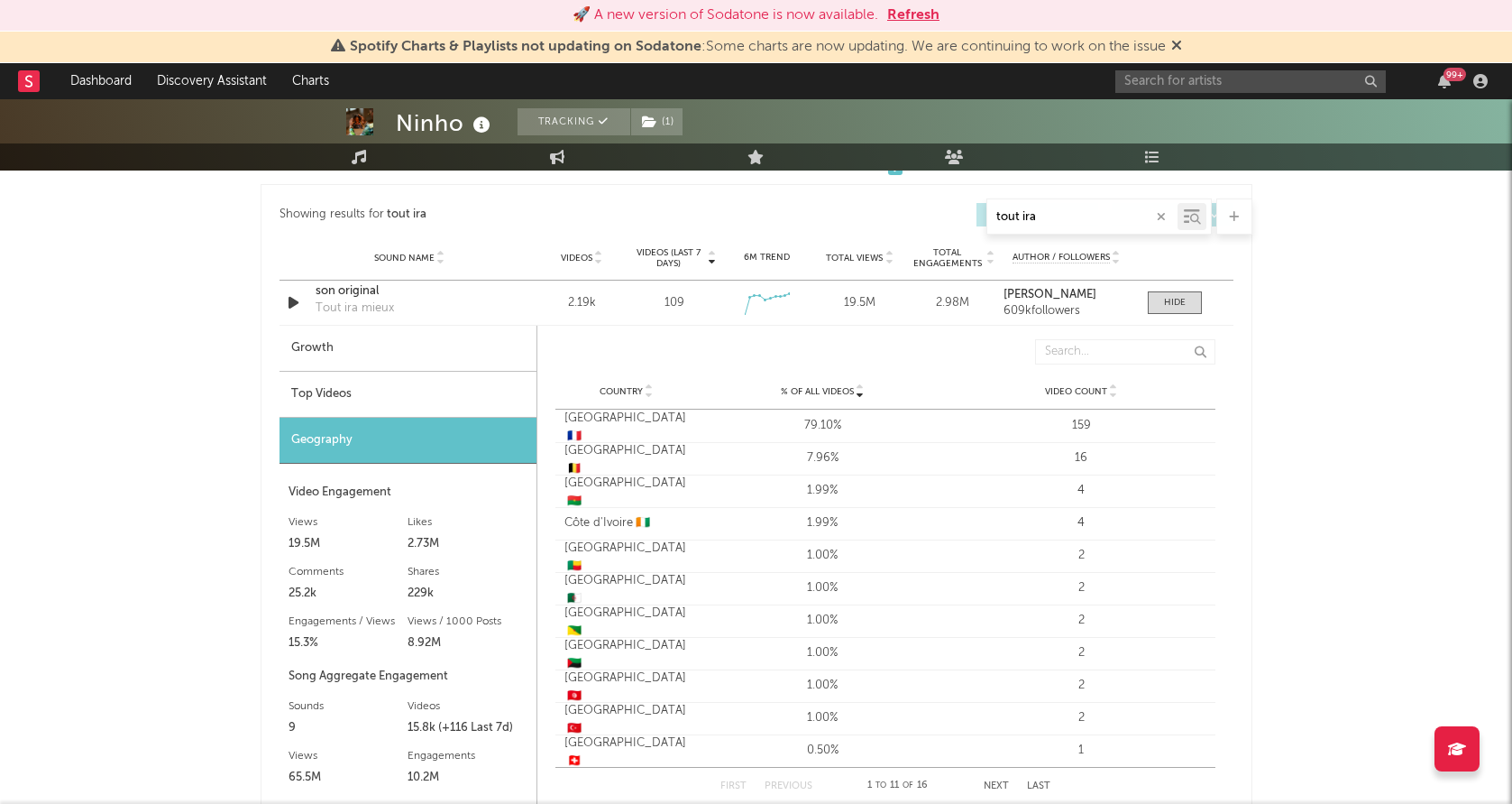
click at [411, 399] on div "Top Videos" at bounding box center [408, 394] width 257 height 46
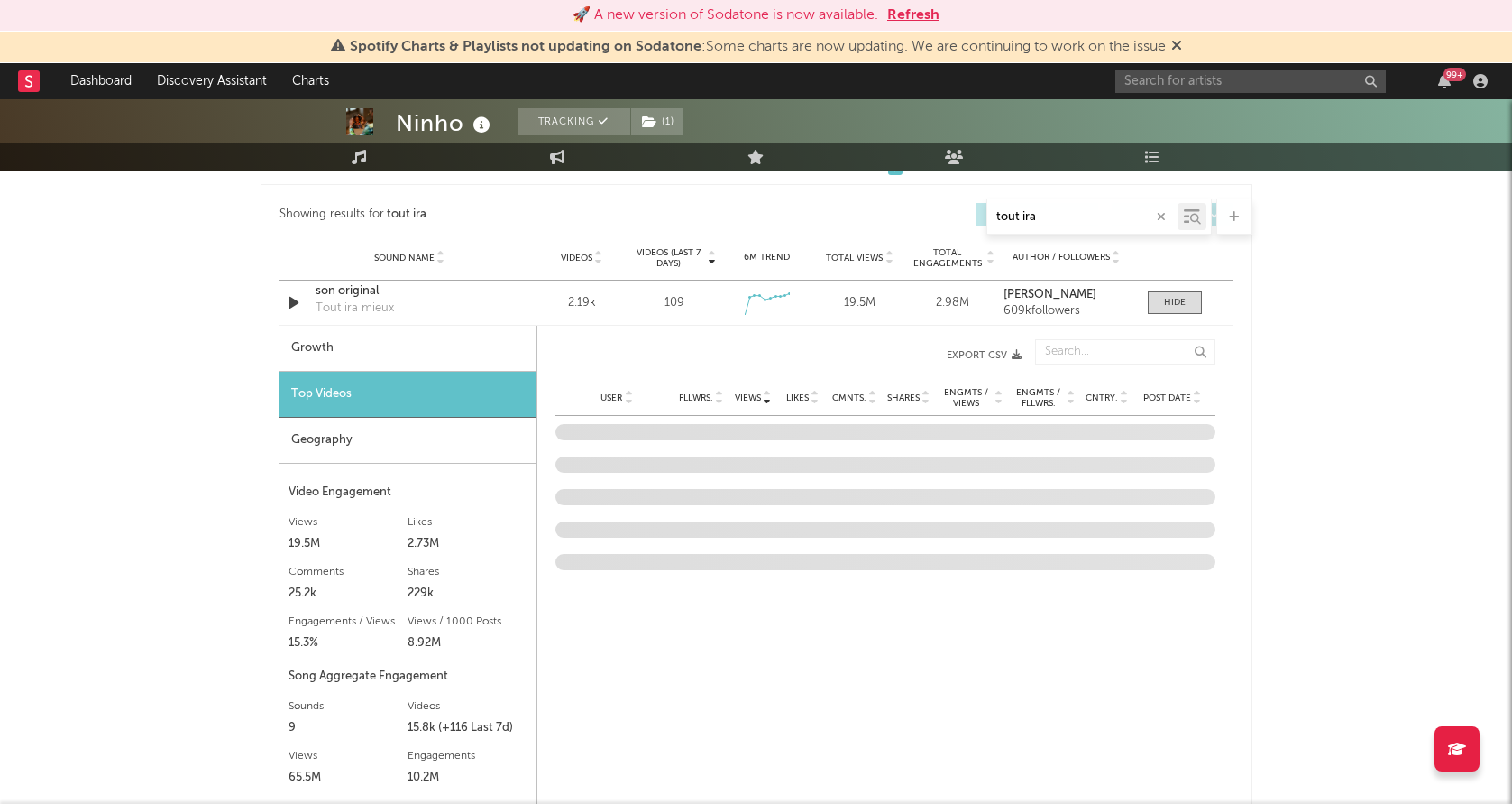
click at [1178, 389] on div "User Fllwrs. Views Likes Cmnts. Shares Engmts / Views Engmts / Fllwrs. Cntry. P…" at bounding box center [886, 397] width 660 height 36
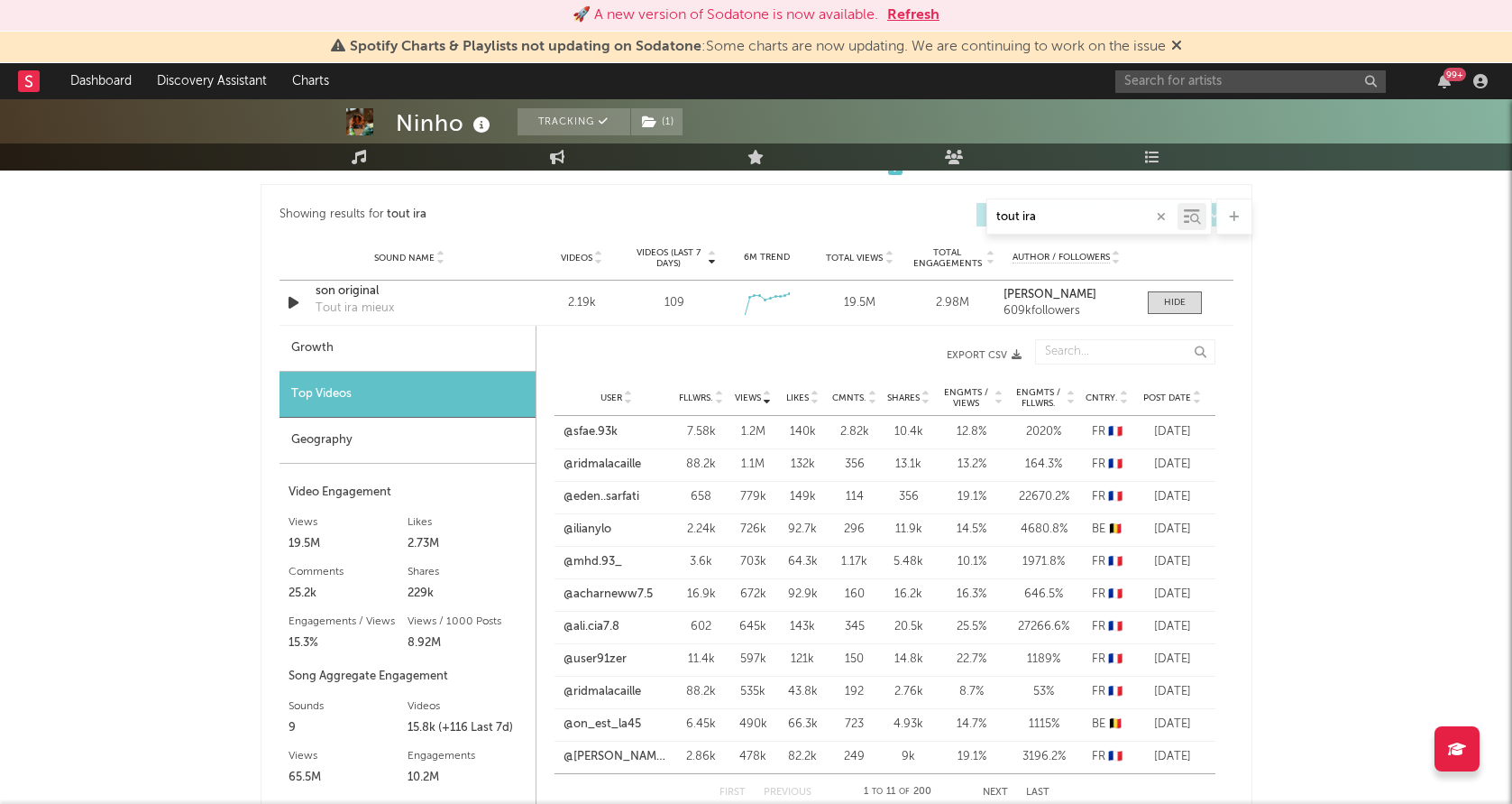
click at [1167, 406] on div "User Fllwrs. Views Likes Cmnts. Shares Engmts / Views Engmts / Fllwrs. Cntry. P…" at bounding box center [885, 397] width 661 height 36
click at [1170, 401] on span "Post Date" at bounding box center [1167, 397] width 48 height 11
click at [596, 428] on link "@kaderlapression" at bounding box center [611, 432] width 96 height 18
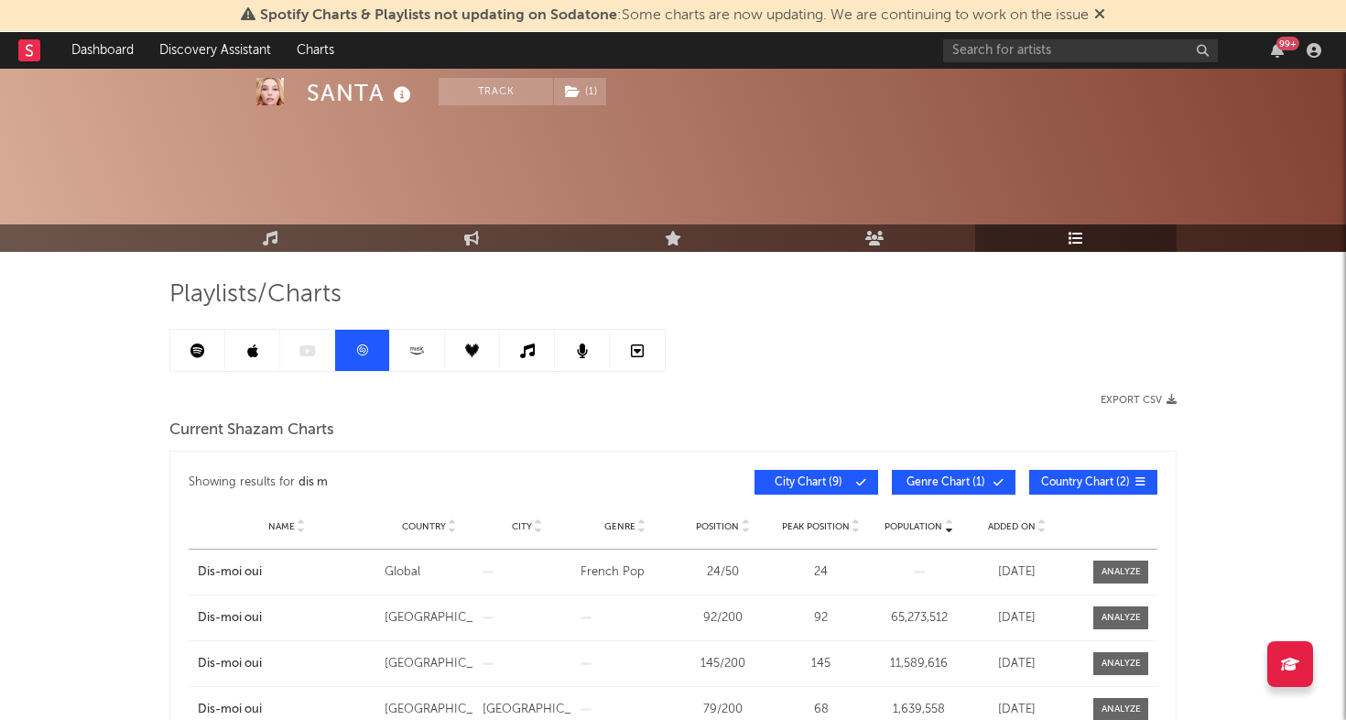
scroll to position [257, 0]
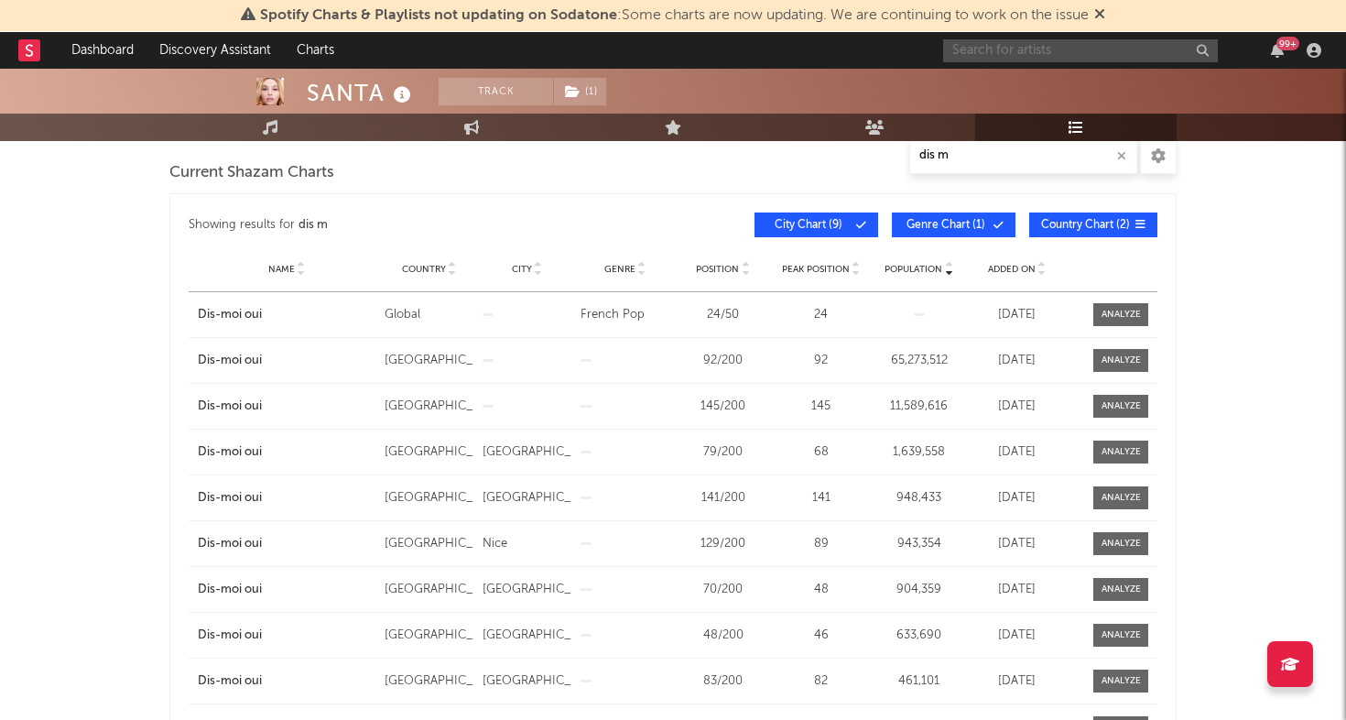
click at [1073, 49] on input "text" at bounding box center [1080, 50] width 275 height 23
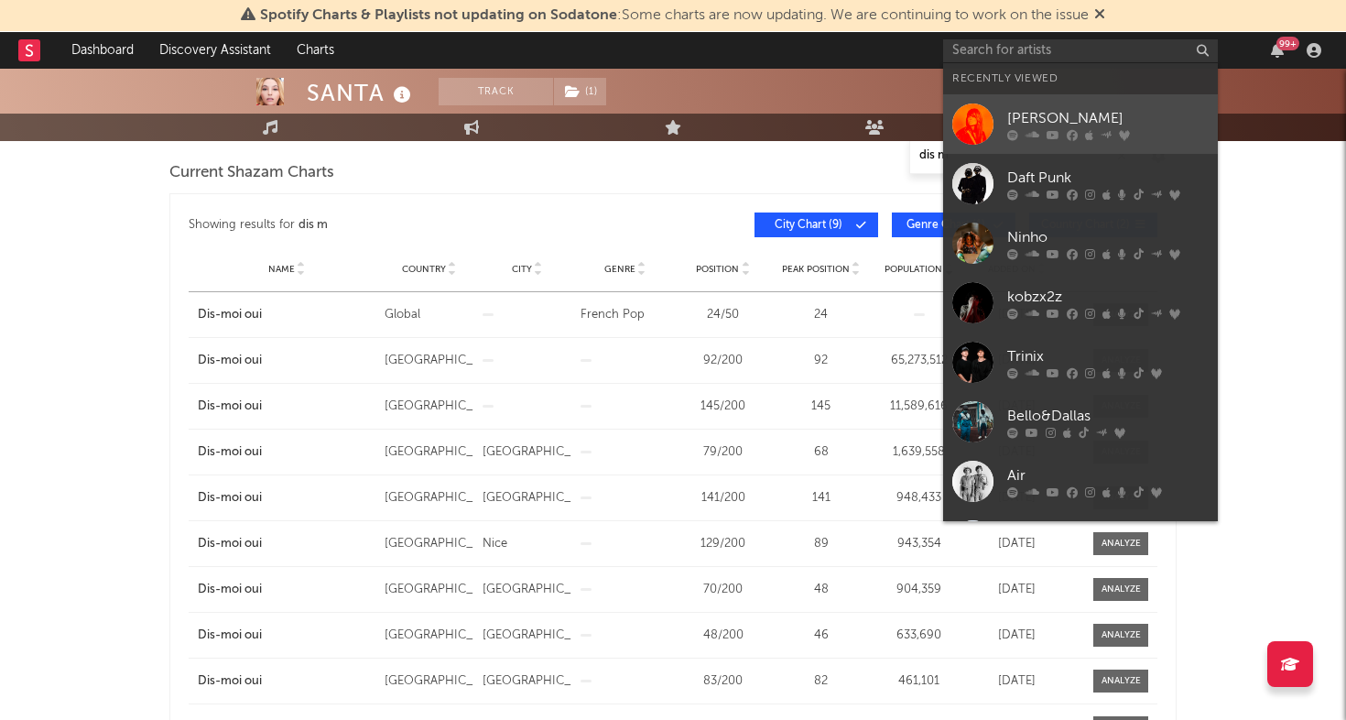
click at [972, 122] on div at bounding box center [972, 123] width 41 height 41
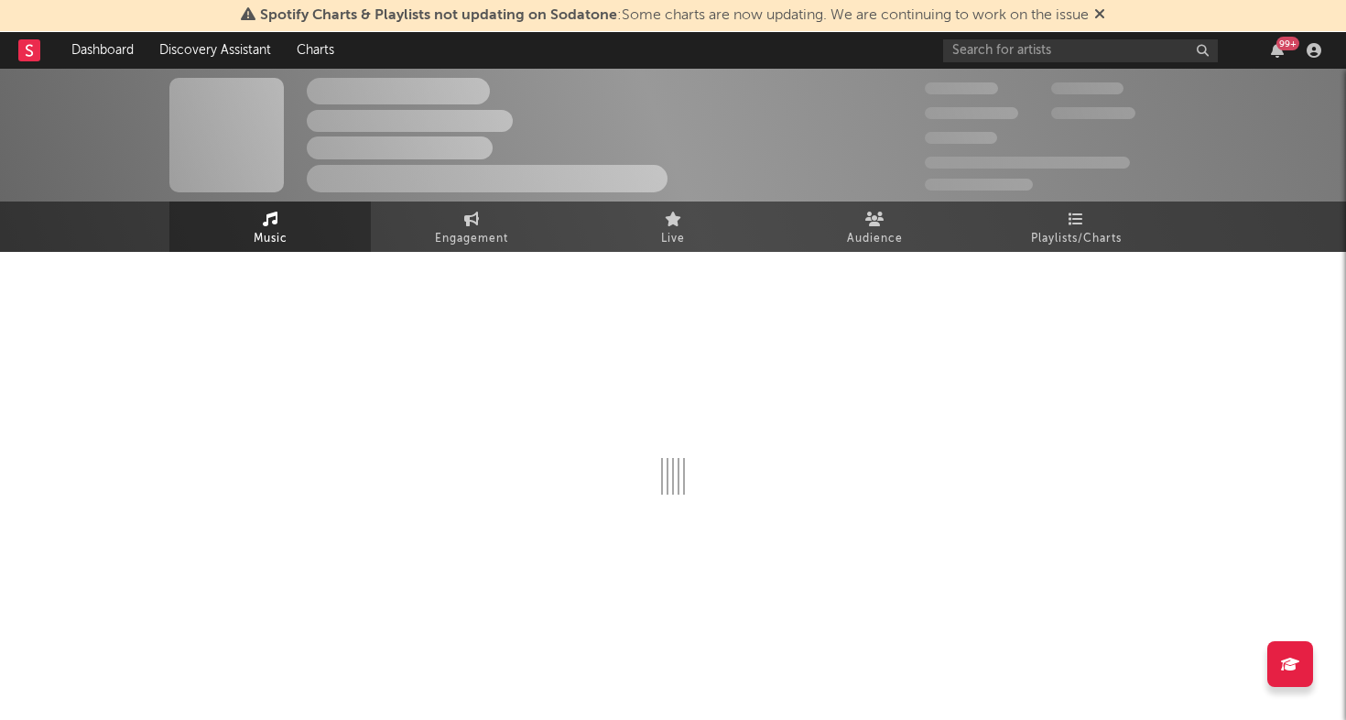
select select "6m"
